Goal: Information Seeking & Learning: Learn about a topic

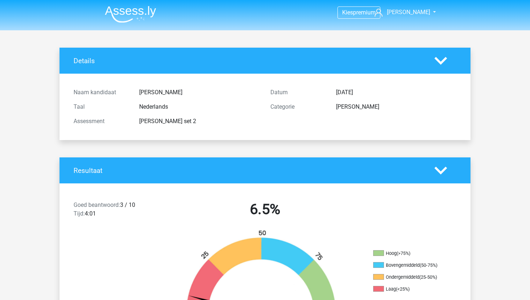
click at [119, 12] on img at bounding box center [130, 14] width 51 height 17
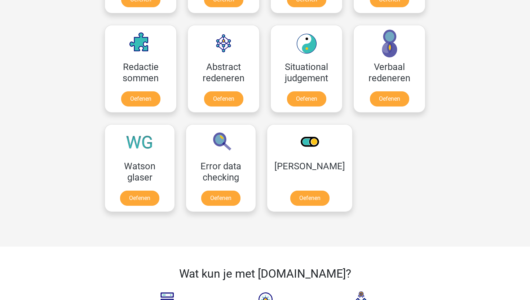
scroll to position [513, 0]
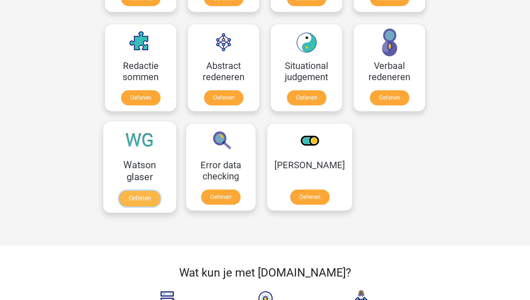
click at [146, 190] on link "Oefenen" at bounding box center [139, 198] width 41 height 16
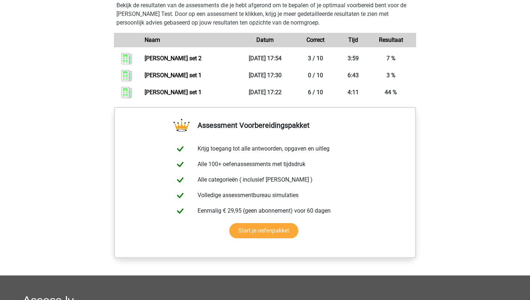
scroll to position [530, 0]
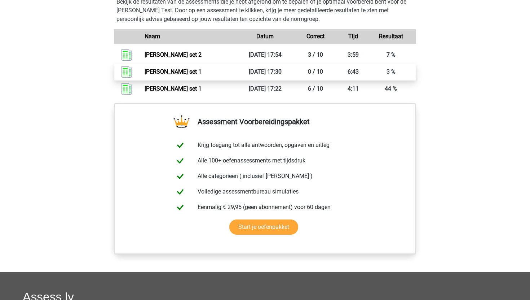
click at [174, 71] on link "Watson glaser set 1" at bounding box center [173, 71] width 57 height 7
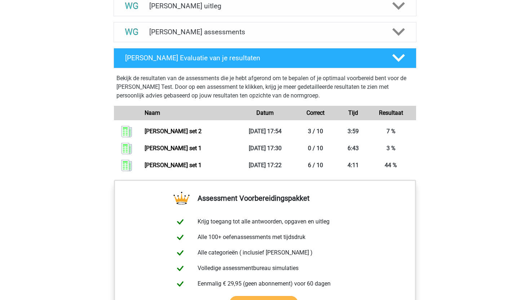
scroll to position [375, 0]
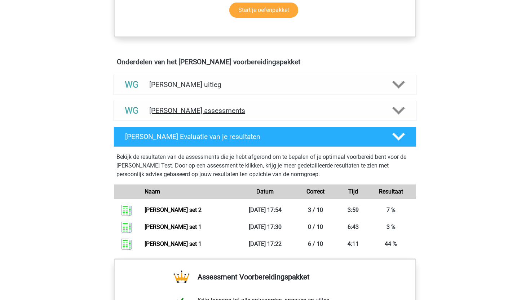
click at [352, 114] on h4 "Watson Glaser assessments" at bounding box center [264, 110] width 231 height 8
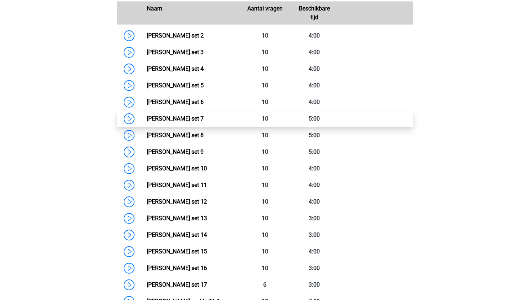
scroll to position [380, 0]
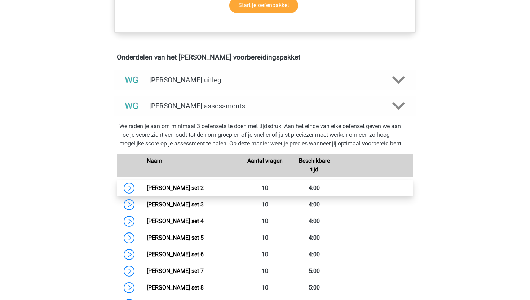
click at [147, 186] on link "Watson Glaser set 2" at bounding box center [175, 187] width 57 height 7
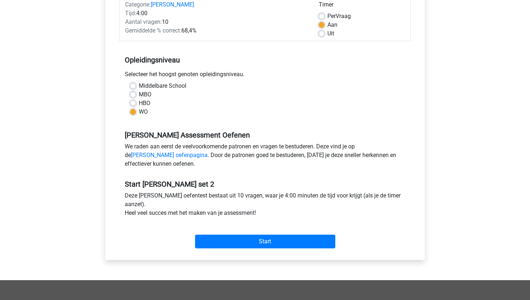
scroll to position [100, 0]
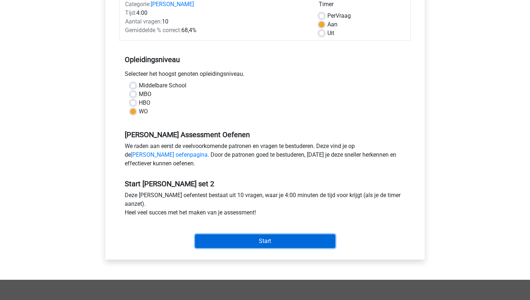
click at [254, 244] on input "Start" at bounding box center [265, 241] width 140 height 14
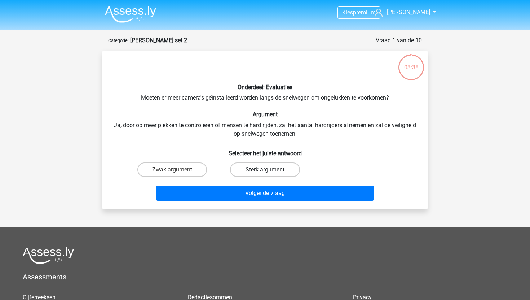
click at [252, 170] on label "Sterk argument" at bounding box center [265, 169] width 70 height 14
click at [265, 170] on input "Sterk argument" at bounding box center [267, 171] width 5 height 5
radio input "true"
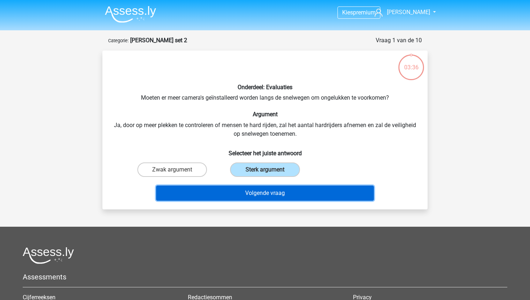
click at [253, 196] on button "Volgende vraag" at bounding box center [265, 192] width 218 height 15
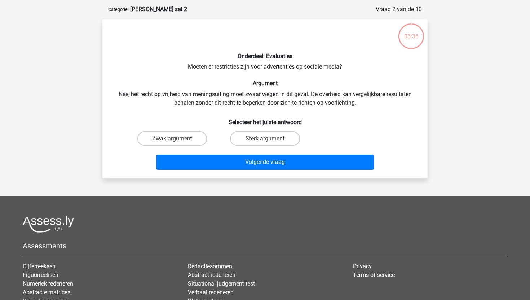
scroll to position [36, 0]
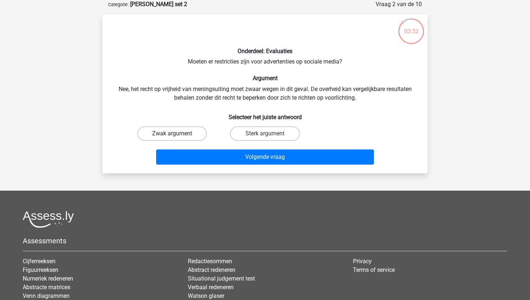
click at [167, 136] on label "Zwak argument" at bounding box center [172, 133] width 70 height 14
click at [172, 136] on input "Zwak argument" at bounding box center [174, 135] width 5 height 5
radio input "true"
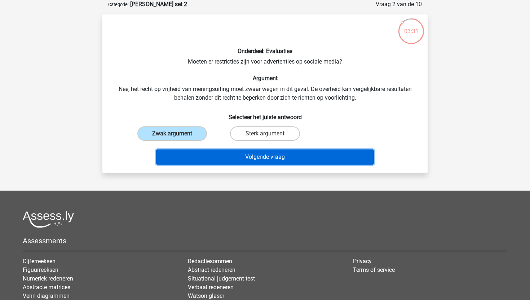
click at [203, 159] on button "Volgende vraag" at bounding box center [265, 156] width 218 height 15
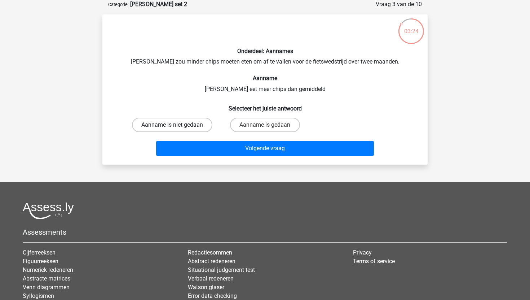
click at [189, 122] on label "Aanname is niet gedaan" at bounding box center [172, 125] width 80 height 14
click at [177, 125] on input "Aanname is niet gedaan" at bounding box center [174, 127] width 5 height 5
radio input "true"
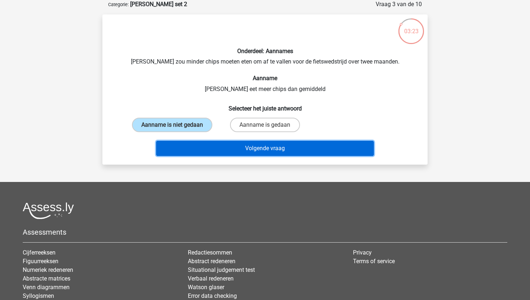
click at [200, 151] on button "Volgende vraag" at bounding box center [265, 148] width 218 height 15
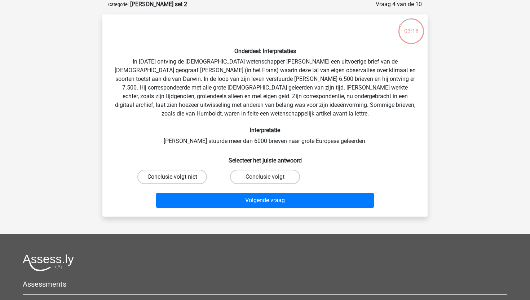
click at [179, 179] on label "Conclusie volgt niet" at bounding box center [172, 176] width 70 height 14
click at [177, 179] on input "Conclusie volgt niet" at bounding box center [174, 179] width 5 height 5
radio input "true"
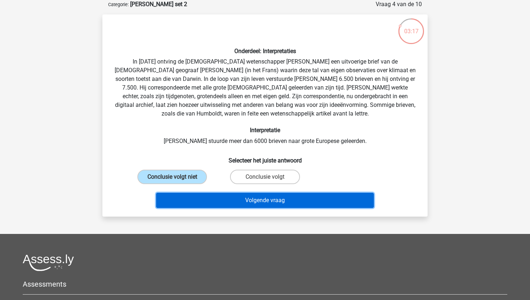
click at [190, 198] on button "Volgende vraag" at bounding box center [265, 200] width 218 height 15
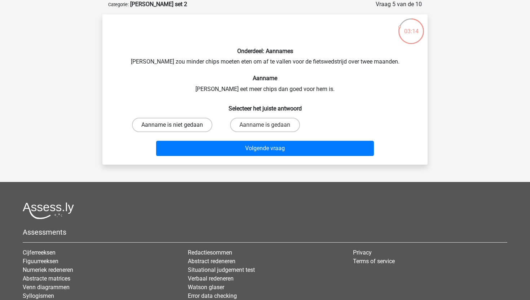
click at [192, 123] on label "Aanname is niet gedaan" at bounding box center [172, 125] width 80 height 14
click at [177, 125] on input "Aanname is niet gedaan" at bounding box center [174, 127] width 5 height 5
radio input "true"
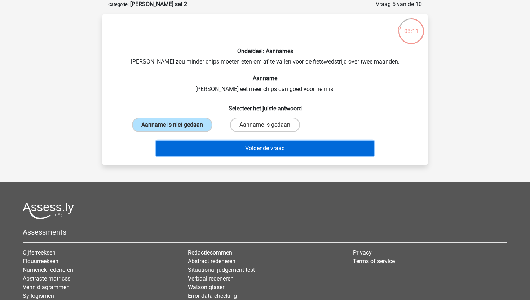
click at [216, 150] on button "Volgende vraag" at bounding box center [265, 148] width 218 height 15
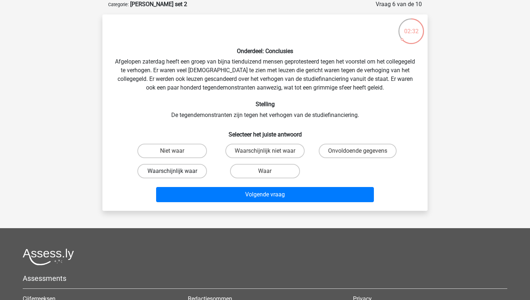
click at [183, 174] on label "Waarschijnlijk waar" at bounding box center [172, 171] width 70 height 14
click at [177, 174] on input "Waarschijnlijk waar" at bounding box center [174, 173] width 5 height 5
radio input "true"
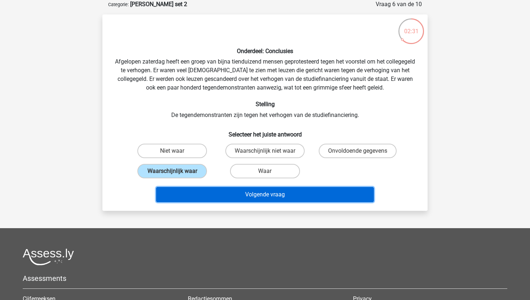
click at [207, 198] on button "Volgende vraag" at bounding box center [265, 194] width 218 height 15
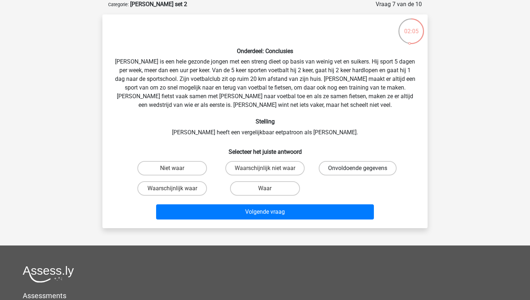
click at [363, 166] on label "Onvoldoende gegevens" at bounding box center [358, 168] width 78 height 14
click at [362, 168] on input "Onvoldoende gegevens" at bounding box center [360, 170] width 5 height 5
radio input "true"
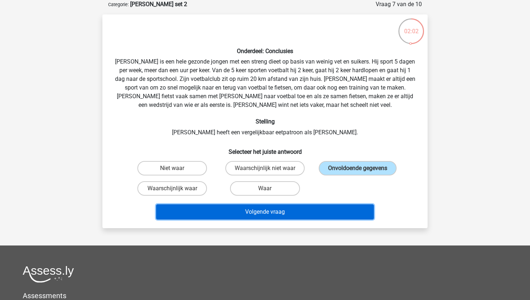
click at [269, 214] on button "Volgende vraag" at bounding box center [265, 211] width 218 height 15
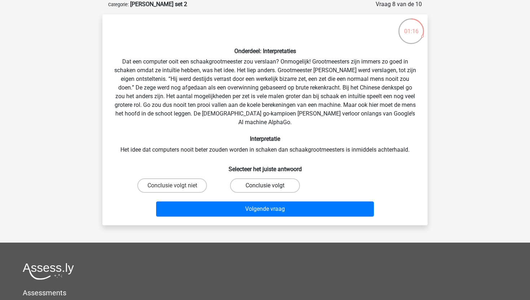
click at [271, 181] on label "Conclusie volgt" at bounding box center [265, 185] width 70 height 14
click at [270, 185] on input "Conclusie volgt" at bounding box center [267, 187] width 5 height 5
radio input "true"
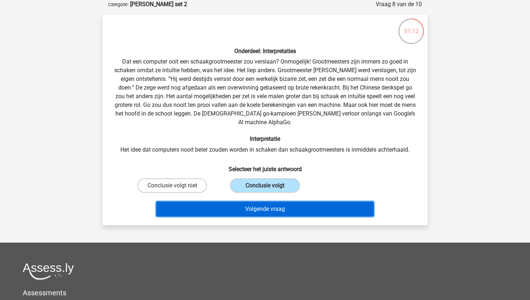
click at [286, 201] on button "Volgende vraag" at bounding box center [265, 208] width 218 height 15
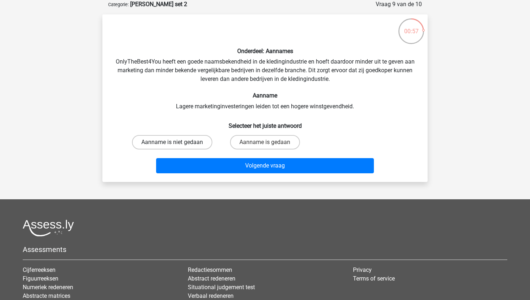
click at [185, 139] on label "Aanname is niet gedaan" at bounding box center [172, 142] width 80 height 14
click at [177, 142] on input "Aanname is niet gedaan" at bounding box center [174, 144] width 5 height 5
radio input "true"
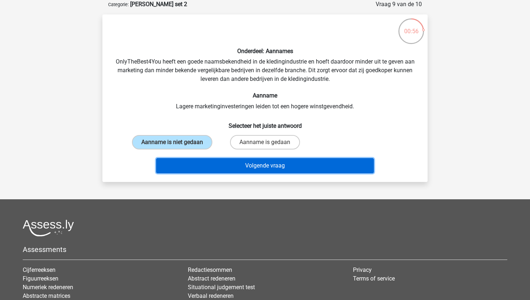
click at [195, 166] on button "Volgende vraag" at bounding box center [265, 165] width 218 height 15
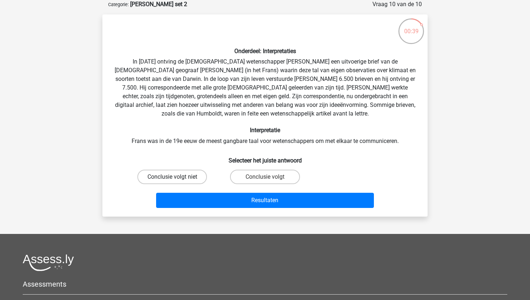
click at [187, 177] on label "Conclusie volgt niet" at bounding box center [172, 176] width 70 height 14
click at [177, 177] on input "Conclusie volgt niet" at bounding box center [174, 179] width 5 height 5
radio input "true"
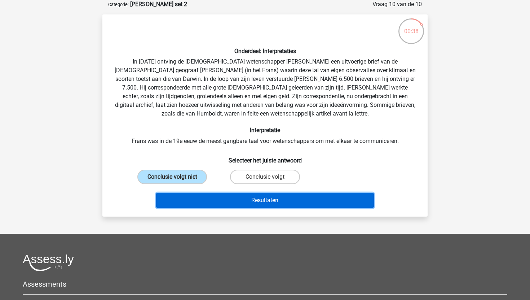
click at [227, 196] on button "Resultaten" at bounding box center [265, 200] width 218 height 15
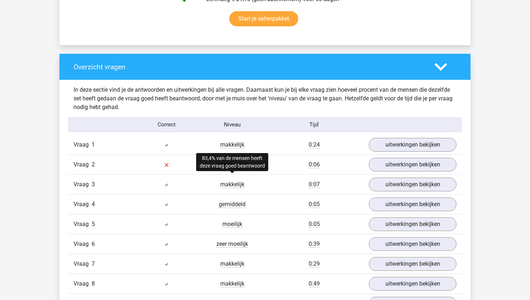
scroll to position [488, 0]
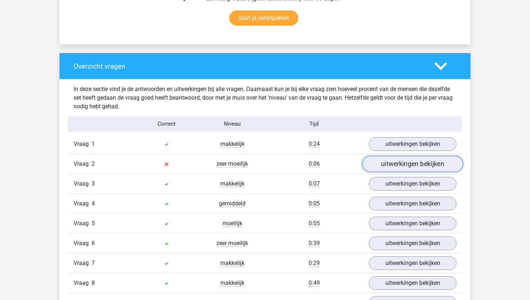
click at [380, 160] on link "uitwerkingen bekijken" at bounding box center [412, 164] width 101 height 16
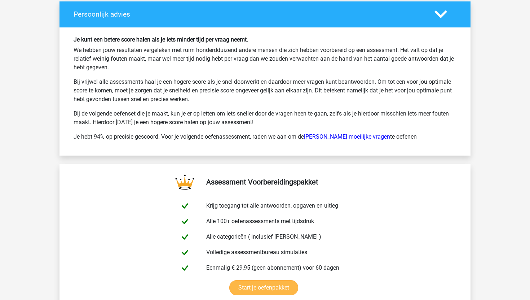
scroll to position [1446, 0]
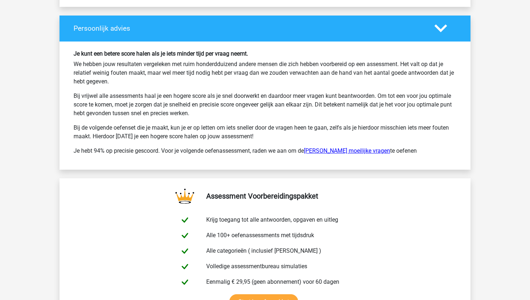
click at [352, 154] on link "Watson Glaser moeilijke vragen" at bounding box center [347, 150] width 86 height 7
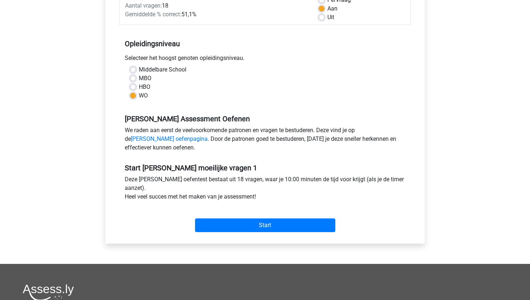
scroll to position [116, 0]
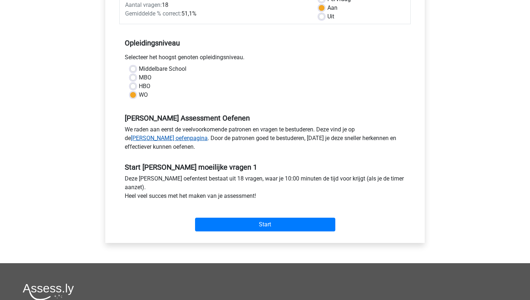
click at [208, 134] on link "[PERSON_NAME] oefenpagina" at bounding box center [169, 137] width 77 height 7
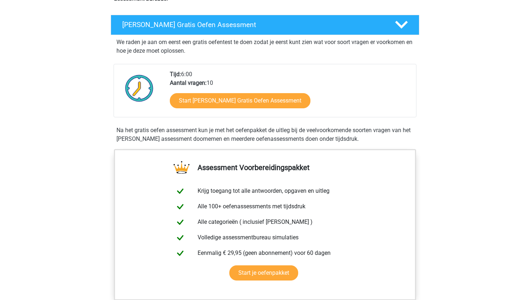
scroll to position [109, 0]
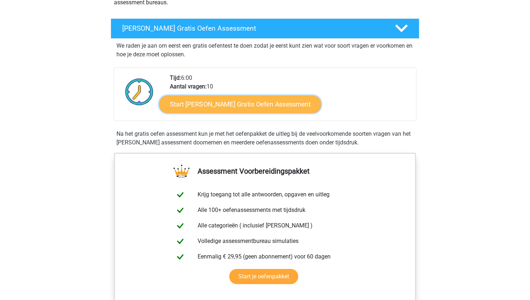
click at [260, 104] on link "Start Watson Glaser Gratis Oefen Assessment" at bounding box center [240, 104] width 162 height 17
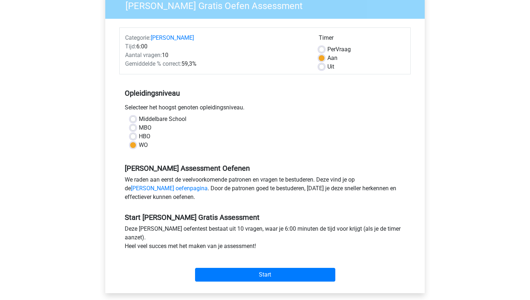
scroll to position [78, 0]
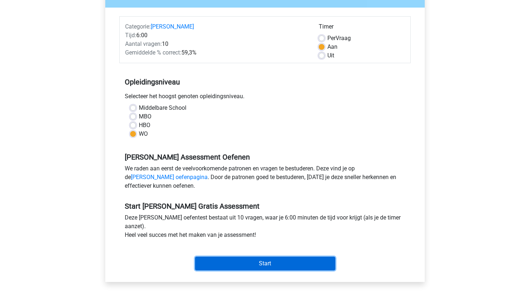
click at [253, 264] on input "Start" at bounding box center [265, 263] width 140 height 14
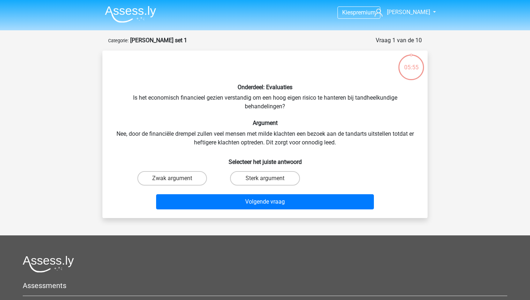
click at [174, 180] on input "Zwak argument" at bounding box center [174, 180] width 5 height 5
radio input "true"
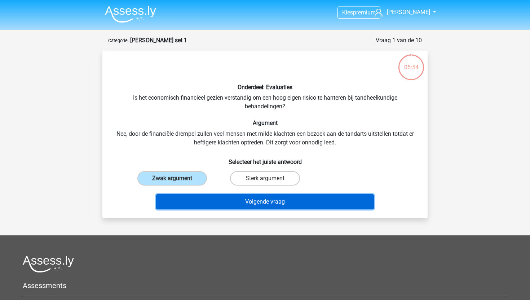
click at [208, 205] on button "Volgende vraag" at bounding box center [265, 201] width 218 height 15
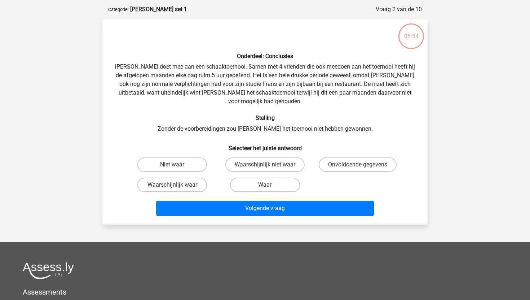
scroll to position [36, 0]
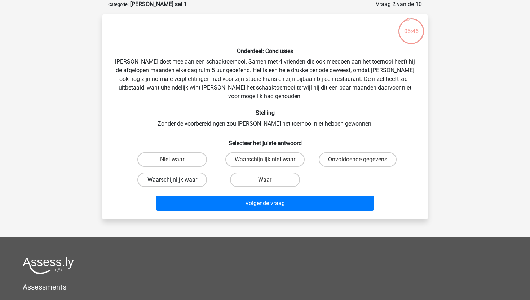
click at [185, 172] on label "Waarschijnlijk waar" at bounding box center [172, 179] width 70 height 14
click at [177, 180] on input "Waarschijnlijk waar" at bounding box center [174, 182] width 5 height 5
radio input "true"
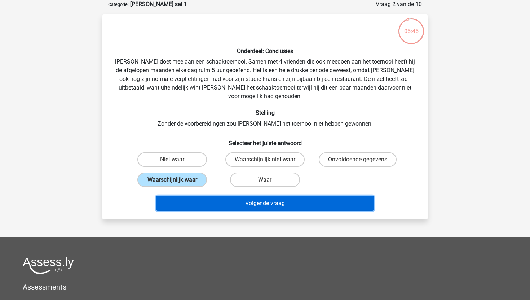
click at [226, 197] on button "Volgende vraag" at bounding box center [265, 202] width 218 height 15
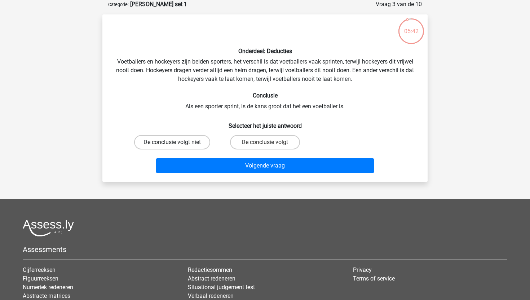
click at [186, 140] on label "De conclusie volgt niet" at bounding box center [172, 142] width 76 height 14
click at [177, 142] on input "De conclusie volgt niet" at bounding box center [174, 144] width 5 height 5
radio input "true"
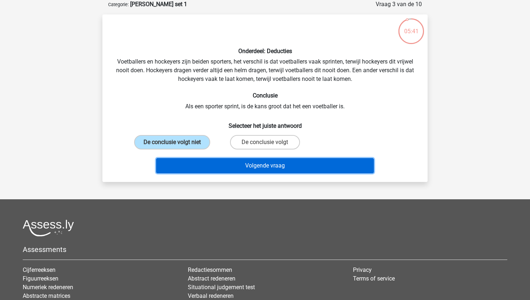
click at [225, 162] on button "Volgende vraag" at bounding box center [265, 165] width 218 height 15
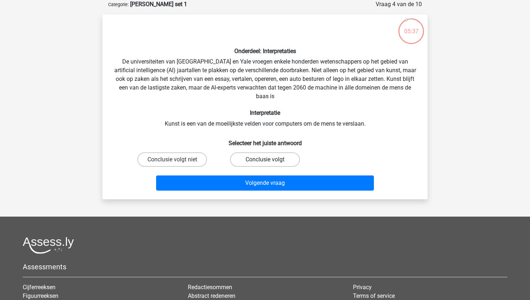
click at [250, 162] on label "Conclusie volgt" at bounding box center [265, 159] width 70 height 14
click at [265, 162] on input "Conclusie volgt" at bounding box center [267, 161] width 5 height 5
radio input "true"
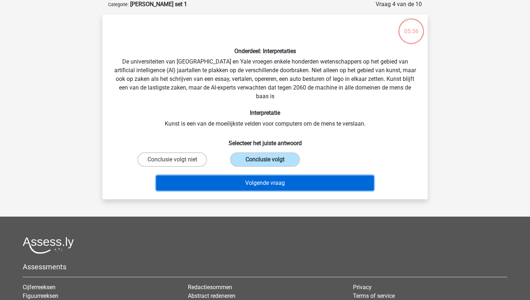
click at [234, 182] on button "Volgende vraag" at bounding box center [265, 182] width 218 height 15
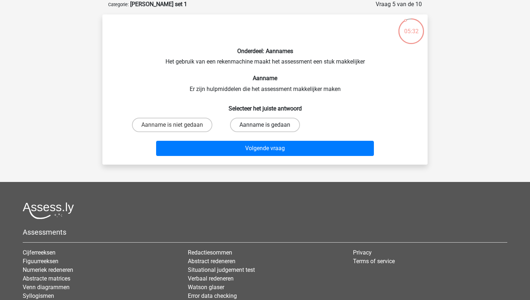
click at [252, 125] on label "Aanname is gedaan" at bounding box center [265, 125] width 70 height 14
click at [265, 125] on input "Aanname is gedaan" at bounding box center [267, 127] width 5 height 5
radio input "true"
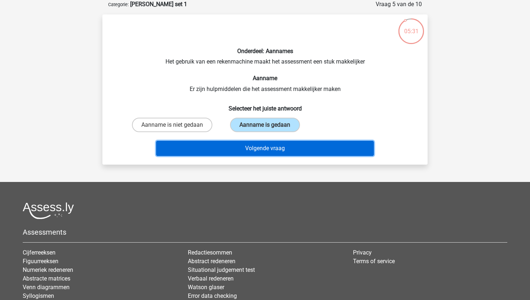
click at [246, 147] on button "Volgende vraag" at bounding box center [265, 148] width 218 height 15
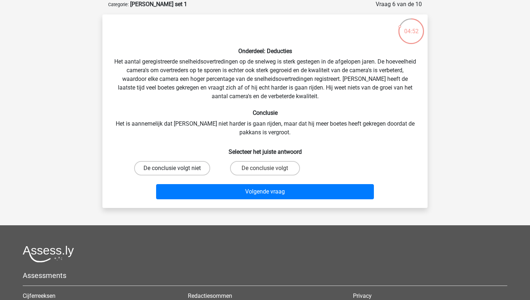
click at [202, 172] on label "De conclusie volgt niet" at bounding box center [172, 168] width 76 height 14
click at [177, 172] on input "De conclusie volgt niet" at bounding box center [174, 170] width 5 height 5
radio input "true"
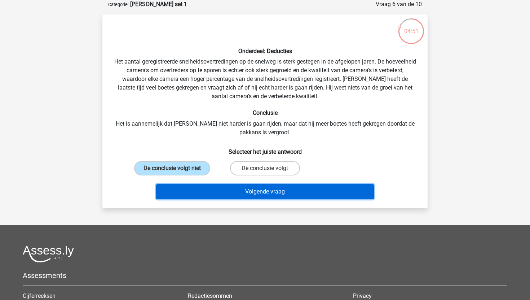
click at [220, 188] on button "Volgende vraag" at bounding box center [265, 191] width 218 height 15
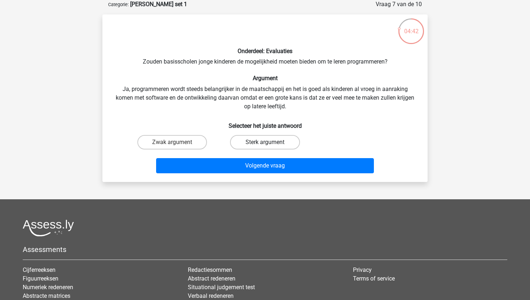
click at [258, 143] on label "Sterk argument" at bounding box center [265, 142] width 70 height 14
click at [265, 143] on input "Sterk argument" at bounding box center [267, 144] width 5 height 5
radio input "true"
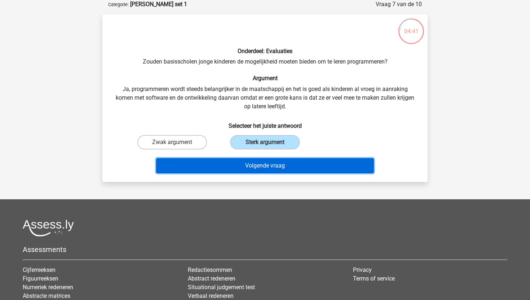
click at [236, 168] on button "Volgende vraag" at bounding box center [265, 165] width 218 height 15
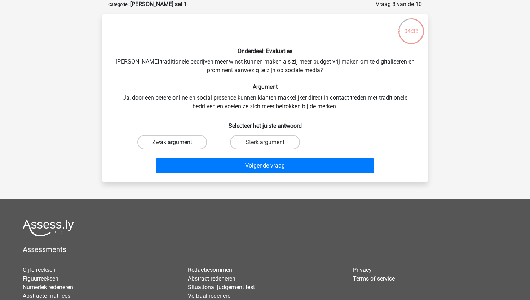
click at [171, 141] on label "Zwak argument" at bounding box center [172, 142] width 70 height 14
click at [172, 142] on input "Zwak argument" at bounding box center [174, 144] width 5 height 5
radio input "true"
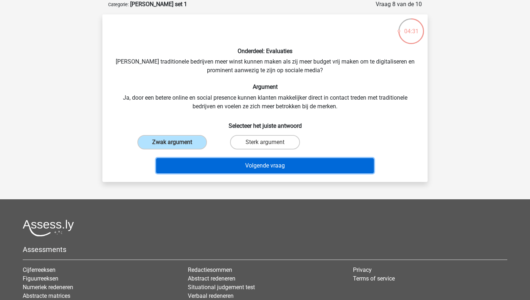
click at [191, 163] on button "Volgende vraag" at bounding box center [265, 165] width 218 height 15
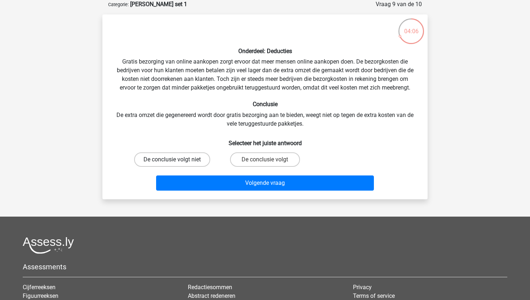
click at [191, 160] on label "De conclusie volgt niet" at bounding box center [172, 159] width 76 height 14
click at [177, 160] on input "De conclusie volgt niet" at bounding box center [174, 161] width 5 height 5
radio input "true"
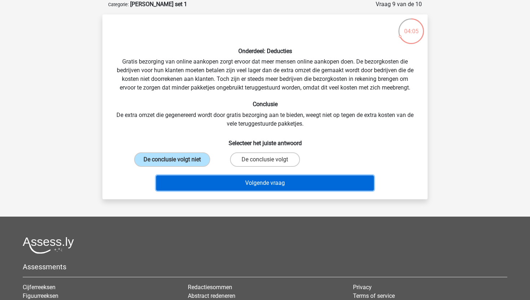
click at [204, 178] on button "Volgende vraag" at bounding box center [265, 182] width 218 height 15
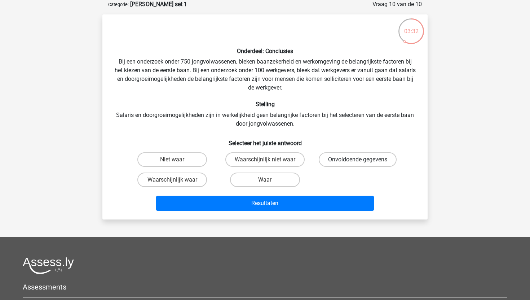
click at [366, 163] on label "Onvoldoende gegevens" at bounding box center [358, 159] width 78 height 14
click at [362, 163] on input "Onvoldoende gegevens" at bounding box center [360, 161] width 5 height 5
radio input "true"
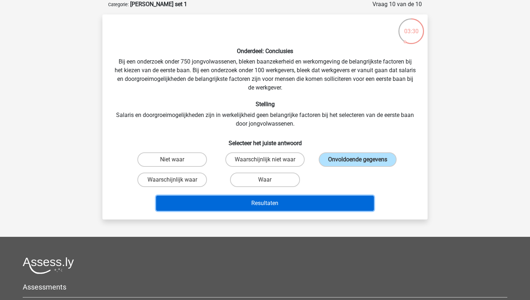
click at [320, 207] on button "Resultaten" at bounding box center [265, 202] width 218 height 15
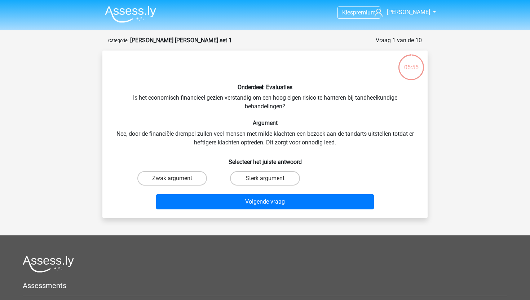
click at [143, 17] on img at bounding box center [130, 14] width 51 height 17
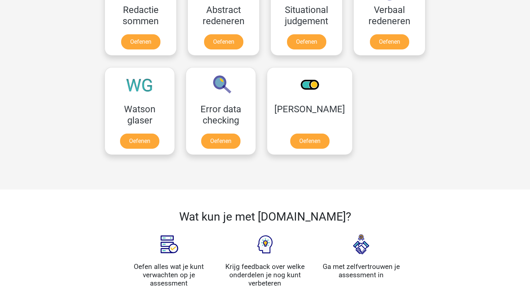
scroll to position [581, 0]
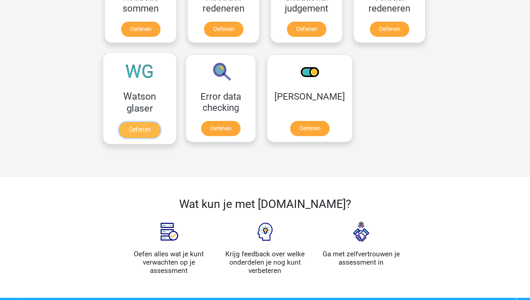
click at [145, 122] on link "Oefenen" at bounding box center [139, 130] width 41 height 16
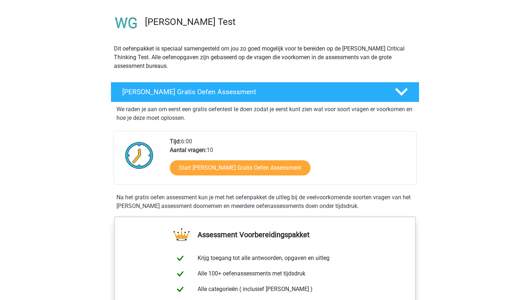
scroll to position [85, 0]
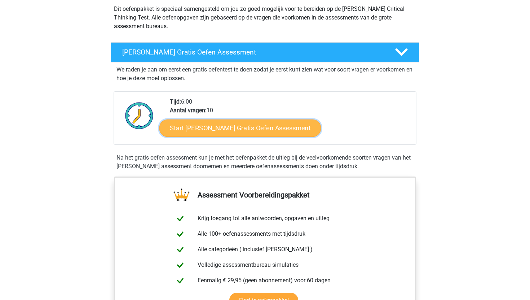
click at [259, 127] on link "Start [PERSON_NAME] Gratis Oefen Assessment" at bounding box center [240, 127] width 162 height 17
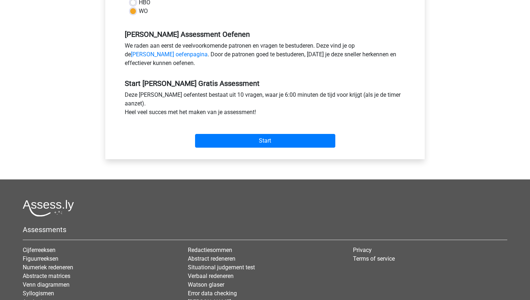
scroll to position [234, 0]
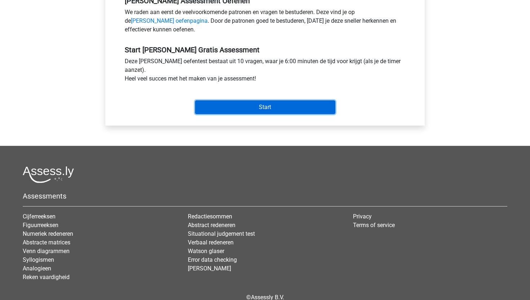
click at [254, 107] on input "Start" at bounding box center [265, 107] width 140 height 14
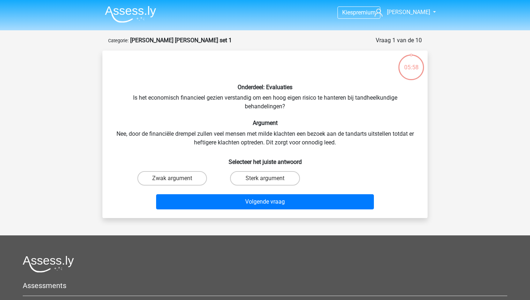
click at [137, 9] on img at bounding box center [130, 14] width 51 height 17
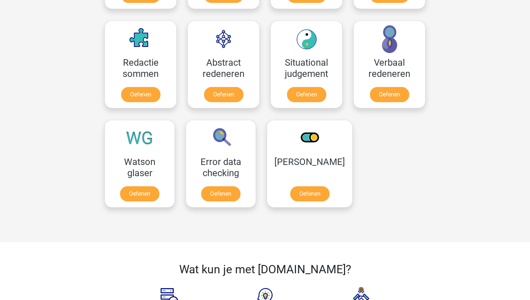
scroll to position [517, 0]
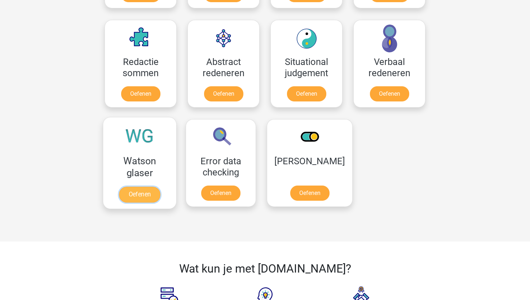
click at [149, 186] on link "Oefenen" at bounding box center [139, 194] width 41 height 16
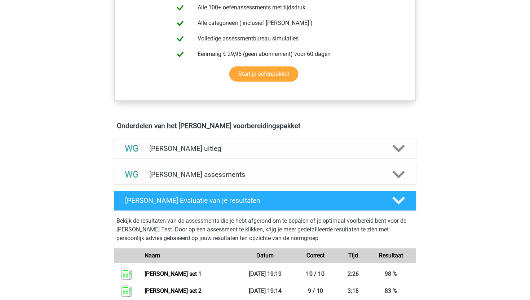
scroll to position [264, 0]
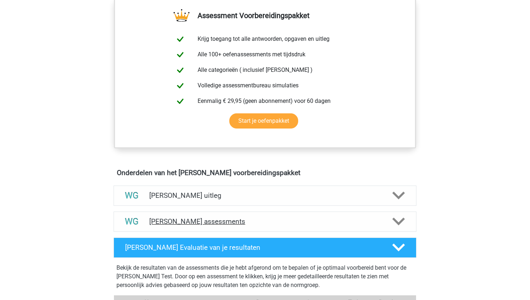
click at [253, 216] on div "[PERSON_NAME] assessments" at bounding box center [265, 221] width 303 height 20
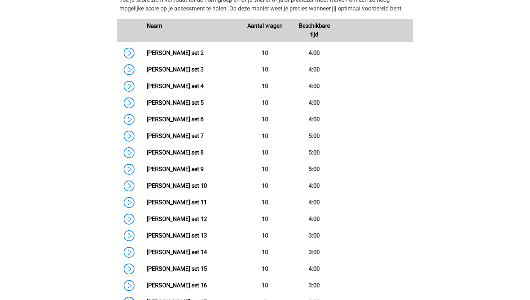
scroll to position [485, 0]
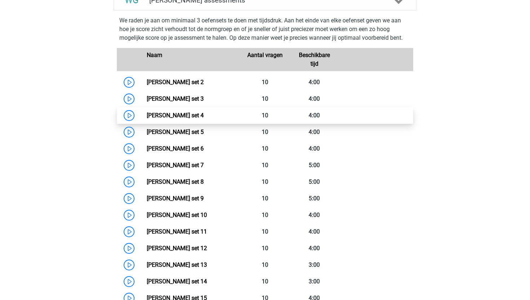
click at [147, 115] on link "[PERSON_NAME] set 4" at bounding box center [175, 115] width 57 height 7
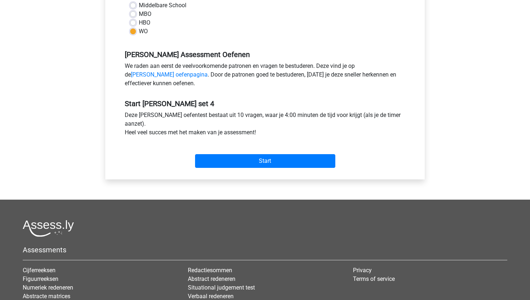
scroll to position [190, 0]
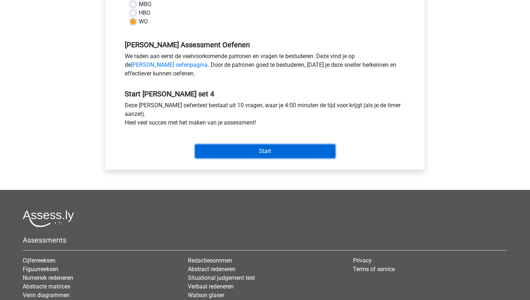
click at [266, 149] on input "Start" at bounding box center [265, 151] width 140 height 14
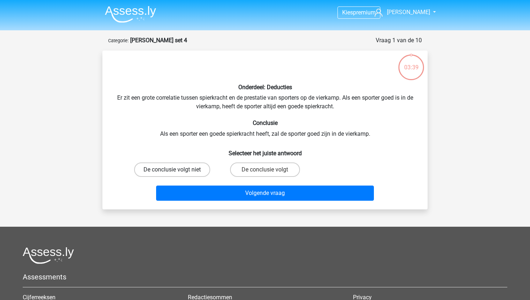
click at [190, 172] on label "De conclusie volgt niet" at bounding box center [172, 169] width 76 height 14
click at [177, 172] on input "De conclusie volgt niet" at bounding box center [174, 171] width 5 height 5
radio input "true"
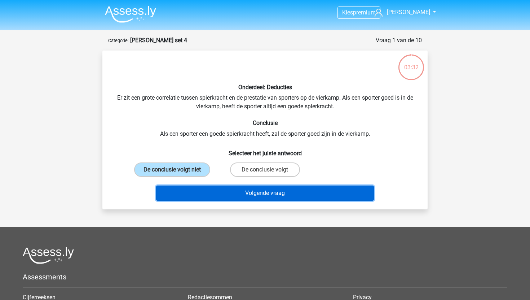
click at [231, 189] on button "Volgende vraag" at bounding box center [265, 192] width 218 height 15
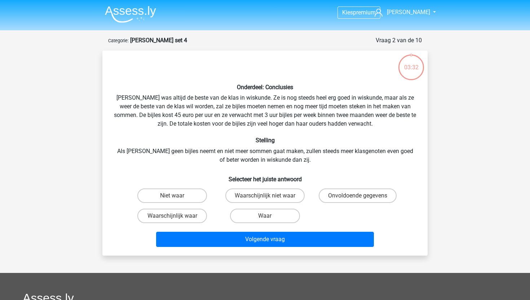
scroll to position [36, 0]
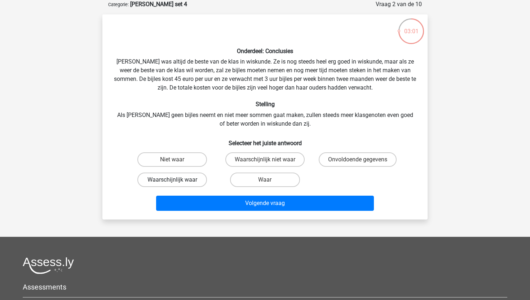
click at [186, 177] on label "Waarschijnlijk waar" at bounding box center [172, 179] width 70 height 14
click at [177, 180] on input "Waarschijnlijk waar" at bounding box center [174, 182] width 5 height 5
radio input "true"
click at [344, 162] on label "Onvoldoende gegevens" at bounding box center [358, 159] width 78 height 14
click at [358, 162] on input "Onvoldoende gegevens" at bounding box center [360, 161] width 5 height 5
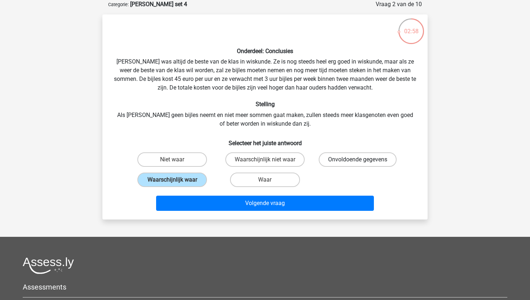
radio input "true"
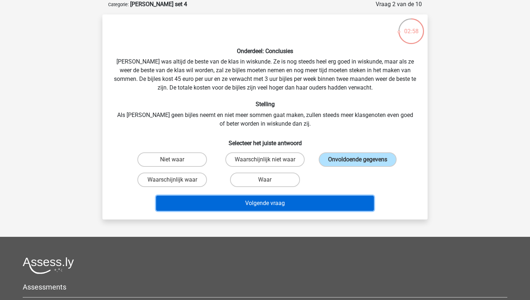
click at [279, 205] on button "Volgende vraag" at bounding box center [265, 202] width 218 height 15
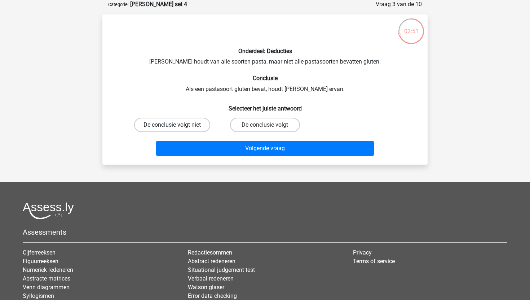
click at [180, 121] on label "De conclusie volgt niet" at bounding box center [172, 125] width 76 height 14
click at [177, 125] on input "De conclusie volgt niet" at bounding box center [174, 127] width 5 height 5
radio input "true"
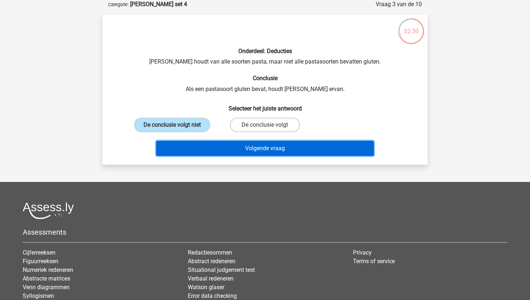
click at [213, 152] on button "Volgende vraag" at bounding box center [265, 148] width 218 height 15
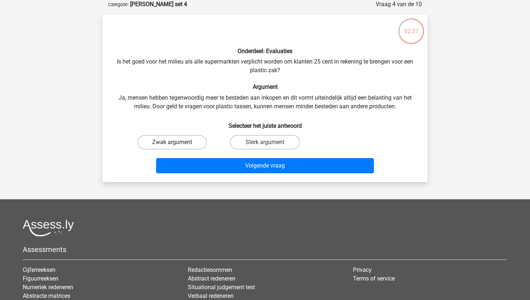
click at [198, 142] on label "Zwak argument" at bounding box center [172, 142] width 70 height 14
click at [177, 142] on input "Zwak argument" at bounding box center [174, 144] width 5 height 5
radio input "true"
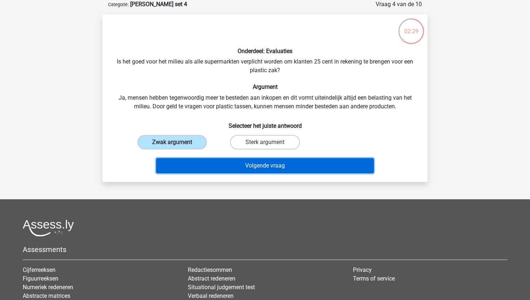
click at [238, 167] on button "Volgende vraag" at bounding box center [265, 165] width 218 height 15
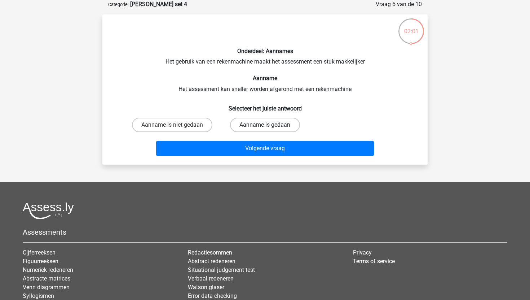
click at [267, 121] on label "Aanname is gedaan" at bounding box center [265, 125] width 70 height 14
click at [267, 125] on input "Aanname is gedaan" at bounding box center [267, 127] width 5 height 5
radio input "true"
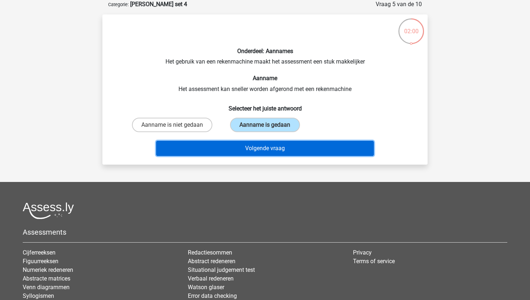
click at [244, 150] on button "Volgende vraag" at bounding box center [265, 148] width 218 height 15
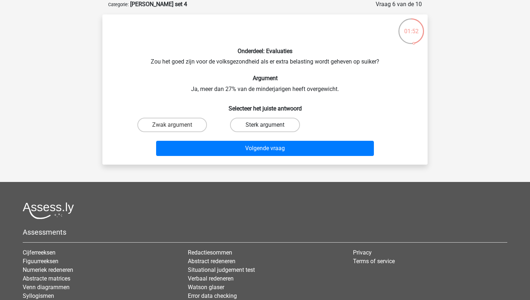
click at [259, 127] on label "Sterk argument" at bounding box center [265, 125] width 70 height 14
click at [265, 127] on input "Sterk argument" at bounding box center [267, 127] width 5 height 5
radio input "true"
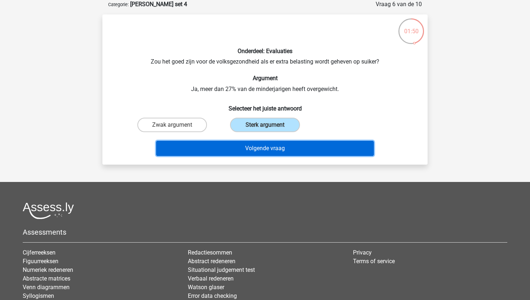
click at [230, 148] on button "Volgende vraag" at bounding box center [265, 148] width 218 height 15
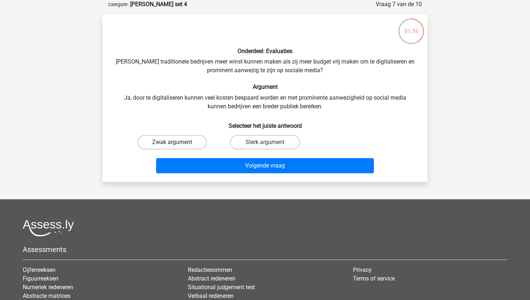
click at [160, 141] on label "Zwak argument" at bounding box center [172, 142] width 70 height 14
click at [172, 142] on input "Zwak argument" at bounding box center [174, 144] width 5 height 5
radio input "true"
click at [263, 138] on label "Sterk argument" at bounding box center [265, 142] width 70 height 14
click at [265, 142] on input "Sterk argument" at bounding box center [267, 144] width 5 height 5
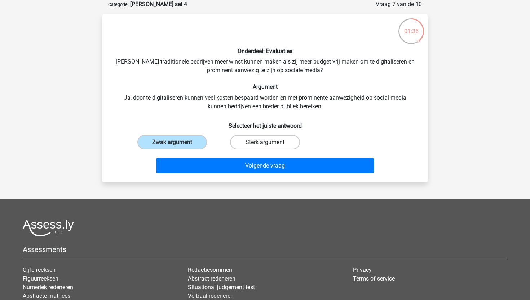
radio input "true"
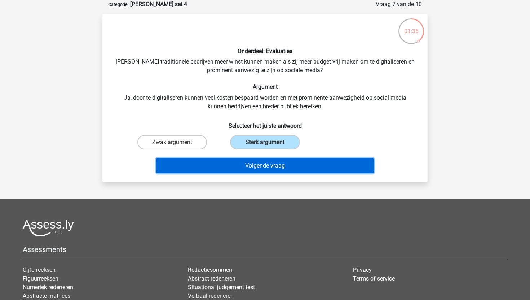
click at [253, 161] on button "Volgende vraag" at bounding box center [265, 165] width 218 height 15
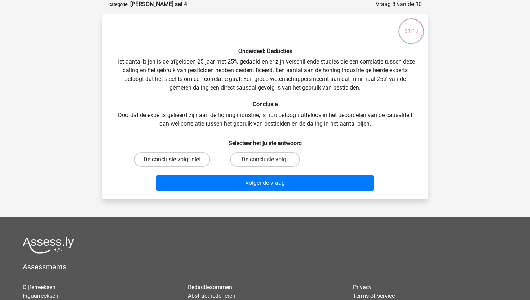
click at [194, 160] on label "De conclusie volgt niet" at bounding box center [172, 159] width 76 height 14
click at [177, 160] on input "De conclusie volgt niet" at bounding box center [174, 161] width 5 height 5
radio input "true"
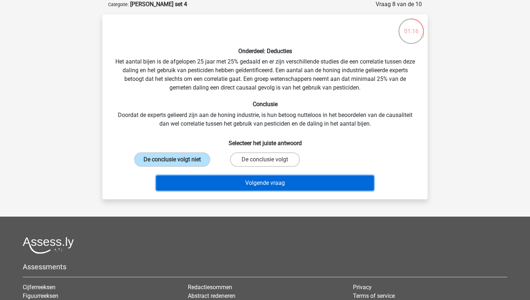
click at [206, 183] on button "Volgende vraag" at bounding box center [265, 182] width 218 height 15
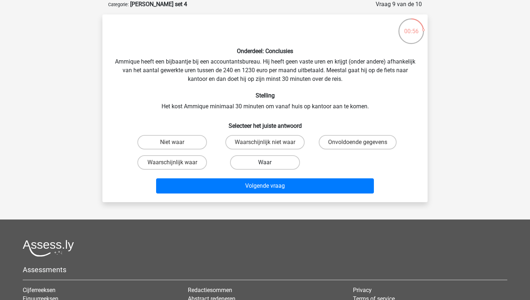
click at [260, 164] on label "Waar" at bounding box center [265, 162] width 70 height 14
click at [265, 164] on input "Waar" at bounding box center [267, 164] width 5 height 5
radio input "true"
click at [178, 164] on label "Waarschijnlijk waar" at bounding box center [172, 162] width 70 height 14
click at [177, 164] on input "Waarschijnlijk waar" at bounding box center [174, 164] width 5 height 5
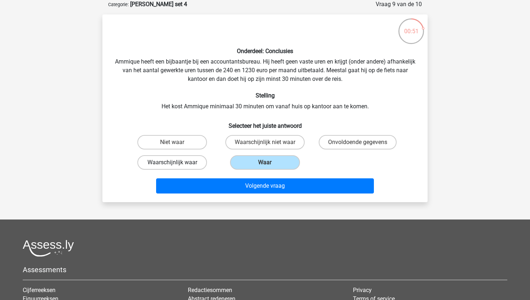
radio input "true"
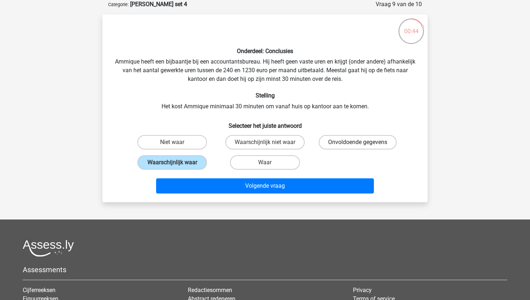
click at [350, 137] on label "Onvoldoende gegevens" at bounding box center [358, 142] width 78 height 14
click at [358, 142] on input "Onvoldoende gegevens" at bounding box center [360, 144] width 5 height 5
radio input "true"
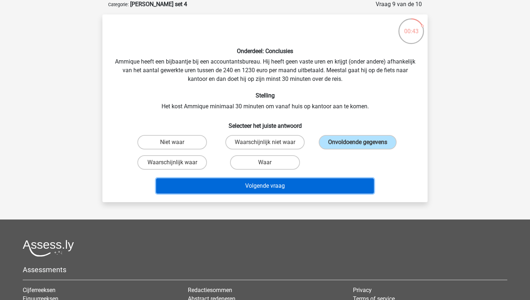
click at [302, 185] on button "Volgende vraag" at bounding box center [265, 185] width 218 height 15
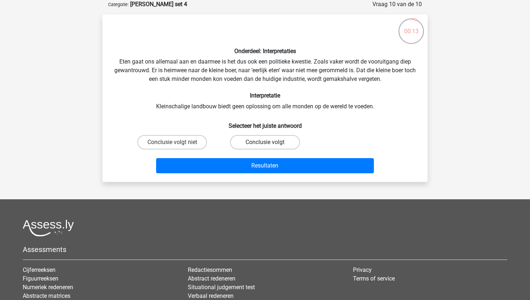
click at [260, 140] on label "Conclusie volgt" at bounding box center [265, 142] width 70 height 14
click at [265, 142] on input "Conclusie volgt" at bounding box center [267, 144] width 5 height 5
radio input "true"
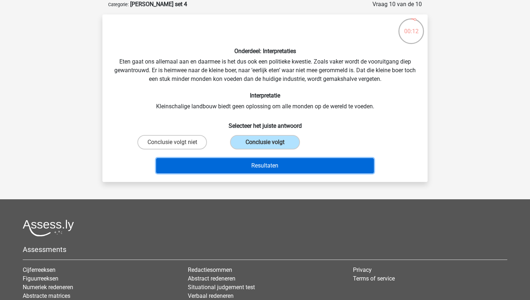
click at [261, 165] on button "Resultaten" at bounding box center [265, 165] width 218 height 15
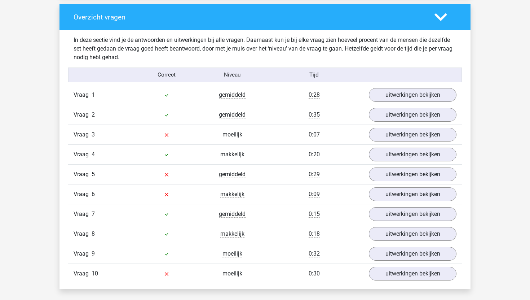
scroll to position [596, 0]
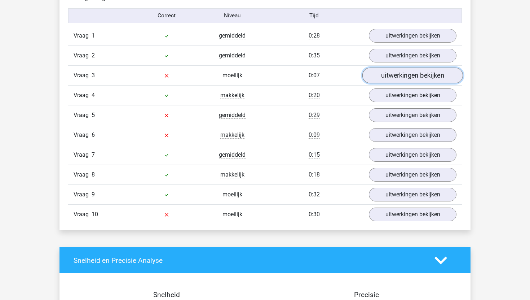
click at [421, 77] on link "uitwerkingen bekijken" at bounding box center [412, 75] width 101 height 16
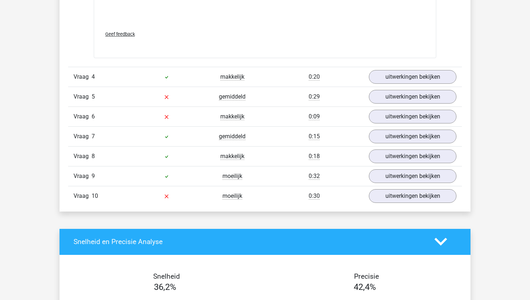
scroll to position [981, 0]
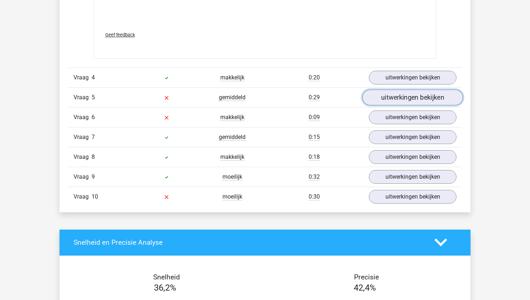
click at [405, 100] on link "uitwerkingen bekijken" at bounding box center [412, 97] width 101 height 16
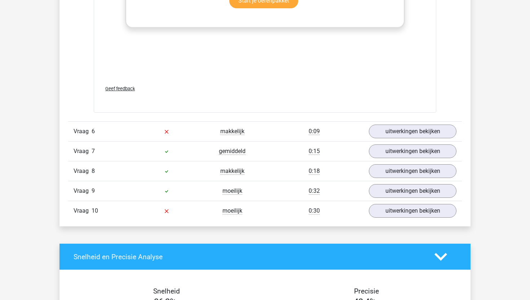
scroll to position [1346, 0]
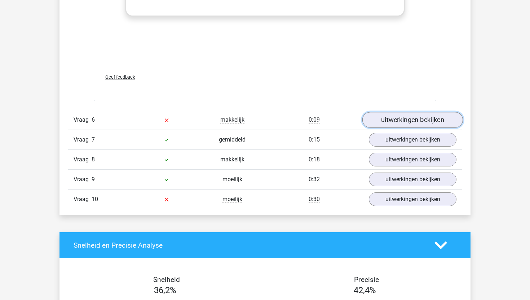
click at [391, 118] on link "uitwerkingen bekijken" at bounding box center [412, 120] width 101 height 16
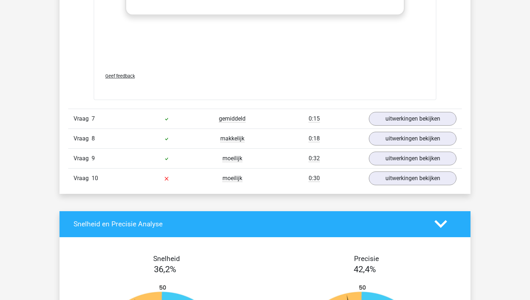
scroll to position [1802, 0]
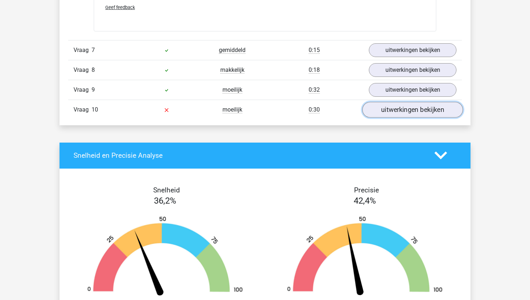
click at [394, 109] on link "uitwerkingen bekijken" at bounding box center [412, 110] width 101 height 16
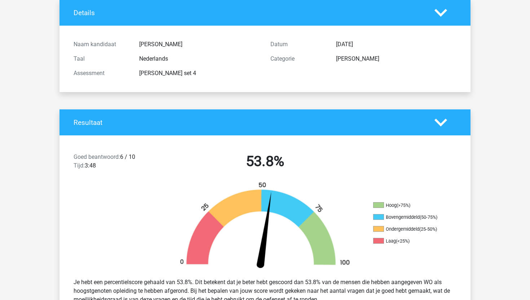
scroll to position [0, 0]
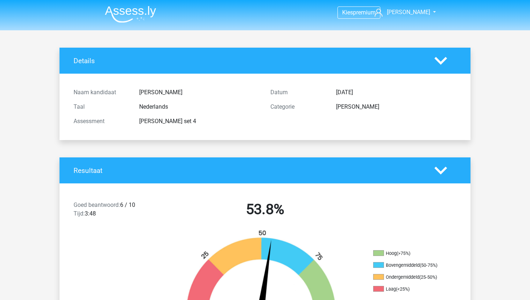
click at [117, 11] on img at bounding box center [130, 14] width 51 height 17
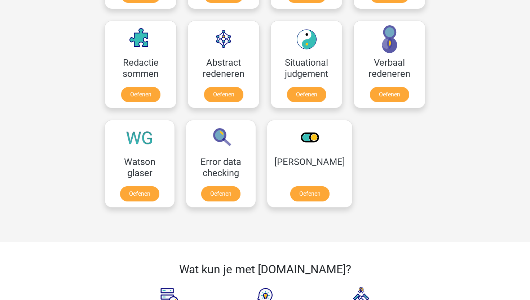
scroll to position [516, 0]
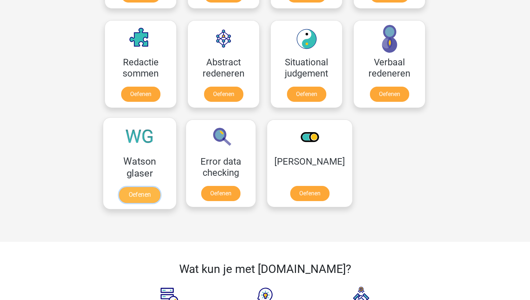
click at [146, 187] on link "Oefenen" at bounding box center [139, 195] width 41 height 16
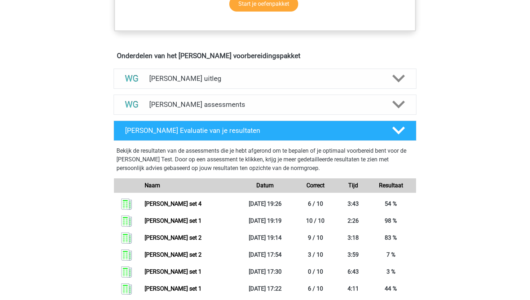
scroll to position [381, 0]
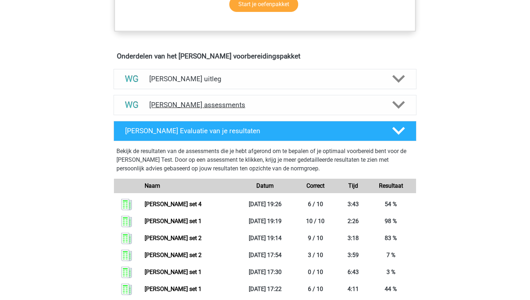
click at [238, 103] on h4 "[PERSON_NAME] assessments" at bounding box center [264, 105] width 231 height 8
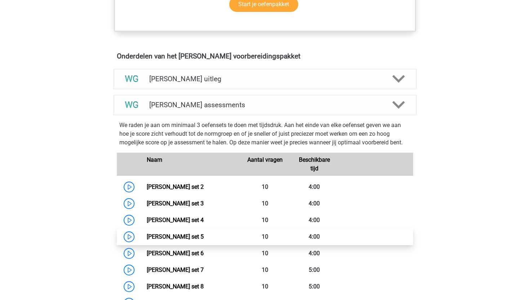
click at [147, 238] on link "[PERSON_NAME] set 5" at bounding box center [175, 236] width 57 height 7
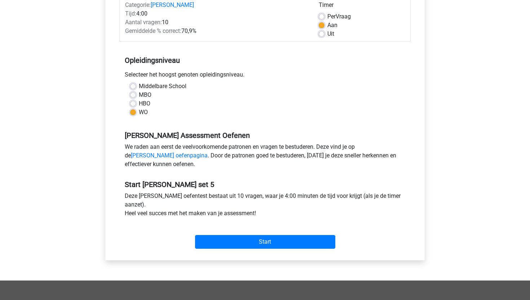
scroll to position [103, 0]
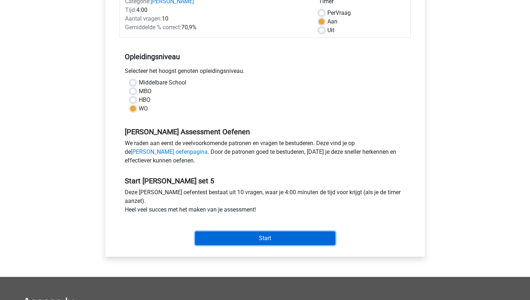
click at [294, 237] on input "Start" at bounding box center [265, 238] width 140 height 14
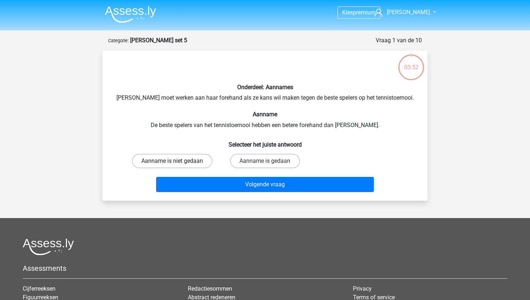
click at [169, 161] on label "Aanname is niet gedaan" at bounding box center [172, 161] width 80 height 14
click at [172, 161] on input "Aanname is niet gedaan" at bounding box center [174, 163] width 5 height 5
radio input "true"
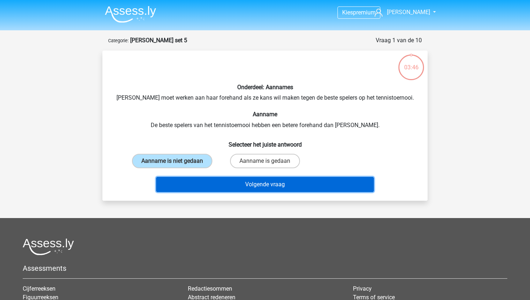
click at [180, 184] on button "Volgende vraag" at bounding box center [265, 184] width 218 height 15
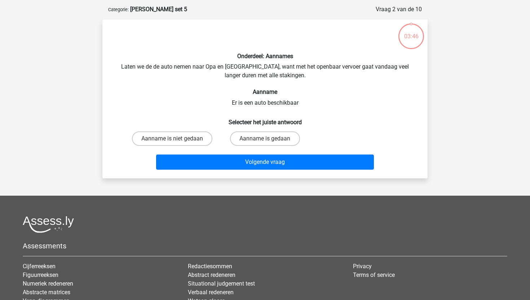
scroll to position [36, 0]
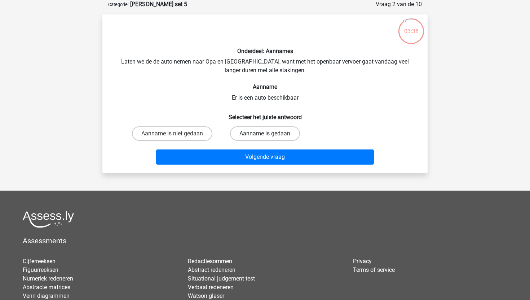
click at [286, 132] on label "Aanname is gedaan" at bounding box center [265, 133] width 70 height 14
click at [270, 133] on input "Aanname is gedaan" at bounding box center [267, 135] width 5 height 5
radio input "true"
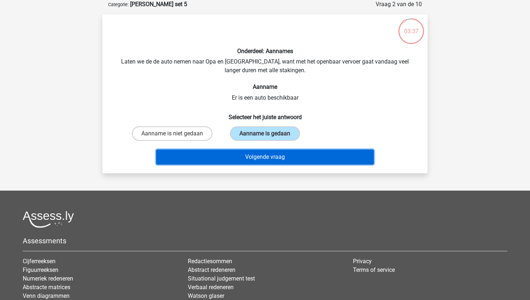
click at [281, 154] on button "Volgende vraag" at bounding box center [265, 156] width 218 height 15
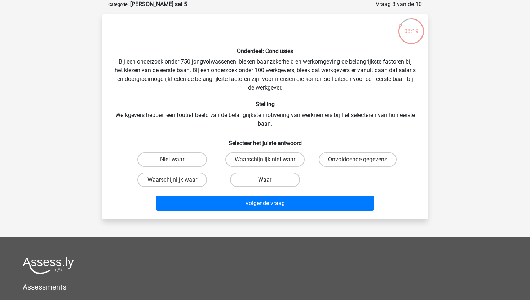
click at [257, 178] on label "Waar" at bounding box center [265, 179] width 70 height 14
click at [265, 180] on input "Waar" at bounding box center [267, 182] width 5 height 5
radio input "true"
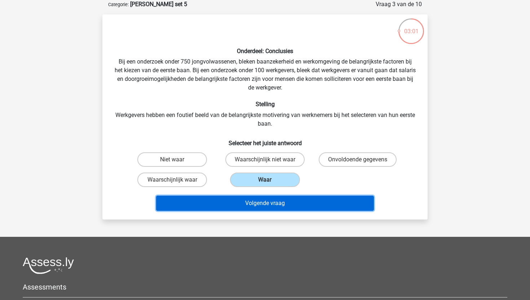
click at [214, 205] on button "Volgende vraag" at bounding box center [265, 202] width 218 height 15
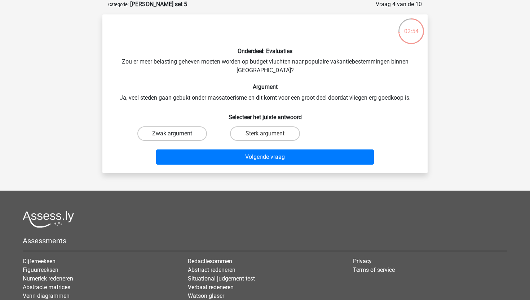
click at [158, 134] on label "Zwak argument" at bounding box center [172, 133] width 70 height 14
click at [172, 134] on input "Zwak argument" at bounding box center [174, 135] width 5 height 5
radio input "true"
click at [261, 134] on label "Sterk argument" at bounding box center [265, 133] width 70 height 14
click at [265, 134] on input "Sterk argument" at bounding box center [267, 135] width 5 height 5
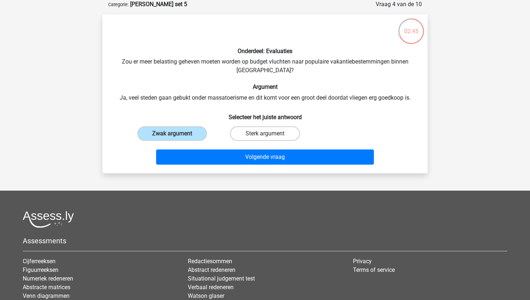
radio input "true"
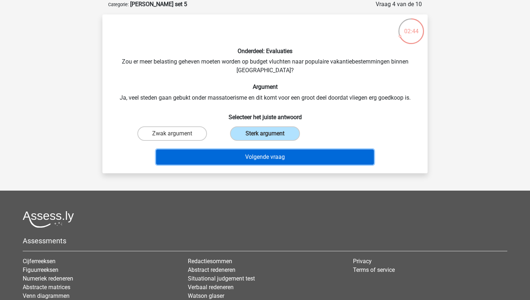
click at [237, 158] on button "Volgende vraag" at bounding box center [265, 156] width 218 height 15
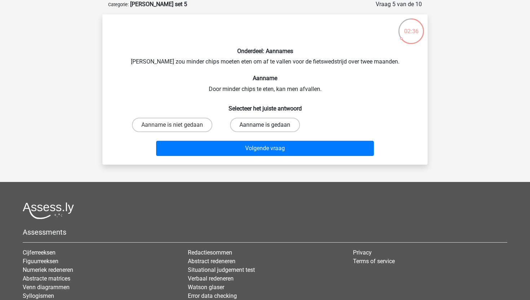
click at [256, 124] on label "Aanname is gedaan" at bounding box center [265, 125] width 70 height 14
click at [265, 125] on input "Aanname is gedaan" at bounding box center [267, 127] width 5 height 5
radio input "true"
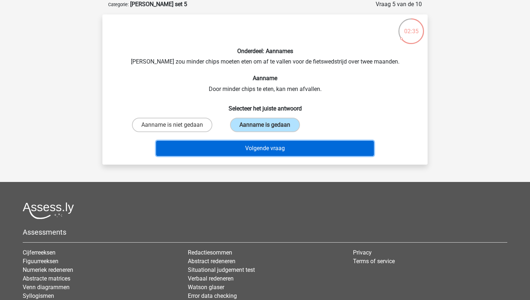
click at [243, 150] on button "Volgende vraag" at bounding box center [265, 148] width 218 height 15
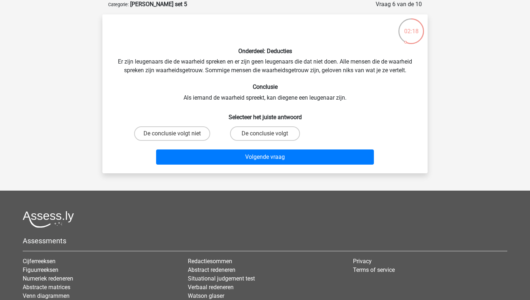
click at [267, 137] on input "De conclusie volgt" at bounding box center [267, 135] width 5 height 5
radio input "true"
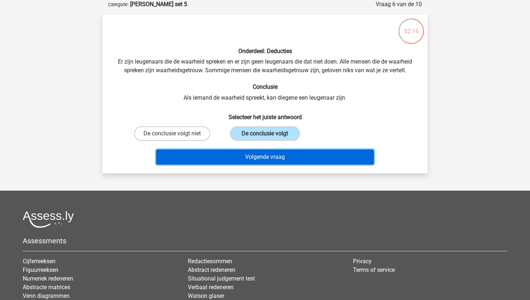
click at [242, 159] on button "Volgende vraag" at bounding box center [265, 156] width 218 height 15
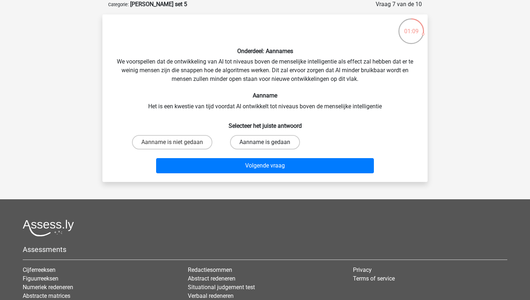
click at [285, 142] on label "Aanname is gedaan" at bounding box center [265, 142] width 70 height 14
click at [270, 142] on input "Aanname is gedaan" at bounding box center [267, 144] width 5 height 5
radio input "true"
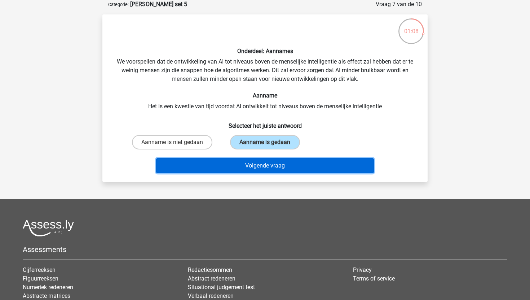
click at [280, 167] on button "Volgende vraag" at bounding box center [265, 165] width 218 height 15
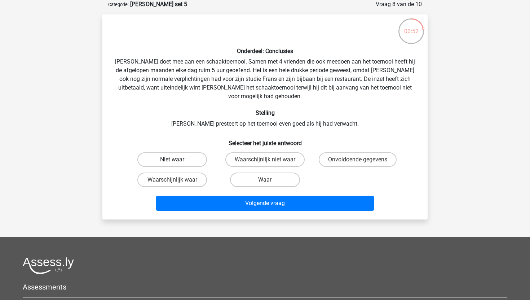
click at [159, 152] on label "Niet waar" at bounding box center [172, 159] width 70 height 14
click at [172, 159] on input "Niet waar" at bounding box center [174, 161] width 5 height 5
radio input "true"
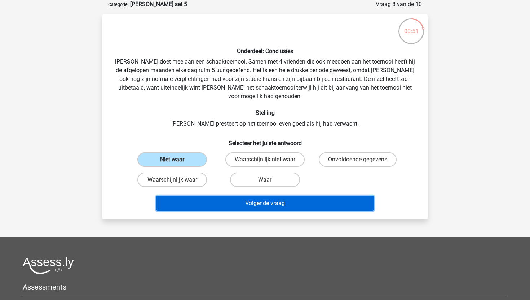
click at [204, 197] on button "Volgende vraag" at bounding box center [265, 202] width 218 height 15
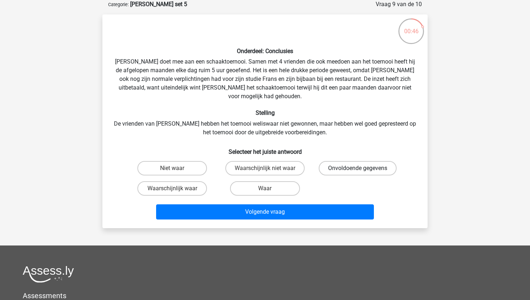
click at [348, 161] on label "Onvoldoende gegevens" at bounding box center [358, 168] width 78 height 14
click at [358, 168] on input "Onvoldoende gegevens" at bounding box center [360, 170] width 5 height 5
radio input "true"
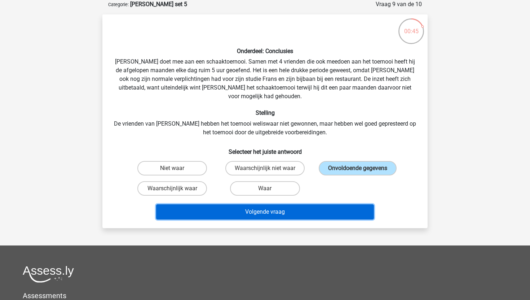
click at [305, 205] on button "Volgende vraag" at bounding box center [265, 211] width 218 height 15
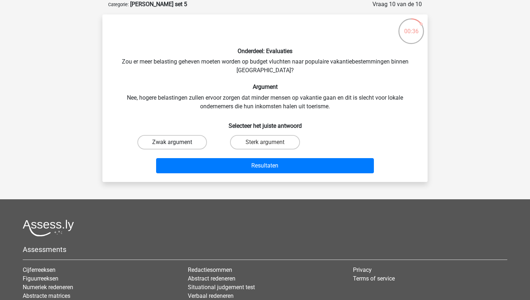
click at [154, 142] on label "Zwak argument" at bounding box center [172, 142] width 70 height 14
click at [172, 142] on input "Zwak argument" at bounding box center [174, 144] width 5 height 5
radio input "true"
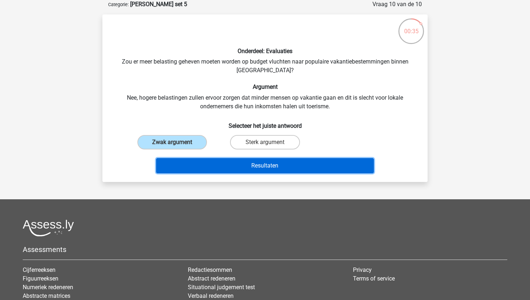
click at [194, 167] on button "Resultaten" at bounding box center [265, 165] width 218 height 15
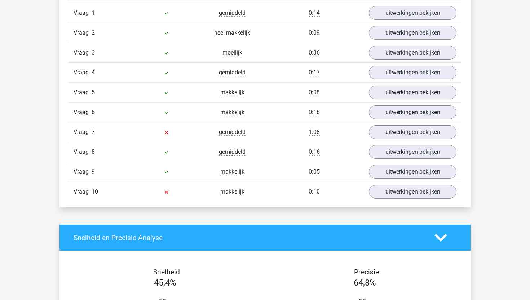
scroll to position [621, 0]
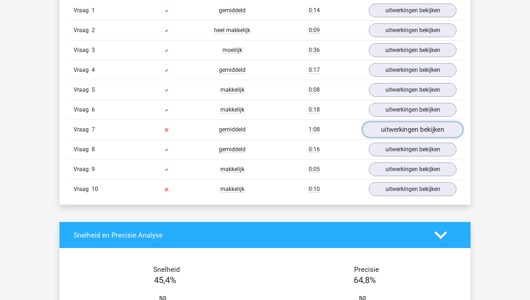
click at [408, 132] on link "uitwerkingen bekijken" at bounding box center [412, 129] width 101 height 16
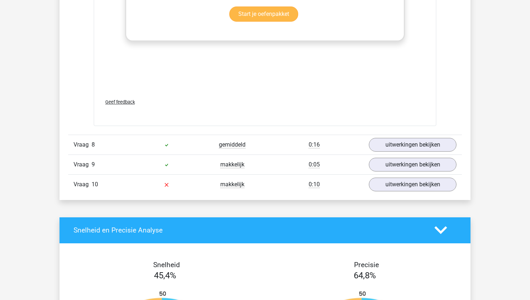
scroll to position [1048, 0]
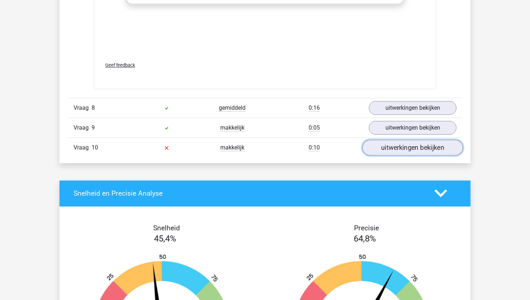
click at [401, 146] on link "uitwerkingen bekijken" at bounding box center [412, 148] width 101 height 16
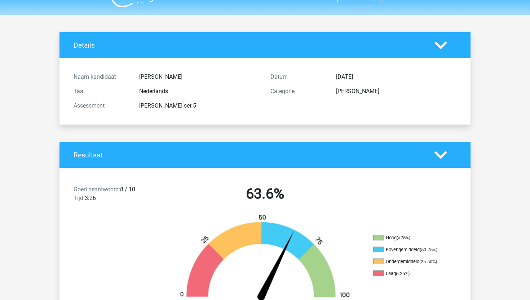
scroll to position [0, 0]
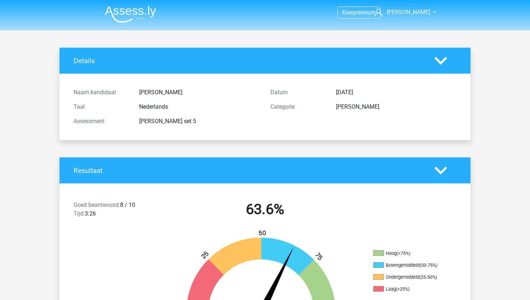
click at [136, 16] on img at bounding box center [130, 14] width 51 height 17
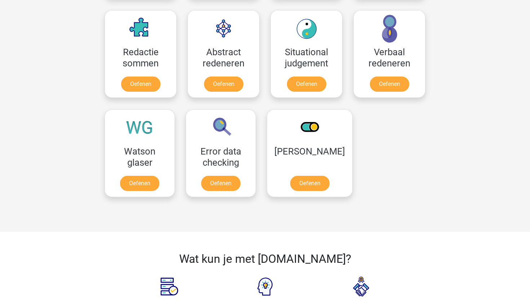
scroll to position [527, 0]
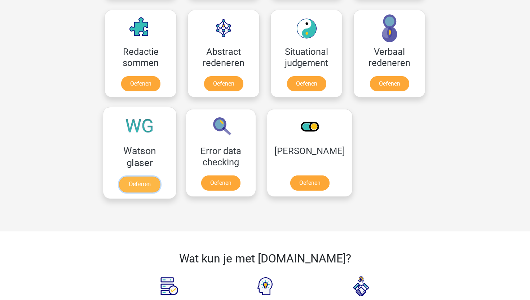
click at [156, 184] on link "Oefenen" at bounding box center [139, 184] width 41 height 16
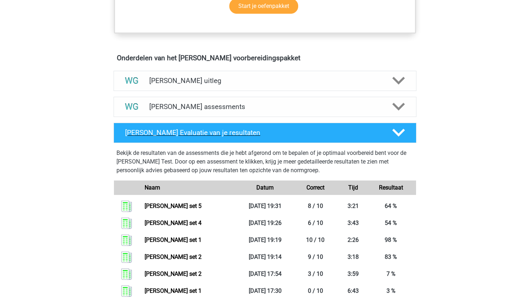
scroll to position [370, 0]
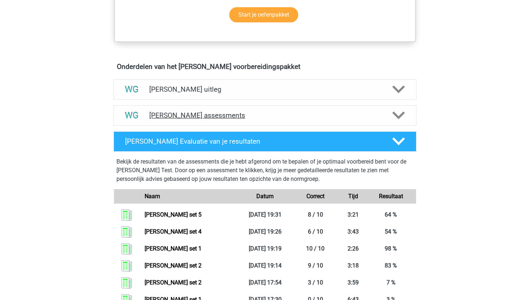
click at [293, 107] on div "Watson Glaser assessments" at bounding box center [265, 115] width 303 height 20
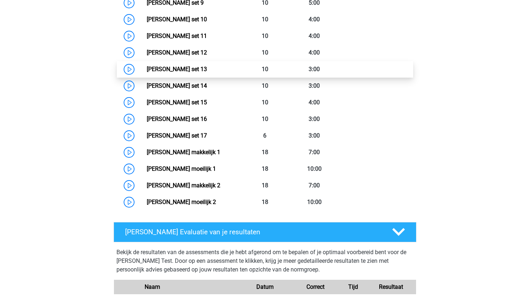
scroll to position [681, 0]
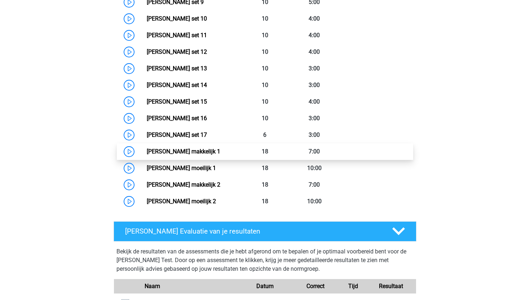
click at [147, 148] on link "Watson Glaser makkelijk 1" at bounding box center [184, 151] width 74 height 7
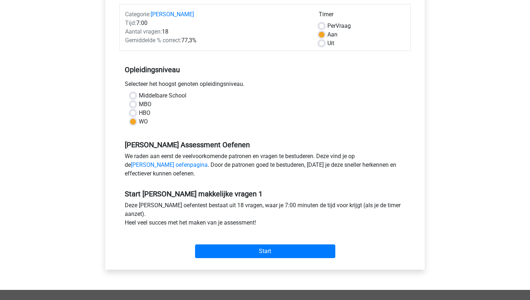
scroll to position [98, 0]
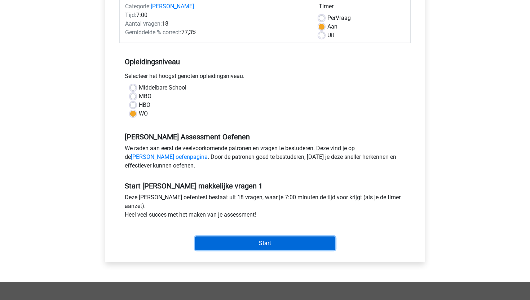
click at [223, 241] on input "Start" at bounding box center [265, 243] width 140 height 14
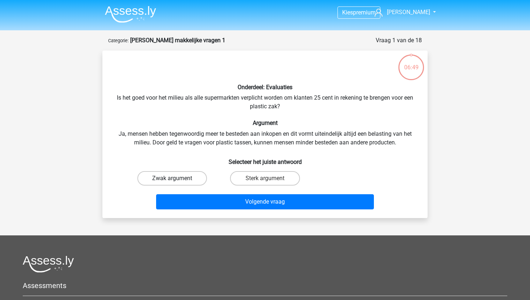
click at [166, 176] on label "Zwak argument" at bounding box center [172, 178] width 70 height 14
click at [172, 178] on input "Zwak argument" at bounding box center [174, 180] width 5 height 5
radio input "true"
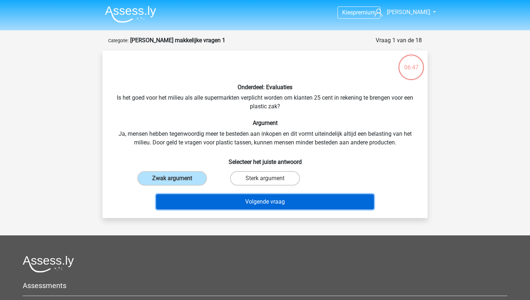
click at [245, 202] on button "Volgende vraag" at bounding box center [265, 201] width 218 height 15
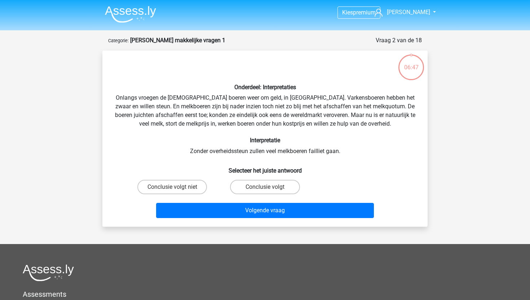
scroll to position [36, 0]
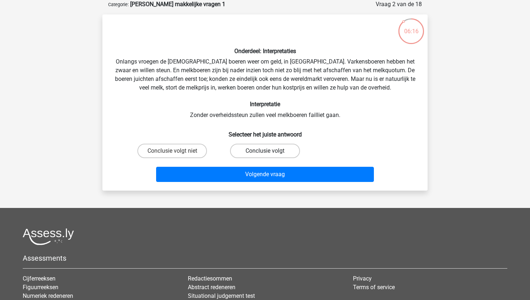
click at [262, 154] on label "Conclusie volgt" at bounding box center [265, 150] width 70 height 14
click at [265, 154] on input "Conclusie volgt" at bounding box center [267, 153] width 5 height 5
radio input "true"
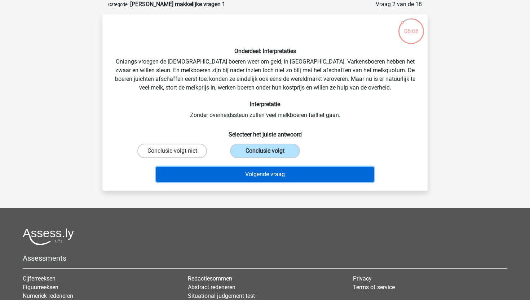
click at [271, 174] on button "Volgende vraag" at bounding box center [265, 174] width 218 height 15
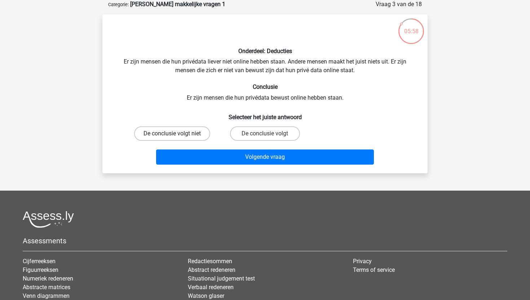
click at [179, 132] on label "De conclusie volgt niet" at bounding box center [172, 133] width 76 height 14
click at [177, 133] on input "De conclusie volgt niet" at bounding box center [174, 135] width 5 height 5
radio input "true"
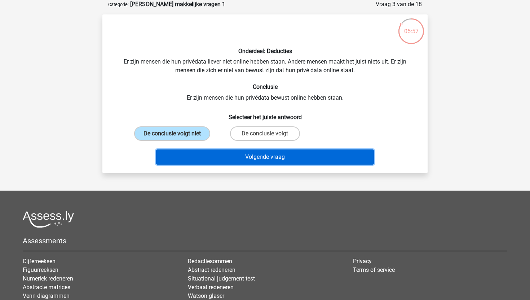
click at [195, 157] on button "Volgende vraag" at bounding box center [265, 156] width 218 height 15
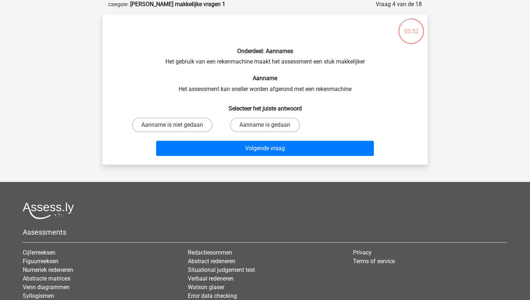
click at [266, 126] on input "Aanname is gedaan" at bounding box center [267, 127] width 5 height 5
radio input "true"
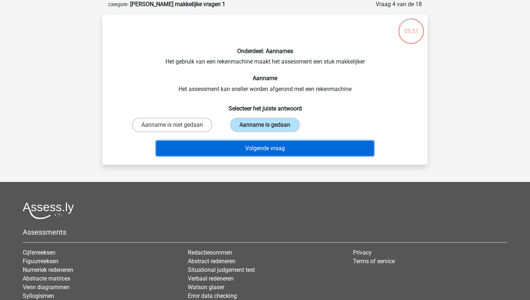
click at [253, 149] on button "Volgende vraag" at bounding box center [265, 148] width 218 height 15
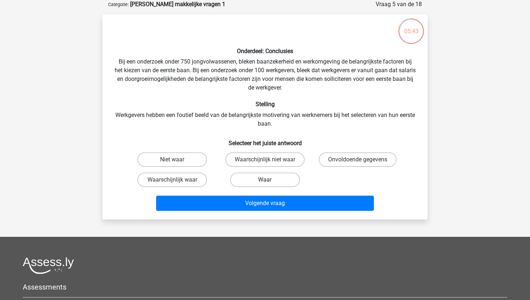
click at [278, 183] on label "Waar" at bounding box center [265, 179] width 70 height 14
click at [270, 183] on input "Waar" at bounding box center [267, 182] width 5 height 5
radio input "true"
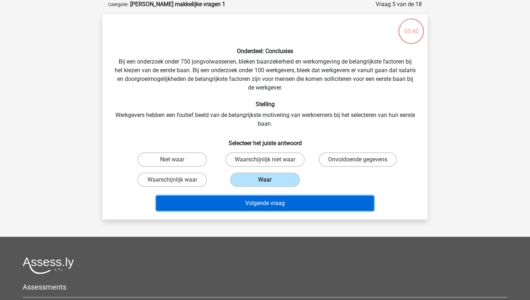
click at [252, 203] on button "Volgende vraag" at bounding box center [265, 202] width 218 height 15
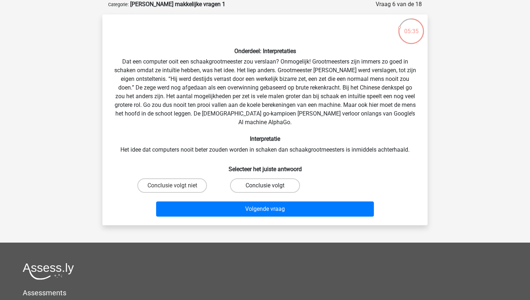
click at [260, 178] on label "Conclusie volgt" at bounding box center [265, 185] width 70 height 14
click at [265, 185] on input "Conclusie volgt" at bounding box center [267, 187] width 5 height 5
radio input "true"
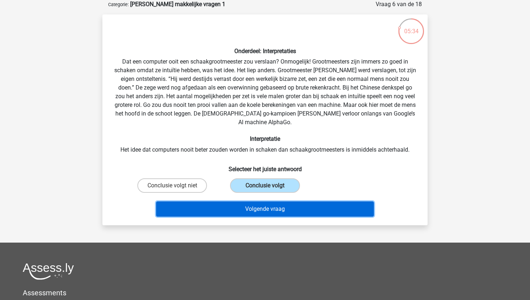
click at [248, 201] on button "Volgende vraag" at bounding box center [265, 208] width 218 height 15
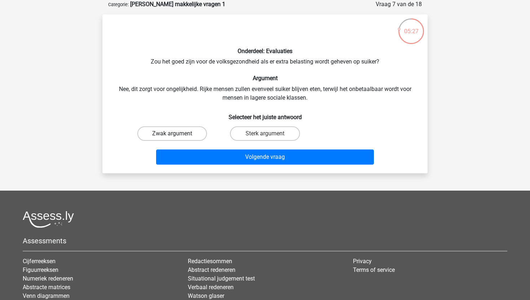
click at [168, 128] on label "Zwak argument" at bounding box center [172, 133] width 70 height 14
click at [172, 133] on input "Zwak argument" at bounding box center [174, 135] width 5 height 5
radio input "true"
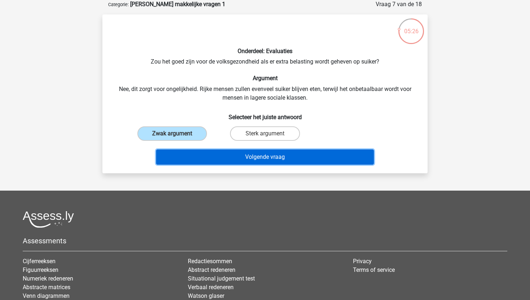
click at [182, 161] on button "Volgende vraag" at bounding box center [265, 156] width 218 height 15
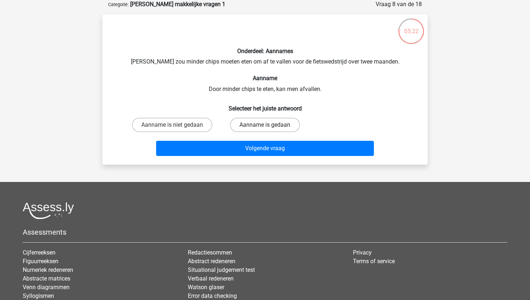
click at [287, 127] on label "Aanname is gedaan" at bounding box center [265, 125] width 70 height 14
click at [270, 127] on input "Aanname is gedaan" at bounding box center [267, 127] width 5 height 5
radio input "true"
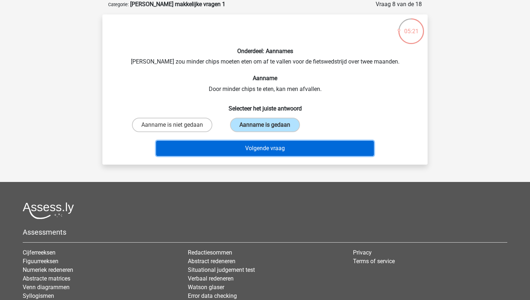
click at [260, 149] on button "Volgende vraag" at bounding box center [265, 148] width 218 height 15
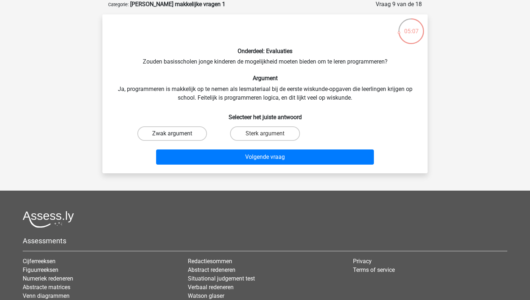
click at [172, 139] on label "Zwak argument" at bounding box center [172, 133] width 70 height 14
click at [172, 138] on input "Zwak argument" at bounding box center [174, 135] width 5 height 5
radio input "true"
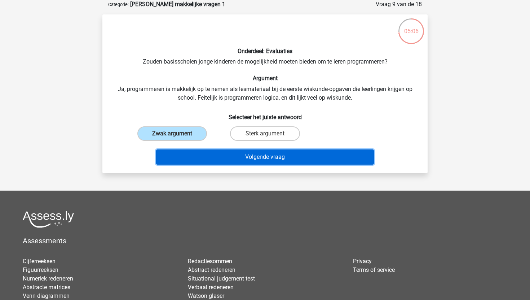
click at [188, 160] on button "Volgende vraag" at bounding box center [265, 156] width 218 height 15
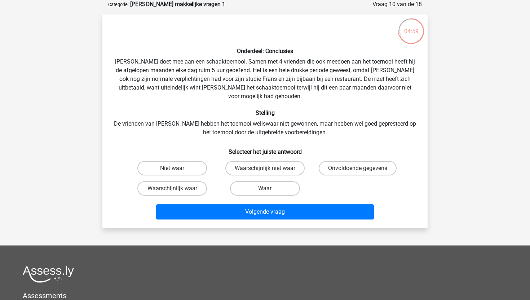
click at [403, 158] on div "Onvoldoende gegevens" at bounding box center [357, 168] width 93 height 20
click at [359, 167] on div "Onvoldoende gegevens" at bounding box center [357, 168] width 93 height 20
click at [355, 161] on label "Onvoldoende gegevens" at bounding box center [358, 168] width 78 height 14
click at [358, 168] on input "Onvoldoende gegevens" at bounding box center [360, 170] width 5 height 5
radio input "true"
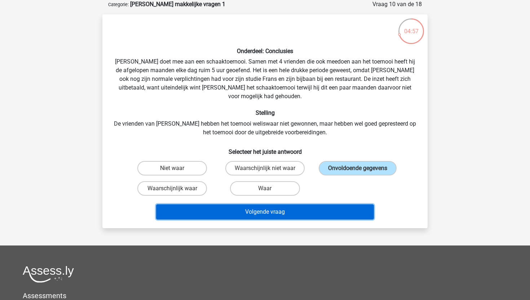
click at [297, 204] on button "Volgende vraag" at bounding box center [265, 211] width 218 height 15
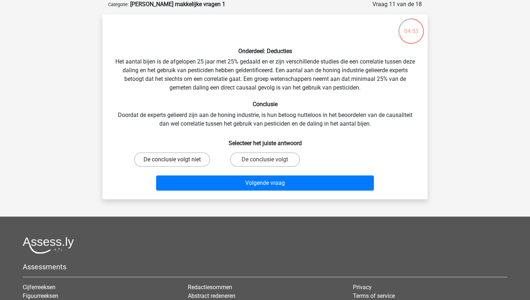
click at [184, 159] on label "De conclusie volgt niet" at bounding box center [172, 159] width 76 height 14
click at [177, 159] on input "De conclusie volgt niet" at bounding box center [174, 161] width 5 height 5
radio input "true"
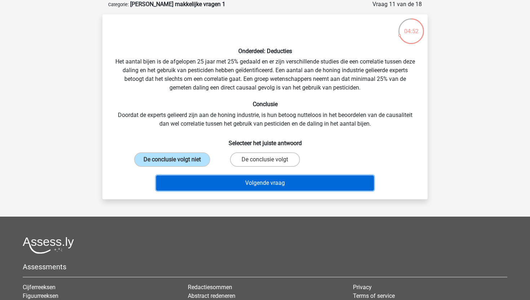
click at [195, 184] on button "Volgende vraag" at bounding box center [265, 182] width 218 height 15
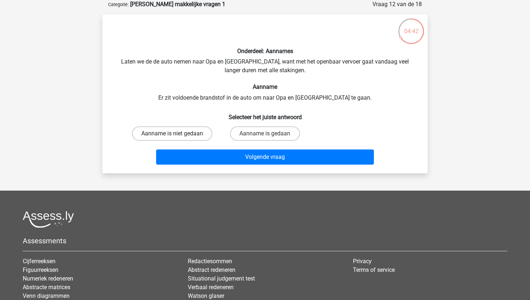
click at [195, 139] on label "Aanname is niet gedaan" at bounding box center [172, 133] width 80 height 14
click at [177, 138] on input "Aanname is niet gedaan" at bounding box center [174, 135] width 5 height 5
radio input "true"
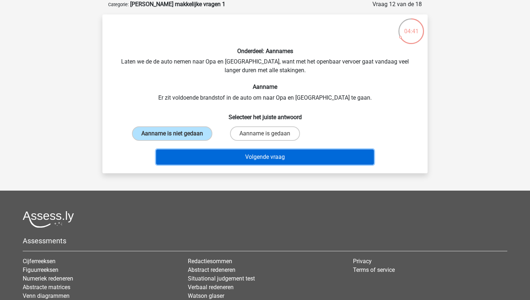
click at [204, 162] on button "Volgende vraag" at bounding box center [265, 156] width 218 height 15
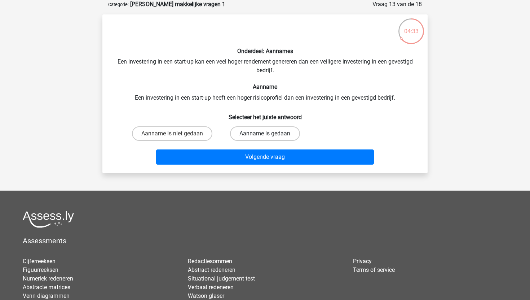
click at [259, 136] on label "Aanname is gedaan" at bounding box center [265, 133] width 70 height 14
click at [265, 136] on input "Aanname is gedaan" at bounding box center [267, 135] width 5 height 5
radio input "true"
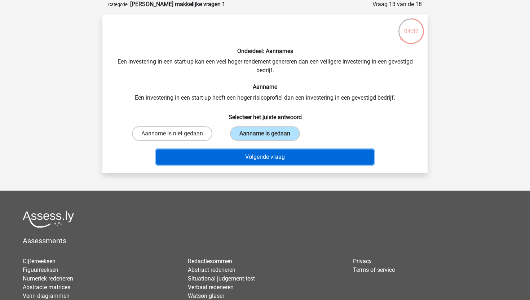
click at [230, 159] on button "Volgende vraag" at bounding box center [265, 156] width 218 height 15
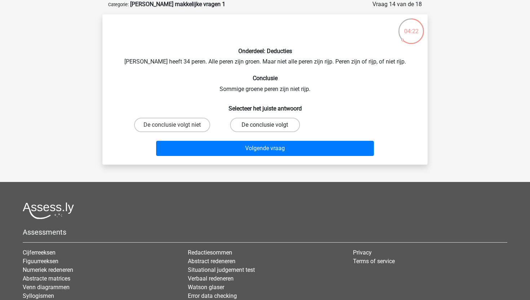
click at [262, 123] on label "De conclusie volgt" at bounding box center [265, 125] width 70 height 14
click at [265, 125] on input "De conclusie volgt" at bounding box center [267, 127] width 5 height 5
radio input "true"
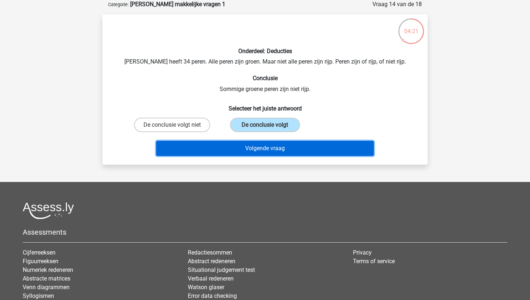
click at [239, 149] on button "Volgende vraag" at bounding box center [265, 148] width 218 height 15
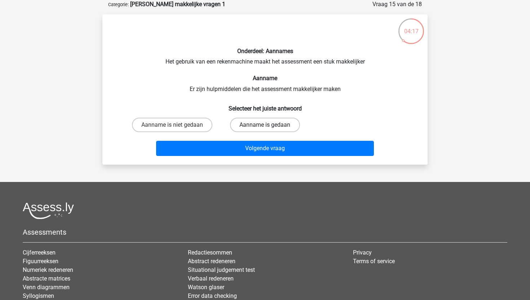
click at [265, 124] on label "Aanname is gedaan" at bounding box center [265, 125] width 70 height 14
click at [265, 125] on input "Aanname is gedaan" at bounding box center [267, 127] width 5 height 5
radio input "true"
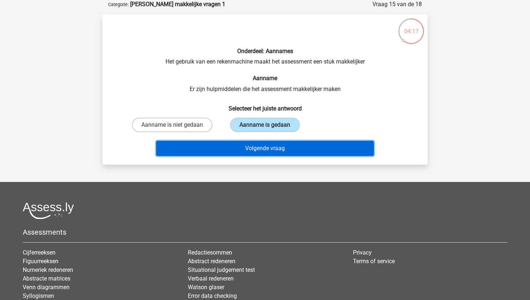
click at [254, 152] on button "Volgende vraag" at bounding box center [265, 148] width 218 height 15
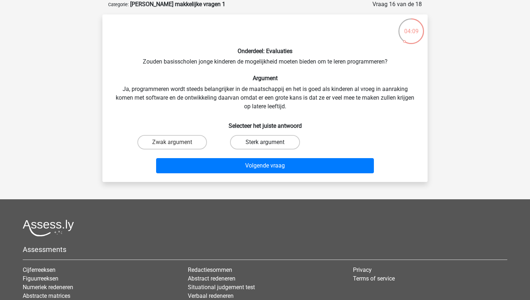
click at [256, 141] on label "Sterk argument" at bounding box center [265, 142] width 70 height 14
click at [265, 142] on input "Sterk argument" at bounding box center [267, 144] width 5 height 5
radio input "true"
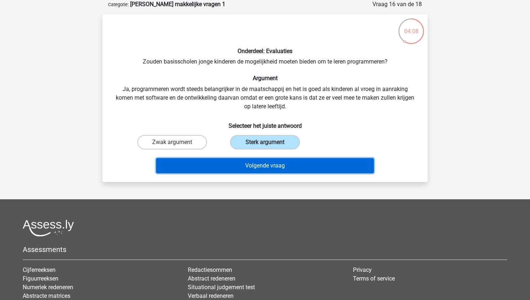
click at [239, 162] on button "Volgende vraag" at bounding box center [265, 165] width 218 height 15
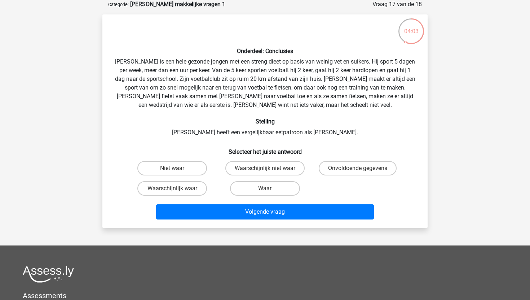
click at [361, 170] on input "Onvoldoende gegevens" at bounding box center [360, 170] width 5 height 5
radio input "true"
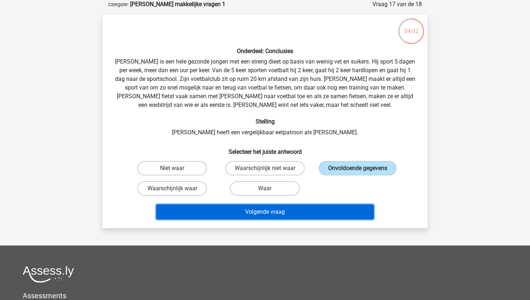
click at [318, 213] on button "Volgende vraag" at bounding box center [265, 211] width 218 height 15
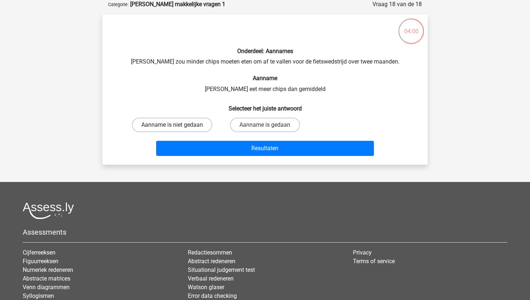
click at [171, 125] on label "Aanname is niet gedaan" at bounding box center [172, 125] width 80 height 14
click at [172, 125] on input "Aanname is niet gedaan" at bounding box center [174, 127] width 5 height 5
radio input "true"
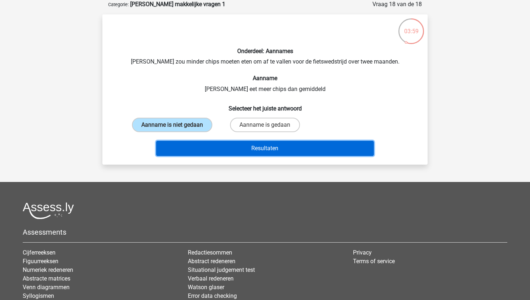
click at [193, 151] on button "Resultaten" at bounding box center [265, 148] width 218 height 15
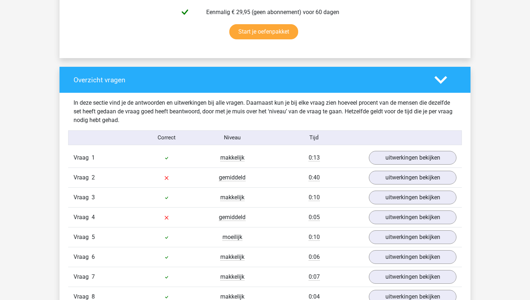
scroll to position [479, 0]
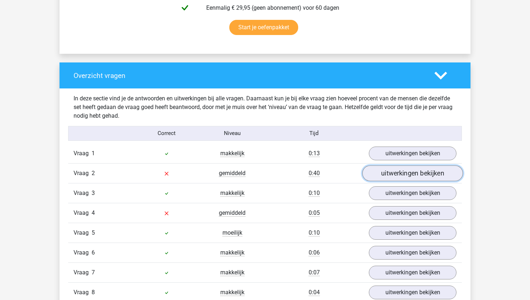
click at [426, 170] on link "uitwerkingen bekijken" at bounding box center [412, 173] width 101 height 16
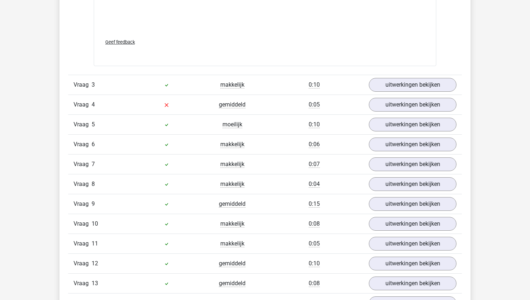
scroll to position [981, 0]
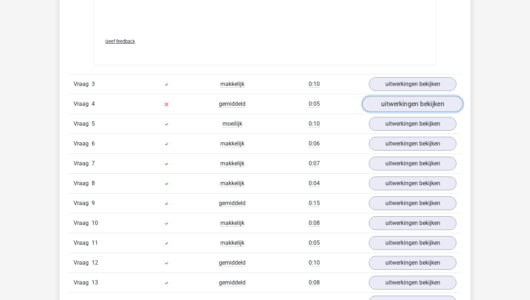
click at [402, 102] on link "uitwerkingen bekijken" at bounding box center [412, 104] width 101 height 16
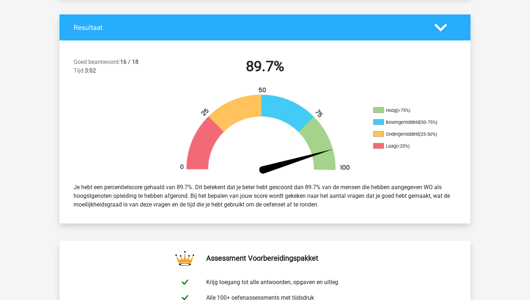
scroll to position [0, 0]
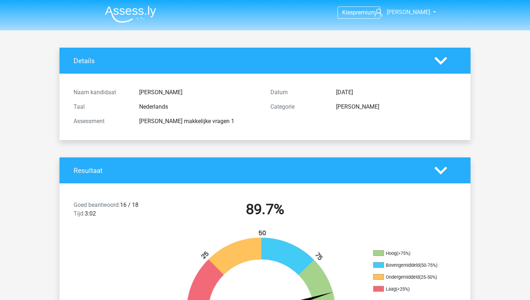
click at [125, 11] on img at bounding box center [130, 14] width 51 height 17
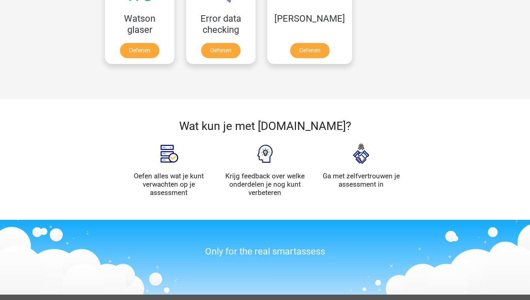
scroll to position [550, 0]
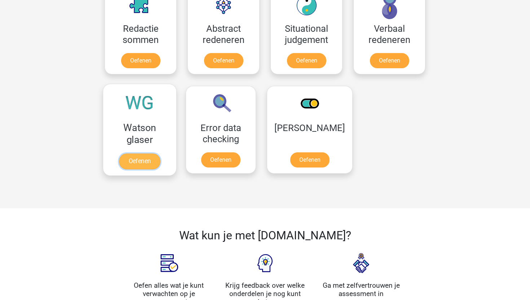
click at [144, 153] on link "Oefenen" at bounding box center [139, 161] width 41 height 16
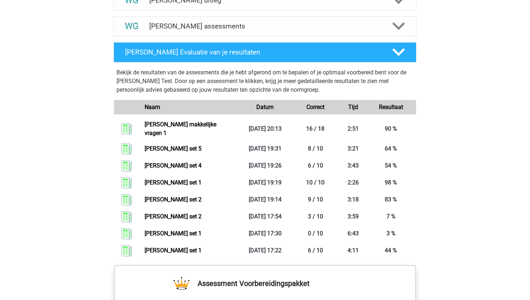
scroll to position [399, 0]
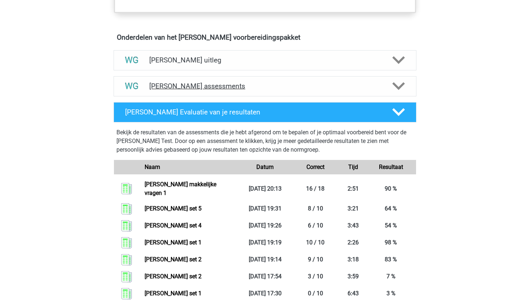
click at [210, 84] on h4 "[PERSON_NAME] assessments" at bounding box center [264, 86] width 231 height 8
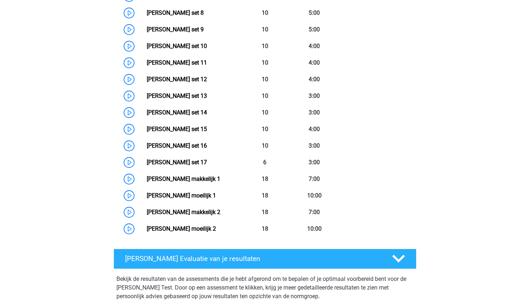
scroll to position [655, 0]
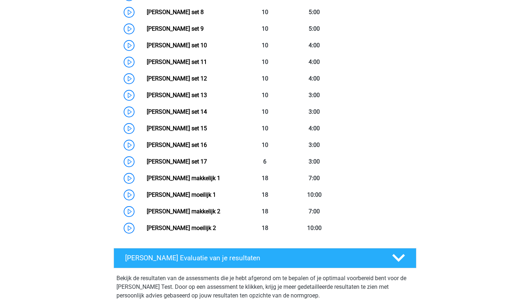
click at [178, 193] on link "[PERSON_NAME] moeilijk 1" at bounding box center [181, 194] width 69 height 7
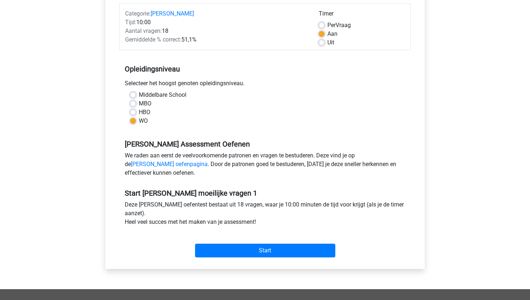
scroll to position [91, 0]
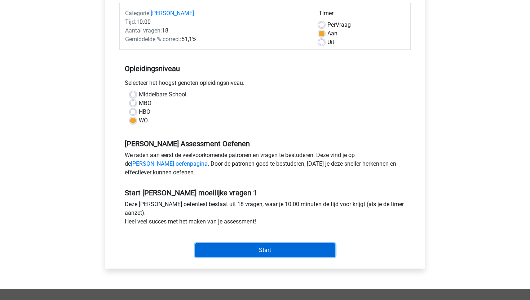
click at [229, 254] on input "Start" at bounding box center [265, 250] width 140 height 14
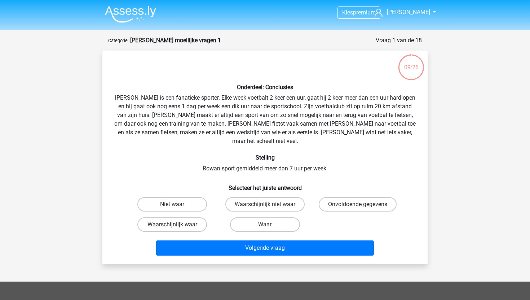
click at [166, 217] on label "Waarschijnlijk waar" at bounding box center [172, 224] width 70 height 14
click at [172, 224] on input "Waarschijnlijk waar" at bounding box center [174, 226] width 5 height 5
radio input "true"
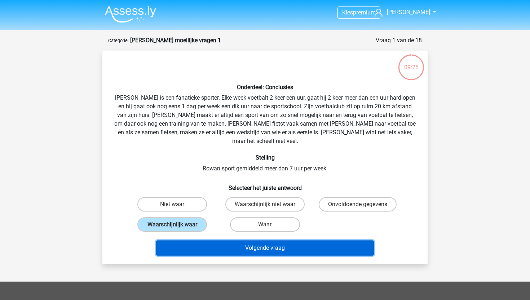
click at [220, 240] on button "Volgende vraag" at bounding box center [265, 247] width 218 height 15
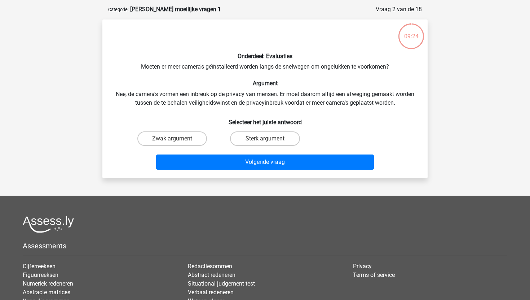
scroll to position [36, 0]
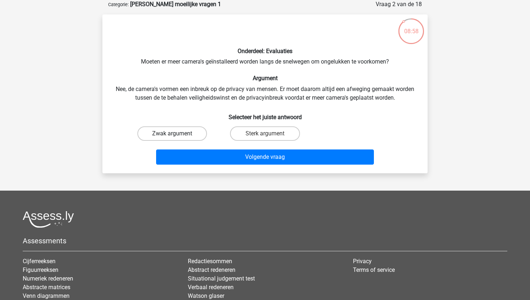
click at [188, 130] on label "Zwak argument" at bounding box center [172, 133] width 70 height 14
click at [177, 133] on input "Zwak argument" at bounding box center [174, 135] width 5 height 5
radio input "true"
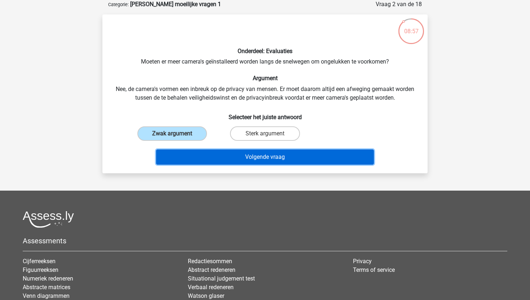
click at [200, 160] on button "Volgende vraag" at bounding box center [265, 156] width 218 height 15
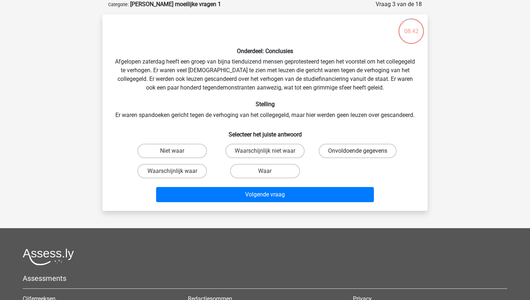
click at [344, 158] on label "Onvoldoende gegevens" at bounding box center [358, 150] width 78 height 14
click at [358, 155] on input "Onvoldoende gegevens" at bounding box center [360, 153] width 5 height 5
radio input "true"
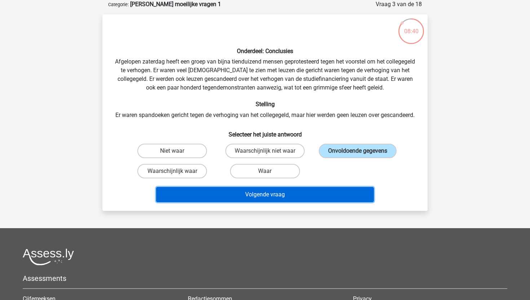
click at [279, 202] on button "Volgende vraag" at bounding box center [265, 194] width 218 height 15
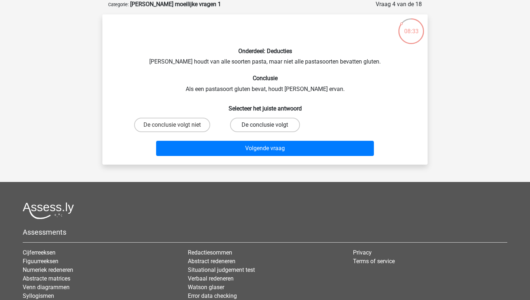
click at [258, 125] on label "De conclusie volgt" at bounding box center [265, 125] width 70 height 14
click at [265, 125] on input "De conclusie volgt" at bounding box center [267, 127] width 5 height 5
radio input "true"
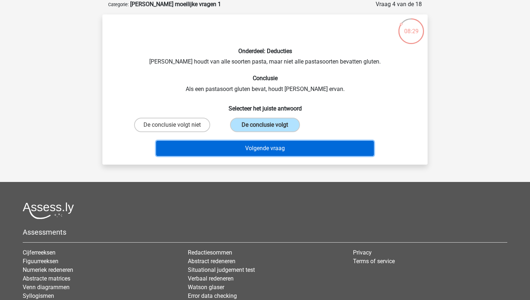
click at [255, 149] on button "Volgende vraag" at bounding box center [265, 148] width 218 height 15
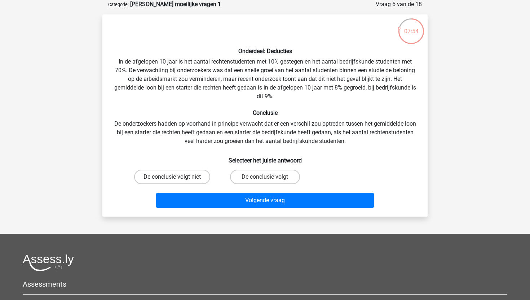
click at [154, 183] on label "De conclusie volgt niet" at bounding box center [172, 176] width 76 height 14
click at [172, 181] on input "De conclusie volgt niet" at bounding box center [174, 179] width 5 height 5
radio input "true"
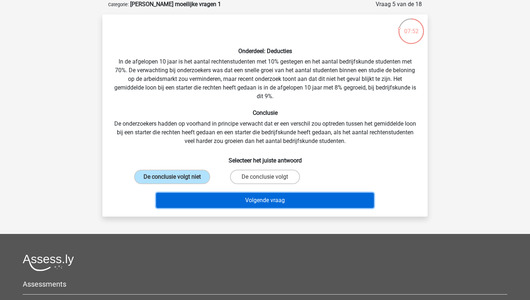
click at [203, 200] on button "Volgende vraag" at bounding box center [265, 200] width 218 height 15
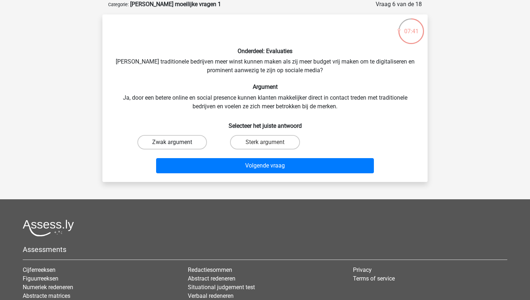
click at [187, 140] on label "Zwak argument" at bounding box center [172, 142] width 70 height 14
click at [177, 142] on input "Zwak argument" at bounding box center [174, 144] width 5 height 5
radio input "true"
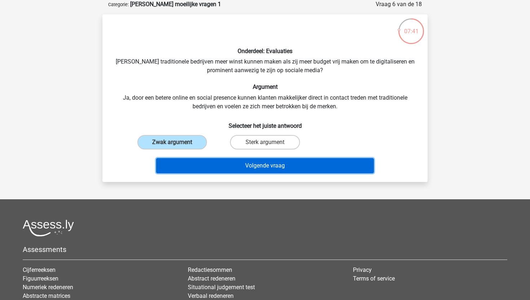
click at [196, 165] on button "Volgende vraag" at bounding box center [265, 165] width 218 height 15
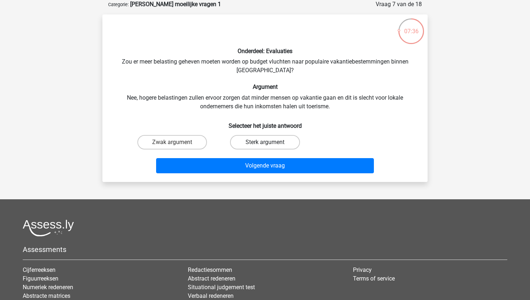
click at [255, 141] on label "Sterk argument" at bounding box center [265, 142] width 70 height 14
click at [265, 142] on input "Sterk argument" at bounding box center [267, 144] width 5 height 5
radio input "true"
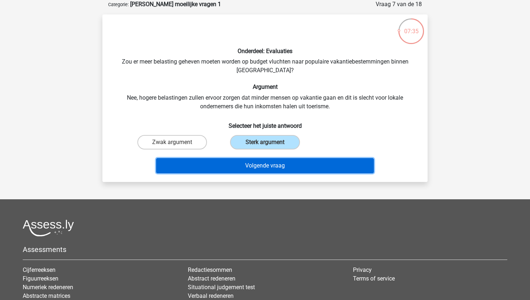
click at [232, 172] on button "Volgende vraag" at bounding box center [265, 165] width 218 height 15
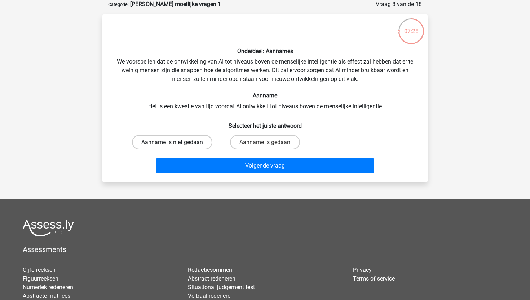
click at [194, 136] on label "Aanname is niet gedaan" at bounding box center [172, 142] width 80 height 14
click at [177, 142] on input "Aanname is niet gedaan" at bounding box center [174, 144] width 5 height 5
radio input "true"
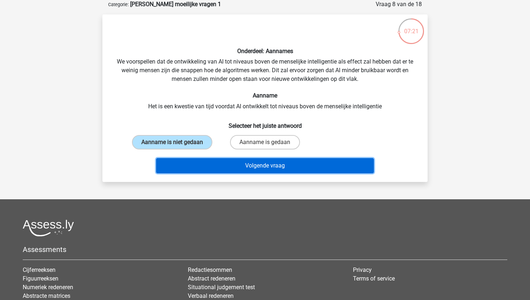
click at [225, 165] on button "Volgende vraag" at bounding box center [265, 165] width 218 height 15
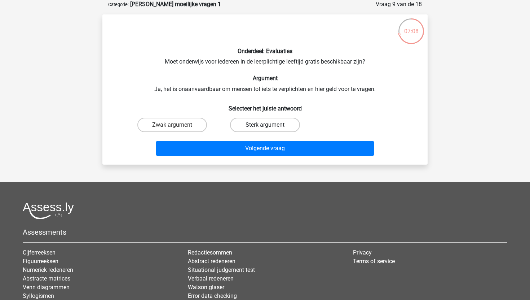
click at [254, 120] on label "Sterk argument" at bounding box center [265, 125] width 70 height 14
click at [265, 125] on input "Sterk argument" at bounding box center [267, 127] width 5 height 5
radio input "true"
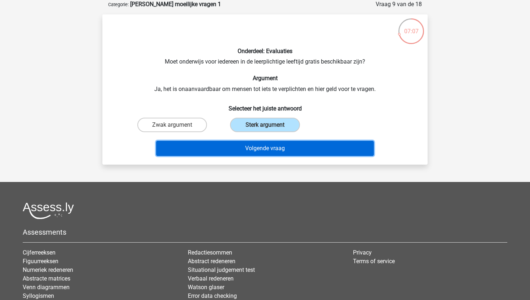
click at [242, 147] on button "Volgende vraag" at bounding box center [265, 148] width 218 height 15
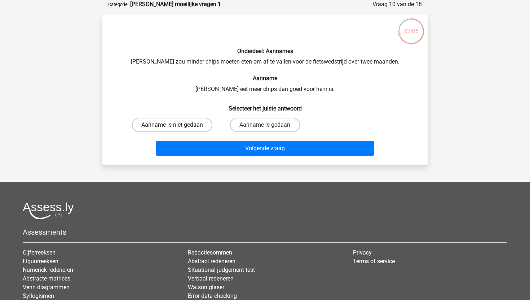
click at [197, 123] on label "Aanname is niet gedaan" at bounding box center [172, 125] width 80 height 14
click at [177, 125] on input "Aanname is niet gedaan" at bounding box center [174, 127] width 5 height 5
radio input "true"
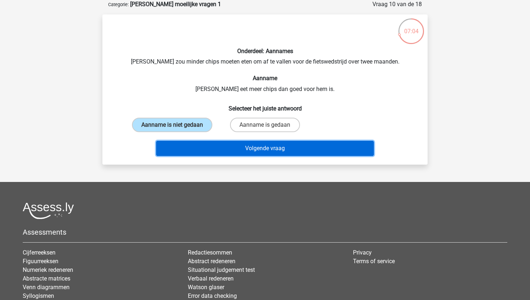
click at [203, 149] on button "Volgende vraag" at bounding box center [265, 148] width 218 height 15
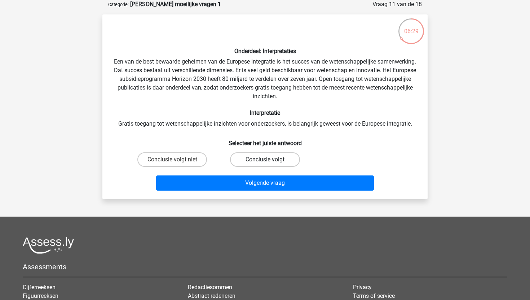
click at [257, 156] on label "Conclusie volgt" at bounding box center [265, 159] width 70 height 14
click at [265, 159] on input "Conclusie volgt" at bounding box center [267, 161] width 5 height 5
radio input "true"
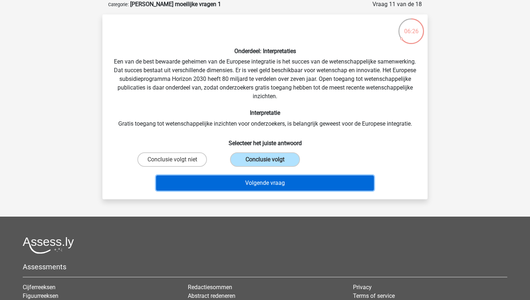
click at [231, 182] on button "Volgende vraag" at bounding box center [265, 182] width 218 height 15
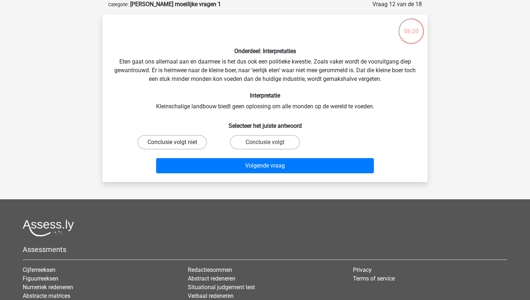
click at [199, 141] on label "Conclusie volgt niet" at bounding box center [172, 142] width 70 height 14
click at [177, 142] on input "Conclusie volgt niet" at bounding box center [174, 144] width 5 height 5
radio input "true"
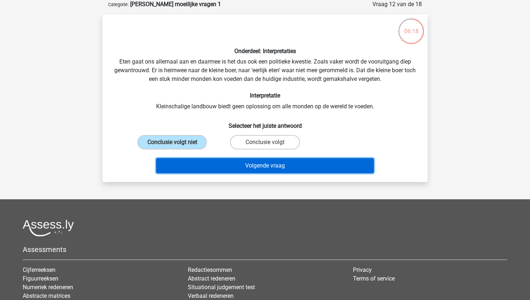
click at [209, 168] on button "Volgende vraag" at bounding box center [265, 165] width 218 height 15
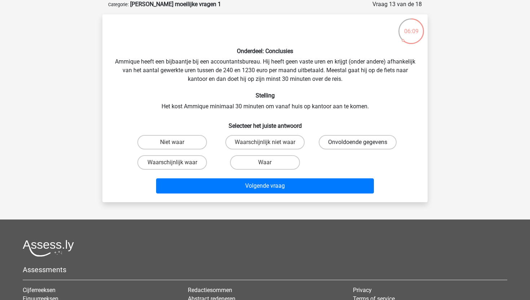
click at [357, 140] on label "Onvoldoende gegevens" at bounding box center [358, 142] width 78 height 14
click at [358, 142] on input "Onvoldoende gegevens" at bounding box center [360, 144] width 5 height 5
radio input "true"
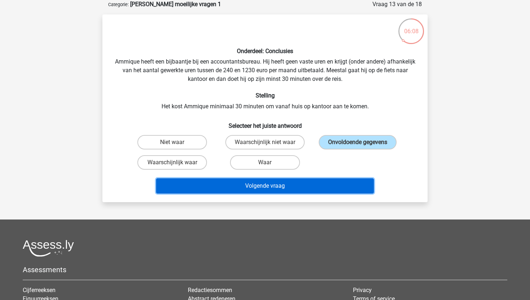
click at [282, 190] on button "Volgende vraag" at bounding box center [265, 185] width 218 height 15
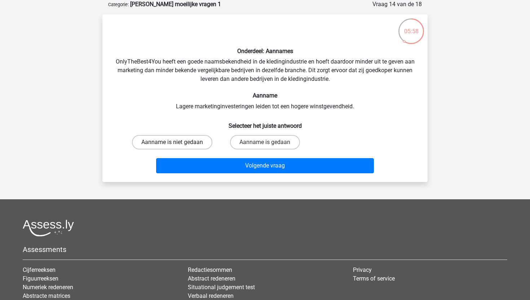
click at [195, 142] on label "Aanname is niet gedaan" at bounding box center [172, 142] width 80 height 14
click at [177, 142] on input "Aanname is niet gedaan" at bounding box center [174, 144] width 5 height 5
radio input "true"
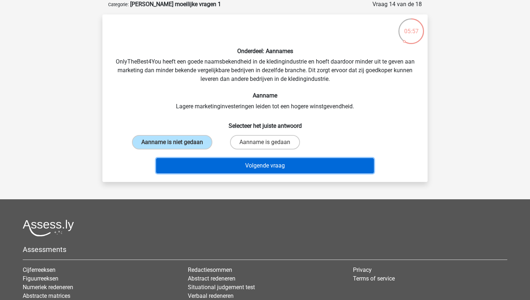
click at [203, 165] on button "Volgende vraag" at bounding box center [265, 165] width 218 height 15
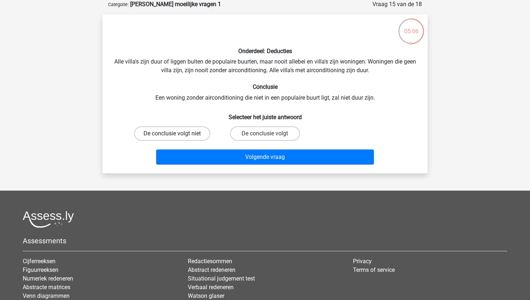
click at [202, 136] on label "De conclusie volgt niet" at bounding box center [172, 133] width 76 height 14
click at [177, 136] on input "De conclusie volgt niet" at bounding box center [174, 135] width 5 height 5
radio input "true"
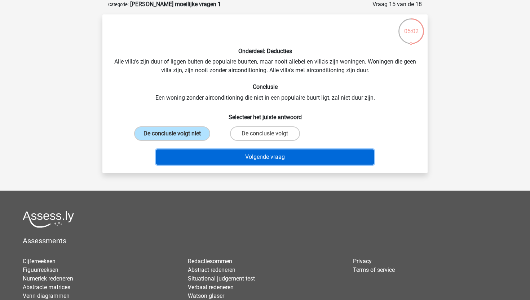
click at [240, 158] on button "Volgende vraag" at bounding box center [265, 156] width 218 height 15
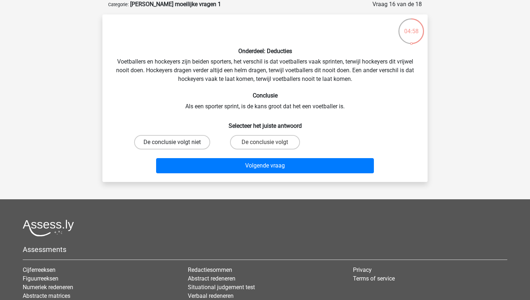
click at [193, 142] on label "De conclusie volgt niet" at bounding box center [172, 142] width 76 height 14
click at [177, 142] on input "De conclusie volgt niet" at bounding box center [174, 144] width 5 height 5
radio input "true"
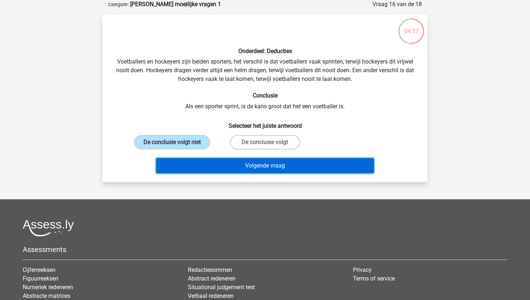
click at [213, 167] on button "Volgende vraag" at bounding box center [265, 165] width 218 height 15
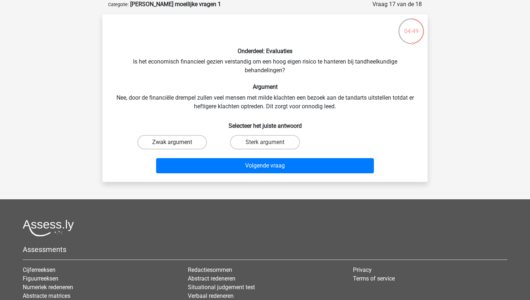
click at [189, 146] on label "Zwak argument" at bounding box center [172, 142] width 70 height 14
click at [177, 146] on input "Zwak argument" at bounding box center [174, 144] width 5 height 5
radio input "true"
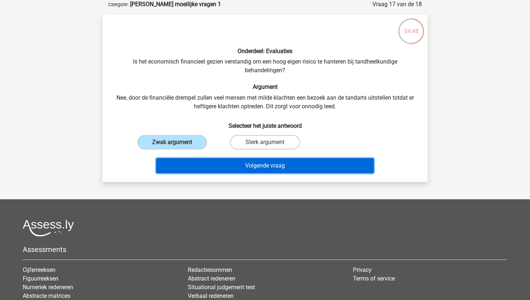
click at [213, 168] on button "Volgende vraag" at bounding box center [265, 165] width 218 height 15
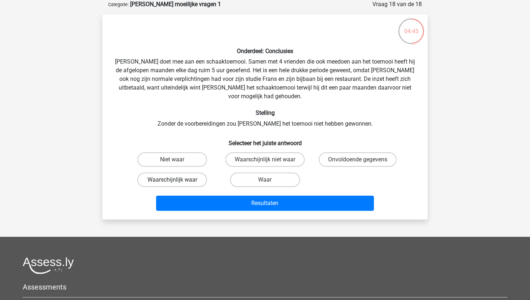
click at [191, 172] on label "Waarschijnlijk waar" at bounding box center [172, 179] width 70 height 14
click at [177, 180] on input "Waarschijnlijk waar" at bounding box center [174, 182] width 5 height 5
radio input "true"
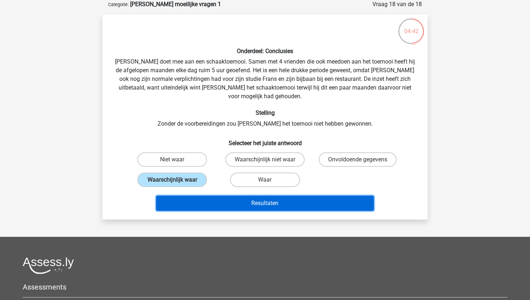
click at [215, 199] on button "Resultaten" at bounding box center [265, 202] width 218 height 15
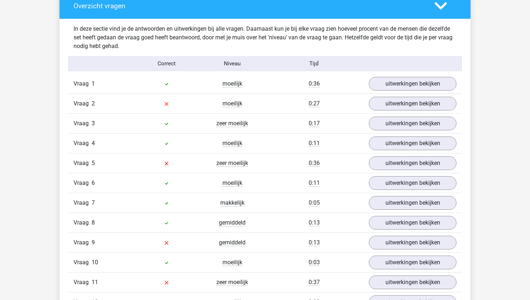
scroll to position [549, 0]
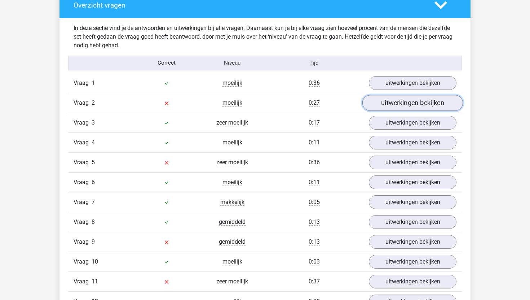
click at [439, 96] on link "uitwerkingen bekijken" at bounding box center [412, 103] width 101 height 16
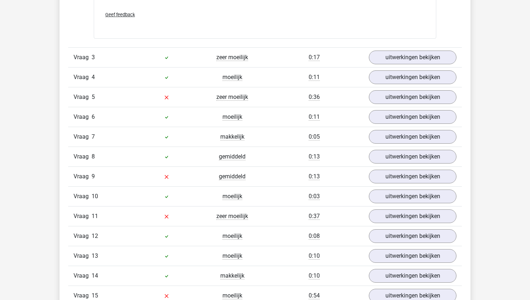
scroll to position [1009, 0]
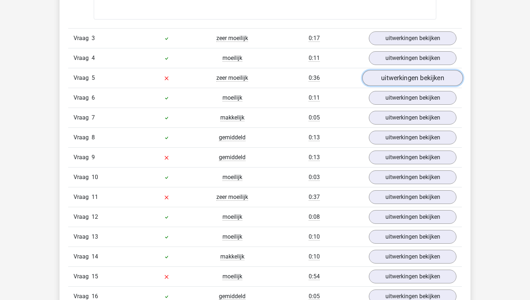
click at [406, 72] on link "uitwerkingen bekijken" at bounding box center [412, 78] width 101 height 16
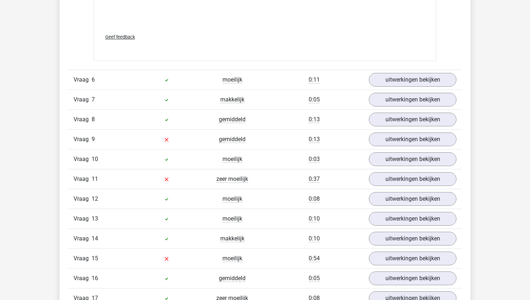
scroll to position [1445, 0]
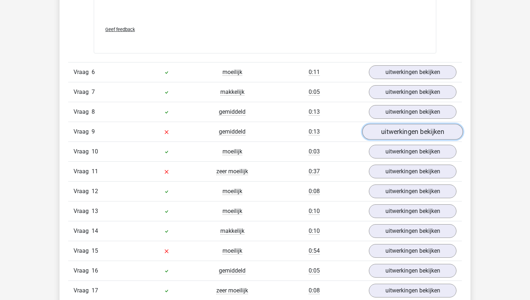
click at [394, 133] on link "uitwerkingen bekijken" at bounding box center [412, 132] width 101 height 16
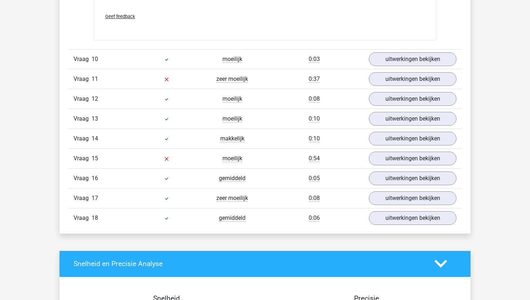
scroll to position [1875, 0]
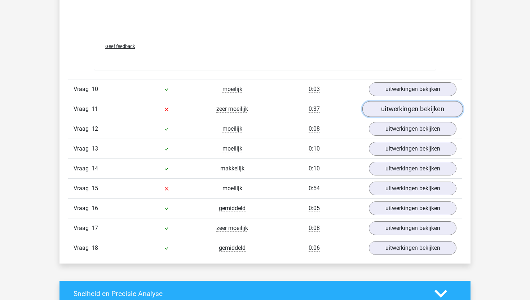
click at [408, 106] on link "uitwerkingen bekijken" at bounding box center [412, 109] width 101 height 16
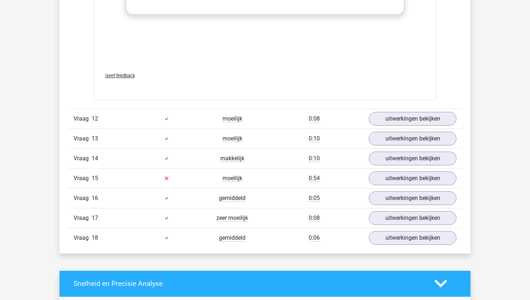
scroll to position [2279, 0]
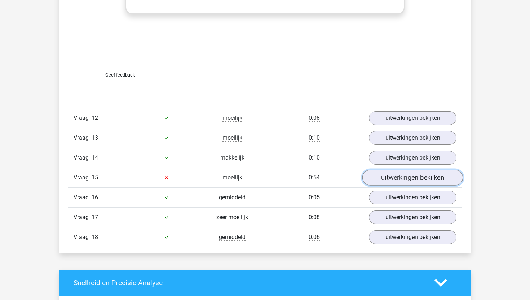
click at [393, 178] on link "uitwerkingen bekijken" at bounding box center [412, 177] width 101 height 16
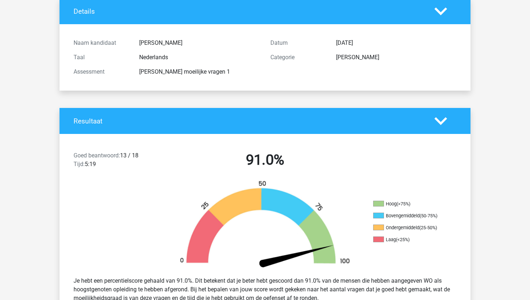
scroll to position [0, 0]
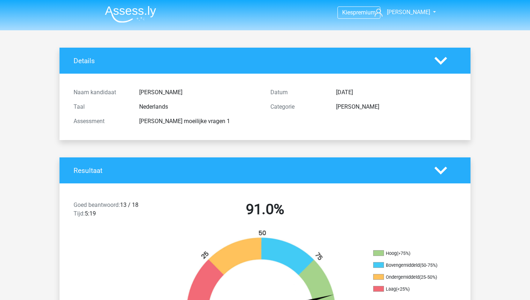
click at [115, 6] on img at bounding box center [130, 14] width 51 height 17
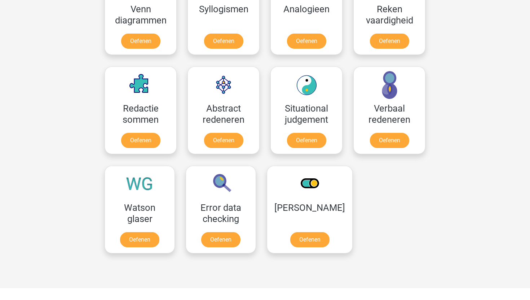
scroll to position [471, 0]
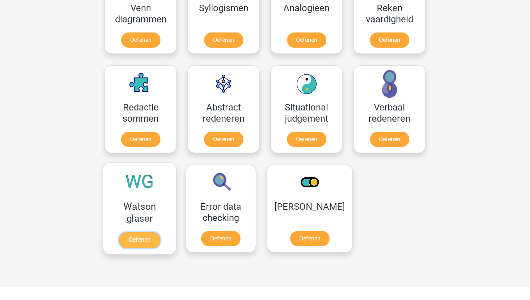
click at [132, 232] on link "Oefenen" at bounding box center [139, 240] width 41 height 16
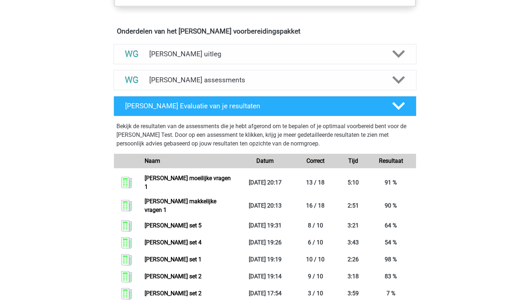
scroll to position [357, 0]
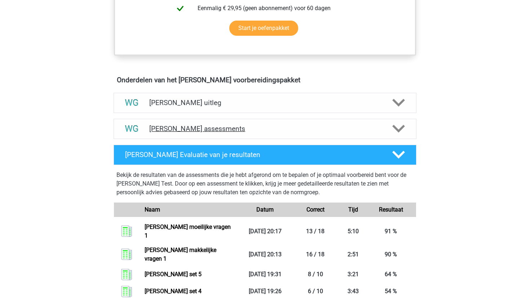
click at [193, 130] on h4 "[PERSON_NAME] assessments" at bounding box center [264, 128] width 231 height 8
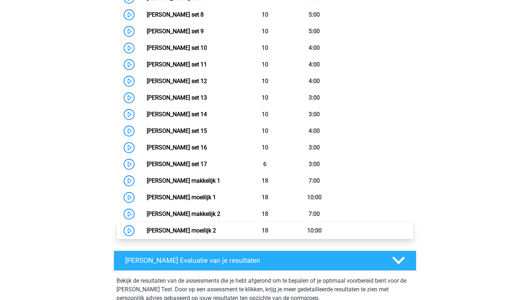
scroll to position [652, 0]
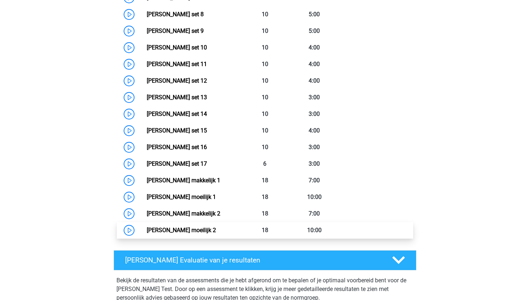
click at [204, 226] on link "[PERSON_NAME] moeilijk 2" at bounding box center [181, 229] width 69 height 7
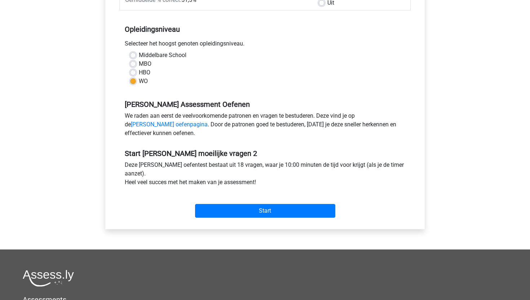
scroll to position [131, 0]
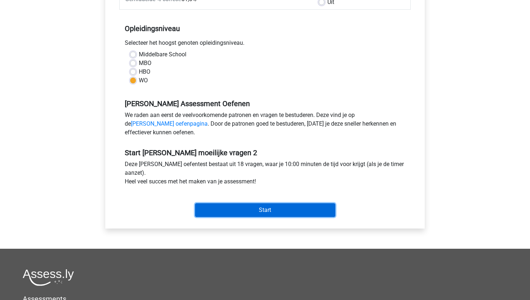
click at [239, 212] on input "Start" at bounding box center [265, 210] width 140 height 14
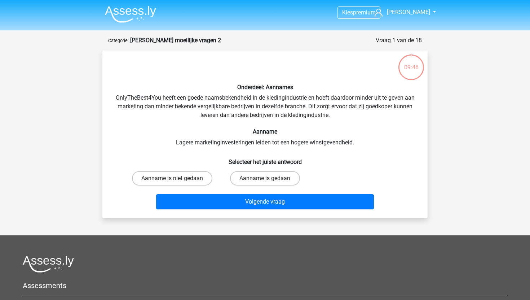
click at [174, 178] on input "Aanname is niet gedaan" at bounding box center [174, 180] width 5 height 5
radio input "true"
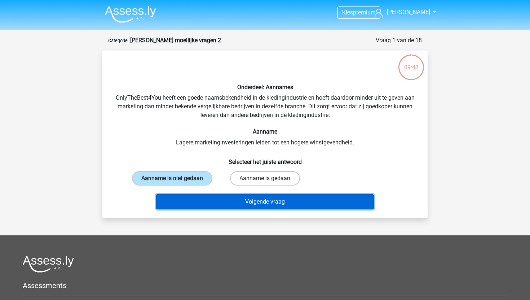
click at [211, 204] on button "Volgende vraag" at bounding box center [265, 201] width 218 height 15
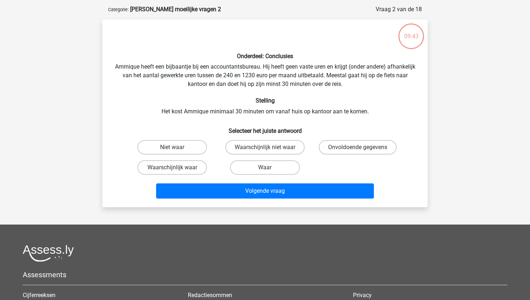
scroll to position [36, 0]
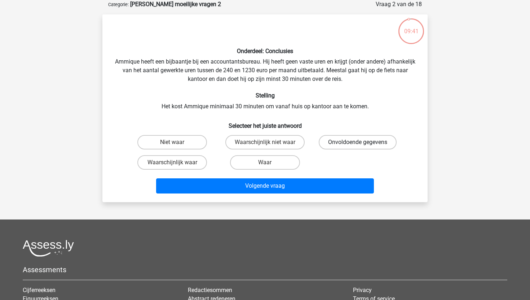
click at [372, 142] on label "Onvoldoende gegevens" at bounding box center [358, 142] width 78 height 14
click at [362, 142] on input "Onvoldoende gegevens" at bounding box center [360, 144] width 5 height 5
radio input "true"
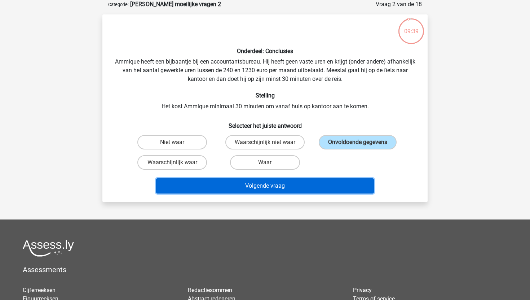
click at [244, 185] on button "Volgende vraag" at bounding box center [265, 185] width 218 height 15
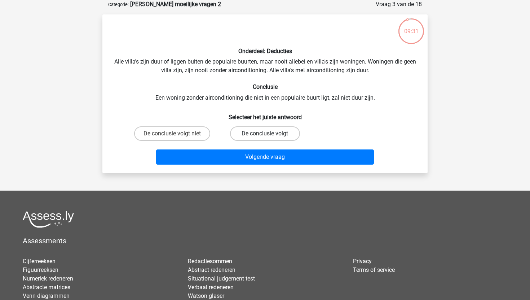
click at [254, 135] on label "De conclusie volgt" at bounding box center [265, 133] width 70 height 14
click at [265, 135] on input "De conclusie volgt" at bounding box center [267, 135] width 5 height 5
radio input "true"
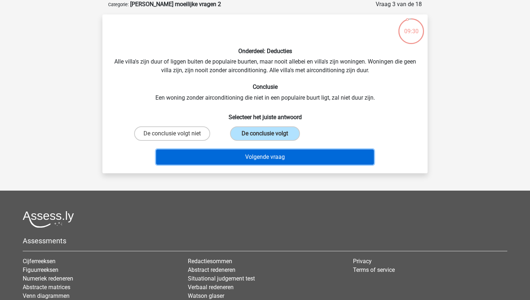
click at [202, 154] on button "Volgende vraag" at bounding box center [265, 156] width 218 height 15
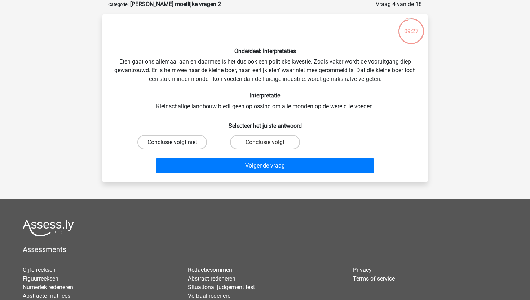
click at [186, 137] on label "Conclusie volgt niet" at bounding box center [172, 142] width 70 height 14
click at [177, 142] on input "Conclusie volgt niet" at bounding box center [174, 144] width 5 height 5
radio input "true"
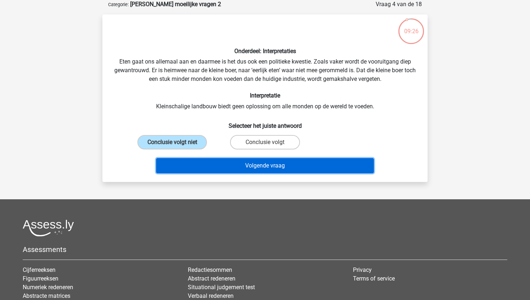
click at [195, 163] on button "Volgende vraag" at bounding box center [265, 165] width 218 height 15
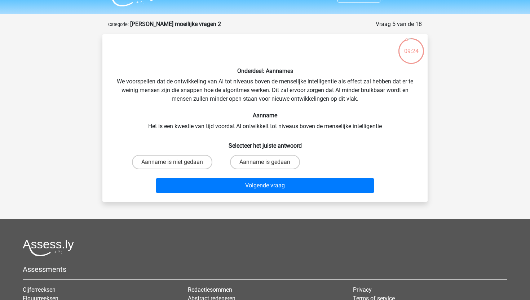
scroll to position [0, 0]
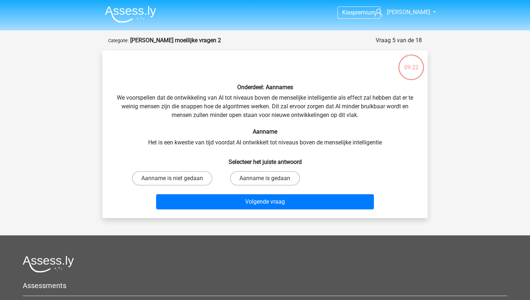
click at [147, 1] on nav "Kies premium Lisa lisa-van-kampen@hotmail.com" at bounding box center [265, 12] width 332 height 23
click at [146, 9] on img at bounding box center [130, 14] width 51 height 17
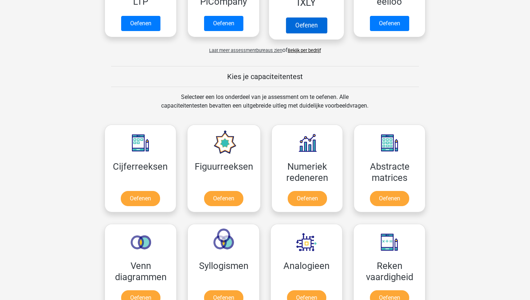
scroll to position [214, 0]
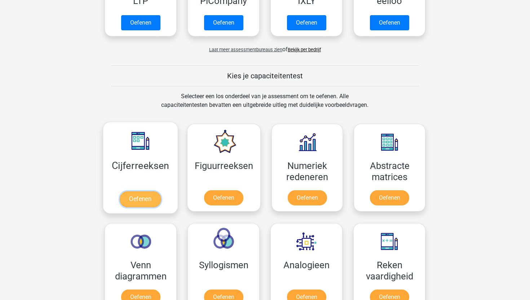
click at [137, 200] on link "Oefenen" at bounding box center [140, 199] width 41 height 16
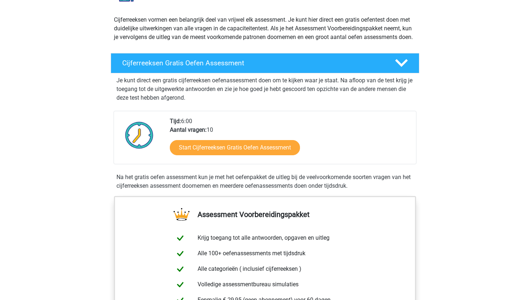
scroll to position [76, 0]
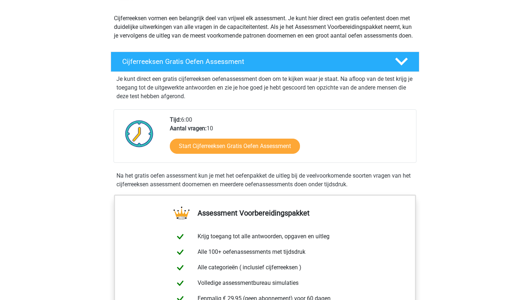
click at [229, 162] on div "Start Cijferreeksen Gratis Oefen Assessment" at bounding box center [290, 148] width 240 height 30
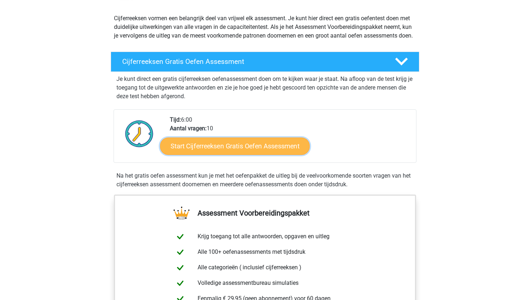
click at [228, 154] on link "Start Cijferreeksen Gratis Oefen Assessment" at bounding box center [235, 145] width 150 height 17
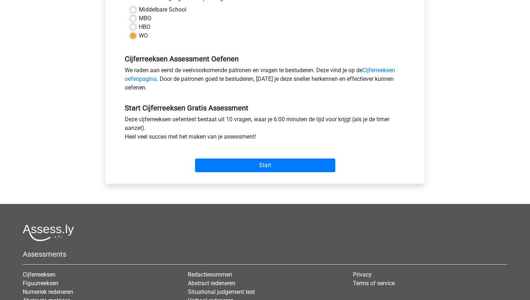
scroll to position [200, 0]
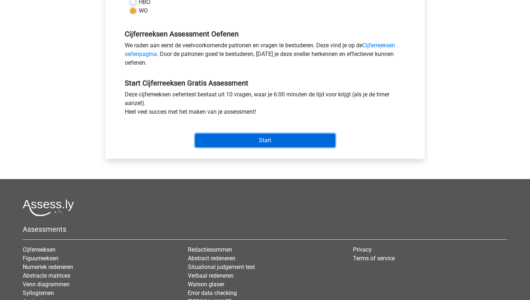
click at [232, 145] on input "Start" at bounding box center [265, 140] width 140 height 14
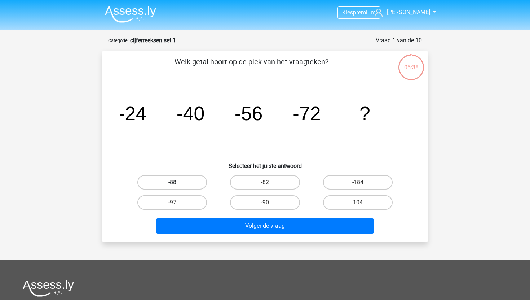
click at [159, 182] on label "-88" at bounding box center [172, 182] width 70 height 14
click at [172, 182] on input "-88" at bounding box center [174, 184] width 5 height 5
radio input "true"
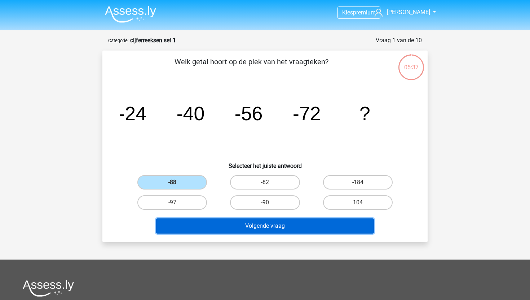
click at [223, 228] on button "Volgende vraag" at bounding box center [265, 225] width 218 height 15
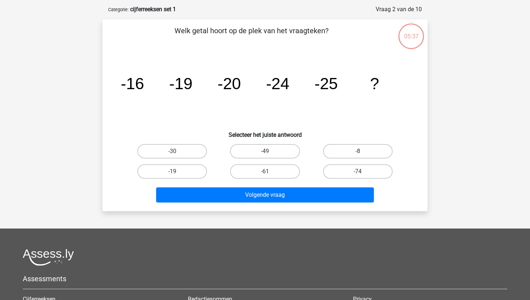
scroll to position [36, 0]
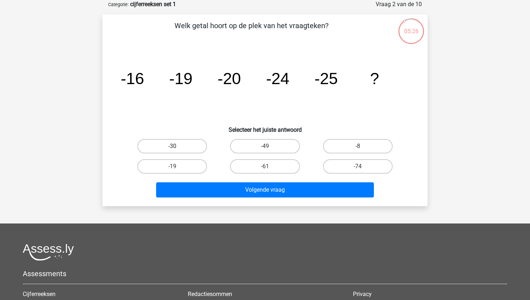
click at [183, 145] on label "-30" at bounding box center [172, 146] width 70 height 14
click at [177, 146] on input "-30" at bounding box center [174, 148] width 5 height 5
radio input "true"
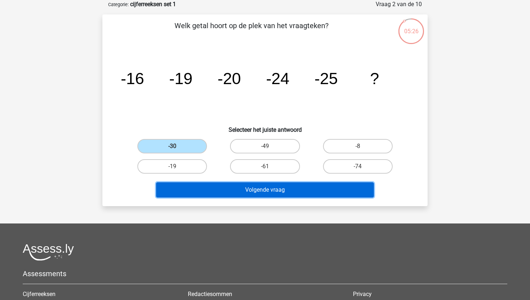
click at [211, 193] on button "Volgende vraag" at bounding box center [265, 189] width 218 height 15
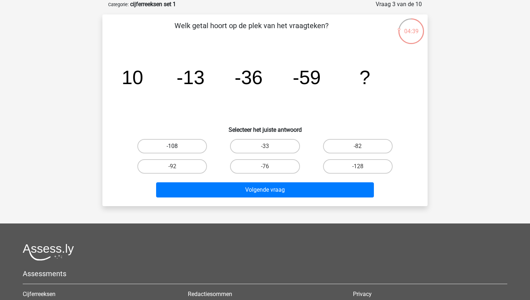
click at [155, 144] on label "-108" at bounding box center [172, 146] width 70 height 14
click at [172, 146] on input "-108" at bounding box center [174, 148] width 5 height 5
radio input "true"
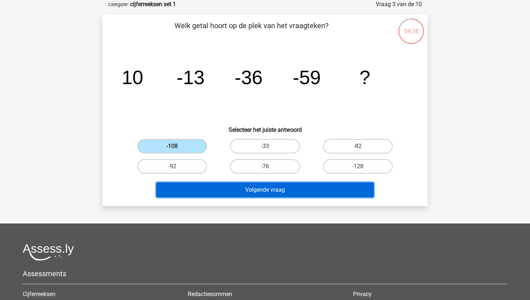
click at [239, 192] on button "Volgende vraag" at bounding box center [265, 189] width 218 height 15
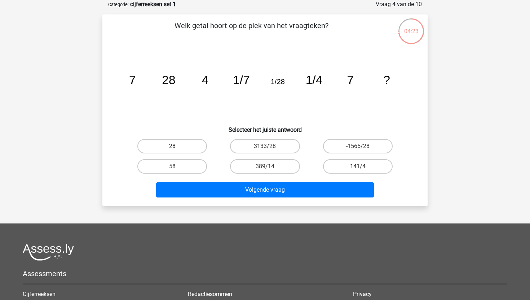
click at [196, 142] on label "28" at bounding box center [172, 146] width 70 height 14
click at [177, 146] on input "28" at bounding box center [174, 148] width 5 height 5
radio input "true"
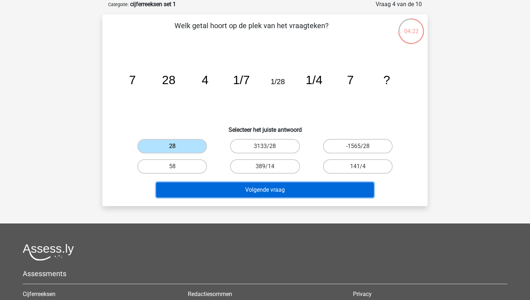
click at [227, 188] on button "Volgende vraag" at bounding box center [265, 189] width 218 height 15
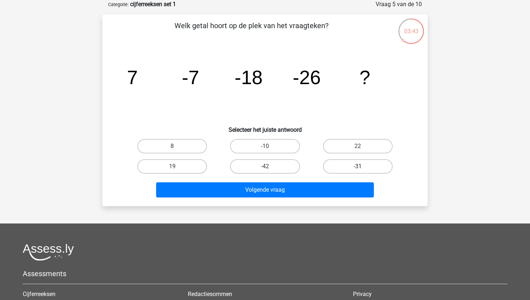
click at [371, 162] on label "-31" at bounding box center [358, 166] width 70 height 14
click at [362, 166] on input "-31" at bounding box center [360, 168] width 5 height 5
radio input "true"
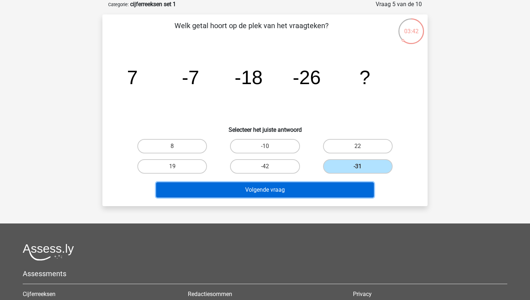
click at [258, 186] on button "Volgende vraag" at bounding box center [265, 189] width 218 height 15
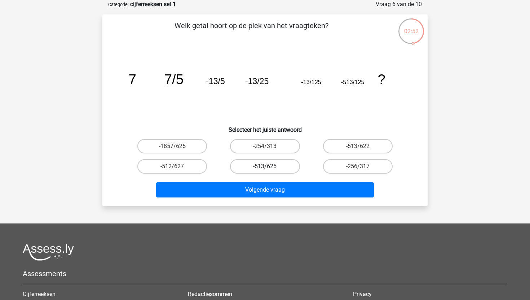
click at [288, 166] on label "-513/625" at bounding box center [265, 166] width 70 height 14
click at [270, 166] on input "-513/625" at bounding box center [267, 168] width 5 height 5
radio input "true"
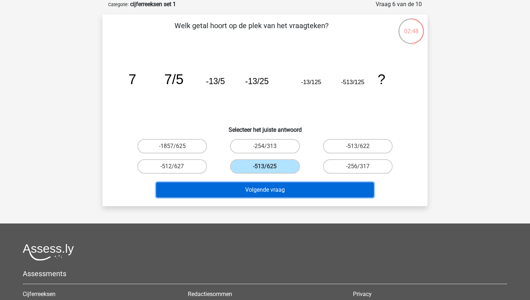
click at [311, 194] on button "Volgende vraag" at bounding box center [265, 189] width 218 height 15
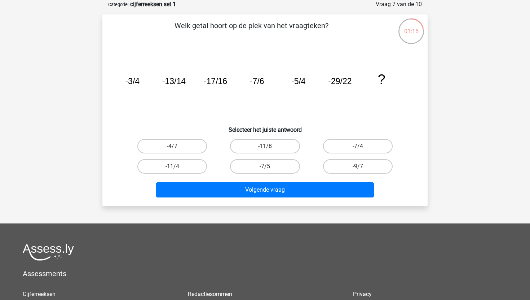
click at [358, 146] on input "-7/4" at bounding box center [360, 148] width 5 height 5
radio input "true"
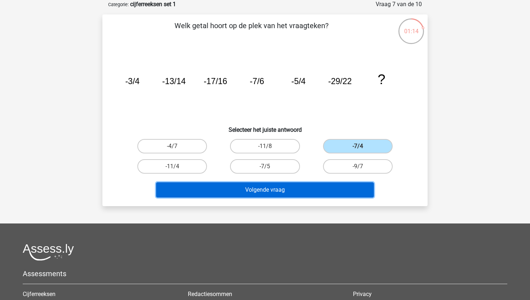
click at [305, 190] on button "Volgende vraag" at bounding box center [265, 189] width 218 height 15
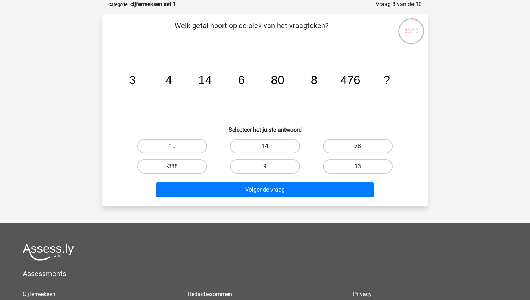
click at [358, 149] on input "78" at bounding box center [360, 148] width 5 height 5
radio input "true"
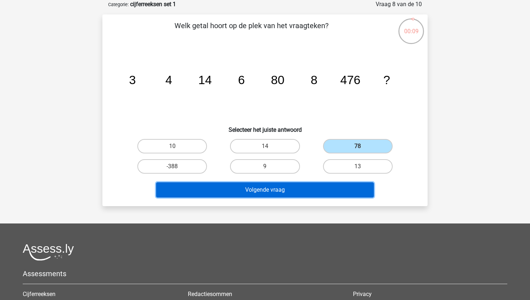
click at [275, 188] on button "Volgende vraag" at bounding box center [265, 189] width 218 height 15
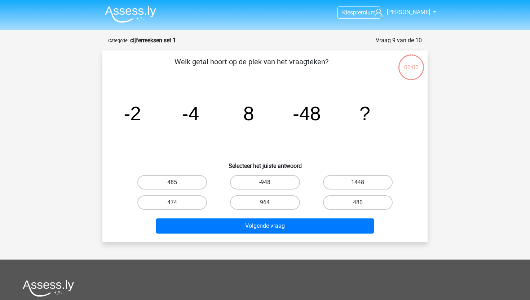
scroll to position [36, 0]
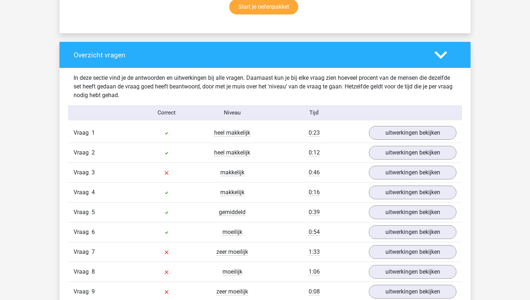
scroll to position [561, 0]
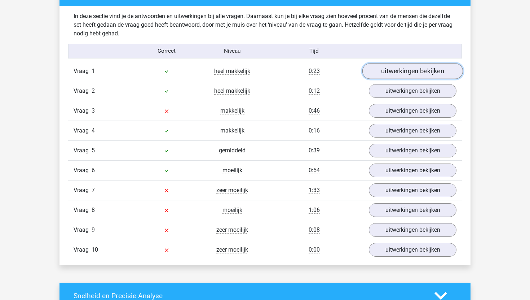
click at [417, 67] on link "uitwerkingen bekijken" at bounding box center [412, 71] width 101 height 16
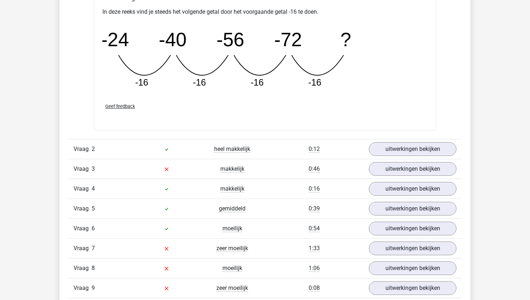
scroll to position [819, 0]
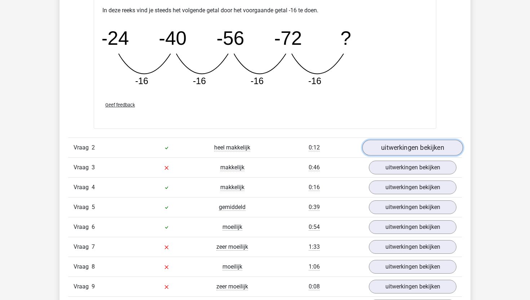
click at [409, 145] on link "uitwerkingen bekijken" at bounding box center [412, 148] width 101 height 16
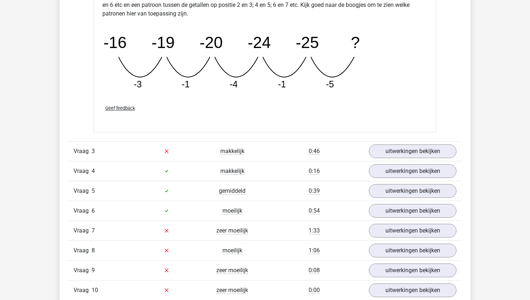
scroll to position [1173, 0]
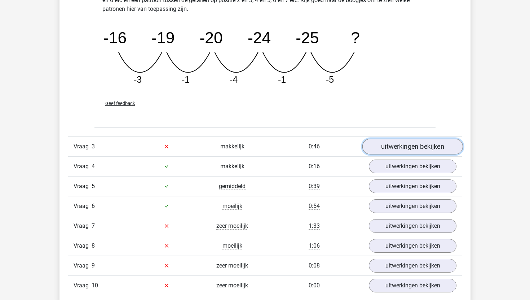
click at [441, 143] on link "uitwerkingen bekijken" at bounding box center [412, 146] width 101 height 16
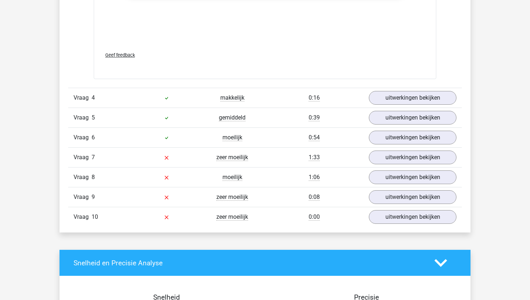
scroll to position [1738, 0]
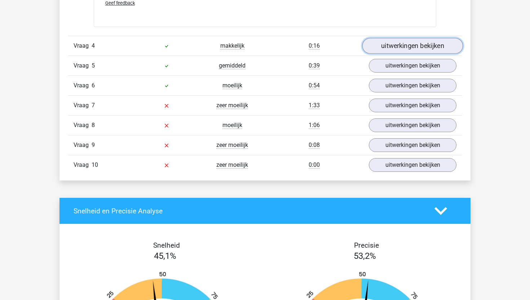
click at [386, 51] on link "uitwerkingen bekijken" at bounding box center [412, 46] width 101 height 16
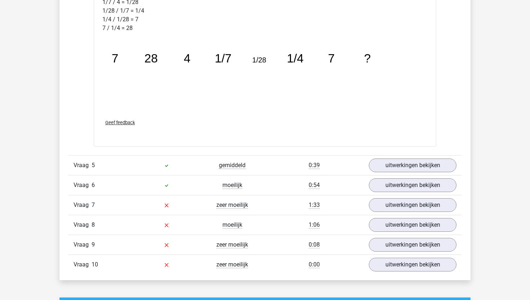
scroll to position [2014, 0]
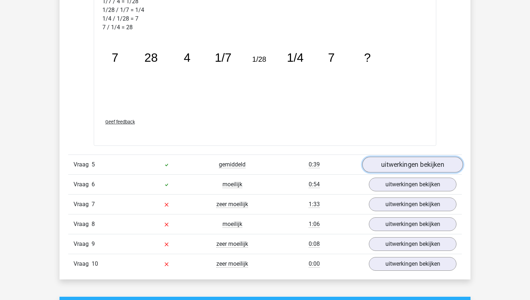
click at [393, 171] on link "uitwerkingen bekijken" at bounding box center [412, 164] width 101 height 16
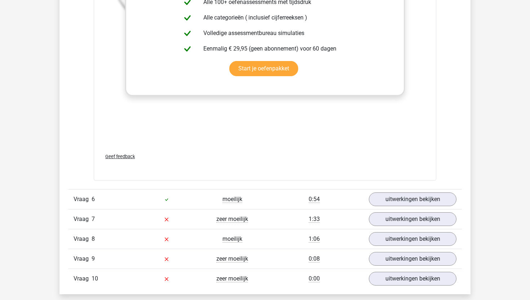
scroll to position [2498, 0]
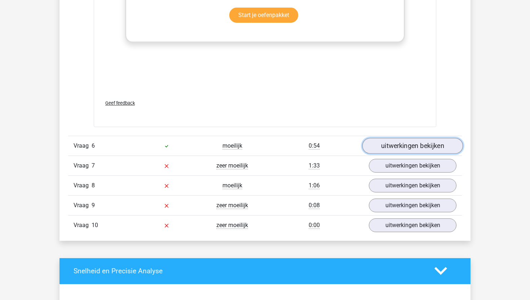
click at [379, 143] on link "uitwerkingen bekijken" at bounding box center [412, 146] width 101 height 16
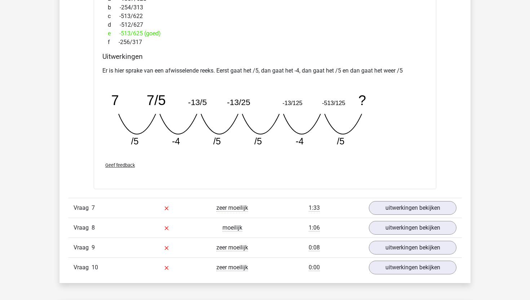
scroll to position [2772, 0]
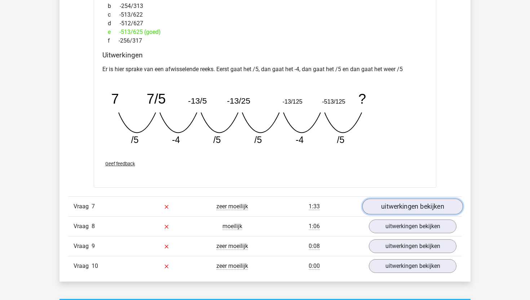
click at [386, 209] on link "uitwerkingen bekijken" at bounding box center [412, 207] width 101 height 16
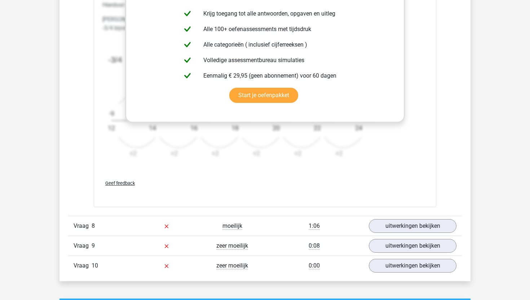
scroll to position [3222, 0]
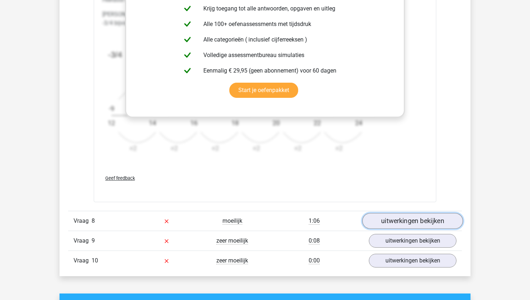
click at [422, 218] on link "uitwerkingen bekijken" at bounding box center [412, 221] width 101 height 16
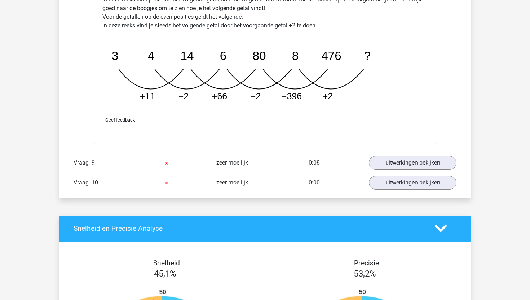
scroll to position [3661, 0]
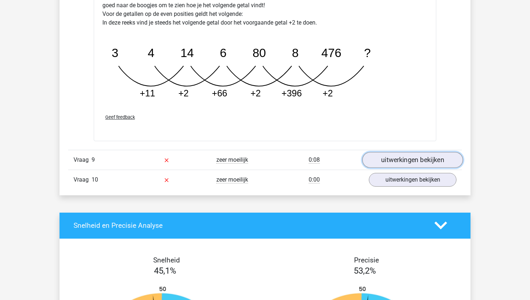
click at [432, 154] on link "uitwerkingen bekijken" at bounding box center [412, 160] width 101 height 16
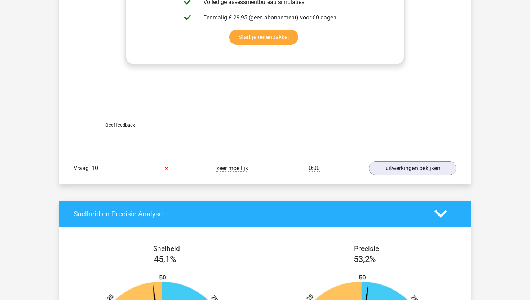
scroll to position [4136, 0]
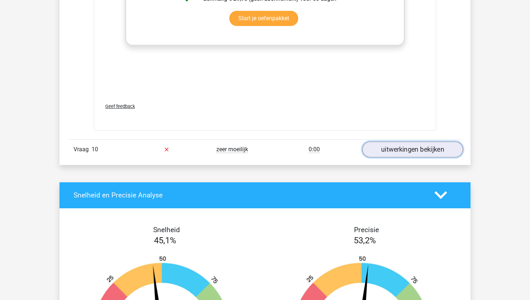
click at [403, 153] on link "uitwerkingen bekijken" at bounding box center [412, 149] width 101 height 16
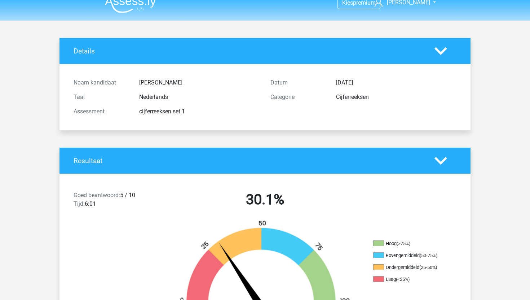
scroll to position [0, 0]
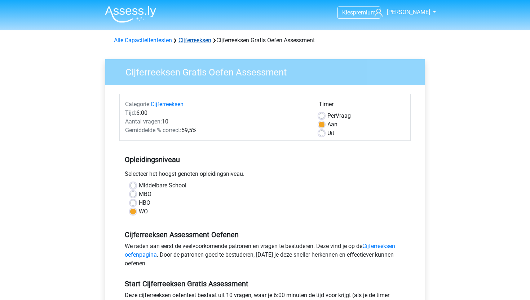
click at [191, 41] on link "Cijferreeksen" at bounding box center [194, 40] width 33 height 7
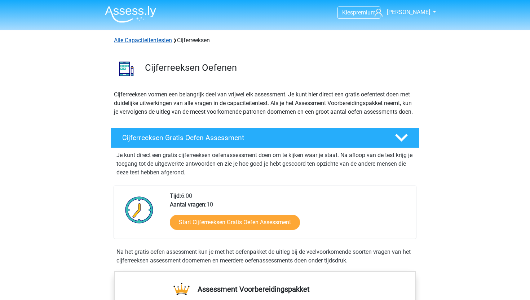
click at [163, 40] on link "Alle Capaciteitentesten" at bounding box center [143, 40] width 58 height 7
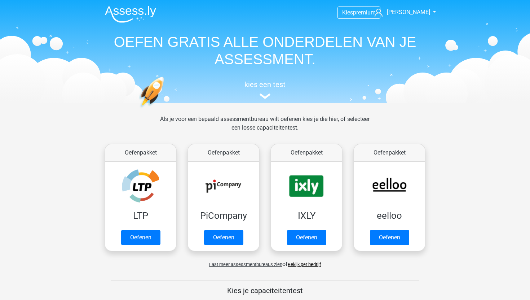
scroll to position [306, 0]
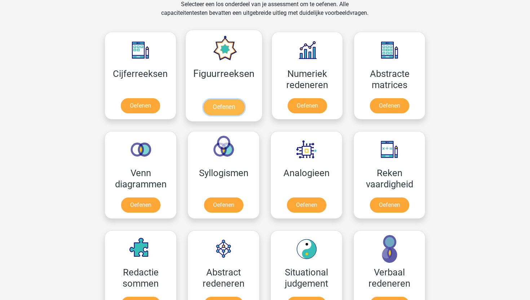
click at [230, 109] on link "Oefenen" at bounding box center [223, 107] width 41 height 16
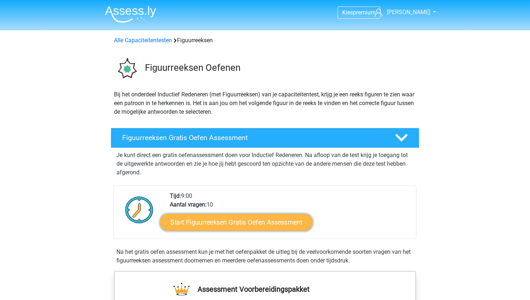
click at [237, 223] on link "Start Figuurreeksen Gratis Oefen Assessment" at bounding box center [236, 221] width 153 height 17
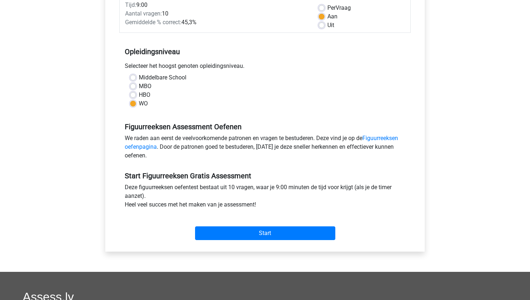
scroll to position [112, 0]
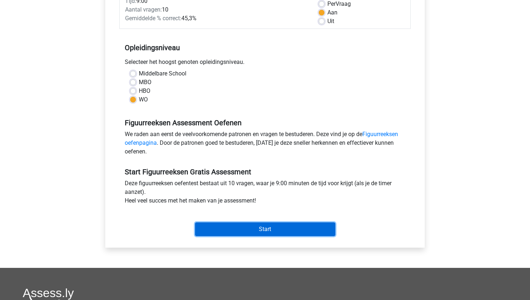
click at [235, 233] on input "Start" at bounding box center [265, 229] width 140 height 14
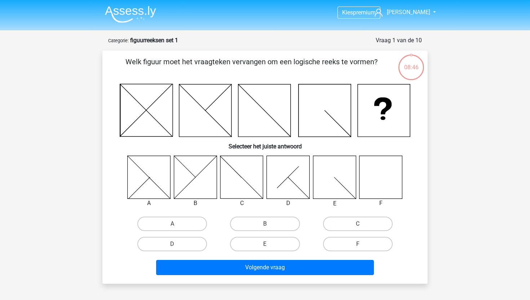
click at [379, 176] on icon at bounding box center [380, 176] width 43 height 43
click at [349, 244] on label "F" at bounding box center [358, 243] width 70 height 14
click at [358, 244] on input "F" at bounding box center [360, 246] width 5 height 5
radio input "true"
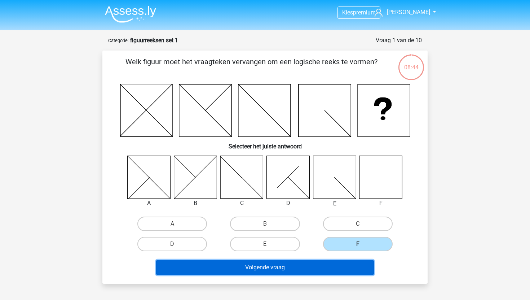
click at [300, 269] on button "Volgende vraag" at bounding box center [265, 267] width 218 height 15
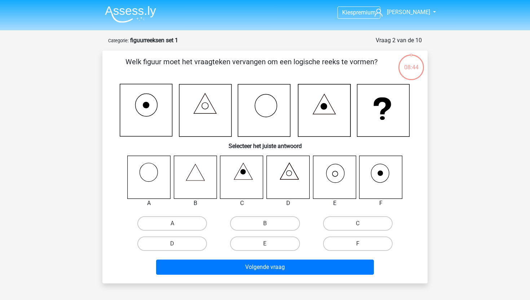
scroll to position [36, 0]
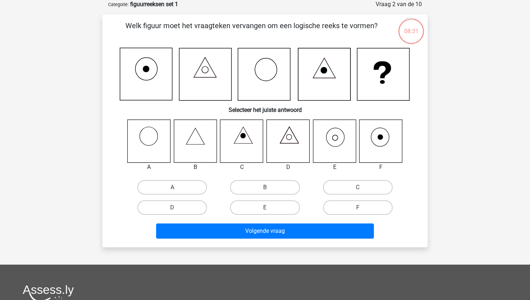
click at [373, 157] on icon at bounding box center [380, 140] width 43 height 43
click at [335, 140] on icon at bounding box center [334, 137] width 5 height 5
click at [251, 213] on label "E" at bounding box center [265, 207] width 70 height 14
click at [265, 212] on input "E" at bounding box center [267, 209] width 5 height 5
radio input "true"
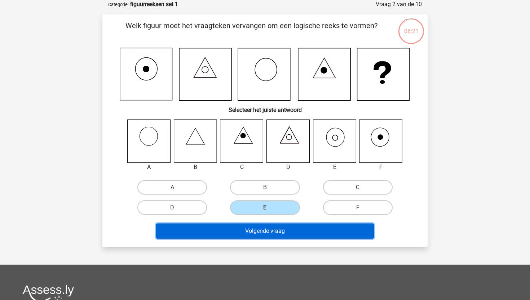
click at [257, 234] on button "Volgende vraag" at bounding box center [265, 230] width 218 height 15
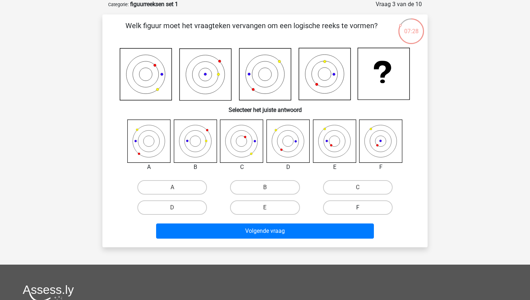
click at [343, 205] on label "F" at bounding box center [358, 207] width 70 height 14
click at [358, 207] on input "F" at bounding box center [360, 209] width 5 height 5
radio input "true"
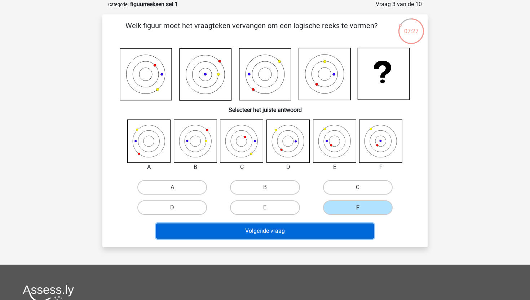
click at [309, 227] on button "Volgende vraag" at bounding box center [265, 230] width 218 height 15
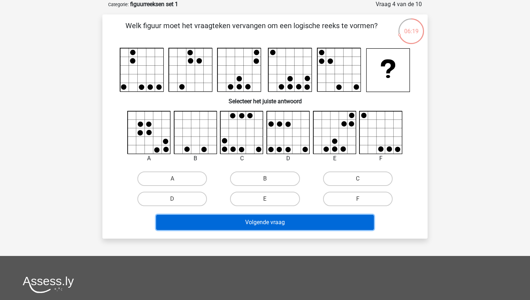
click at [242, 225] on button "Volgende vraag" at bounding box center [265, 221] width 218 height 15
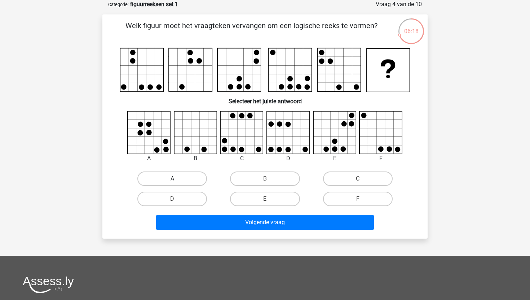
click at [186, 181] on label "A" at bounding box center [172, 178] width 70 height 14
click at [177, 181] on input "A" at bounding box center [174, 180] width 5 height 5
radio input "true"
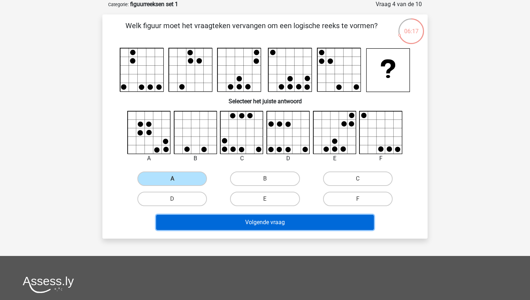
click at [227, 220] on button "Volgende vraag" at bounding box center [265, 221] width 218 height 15
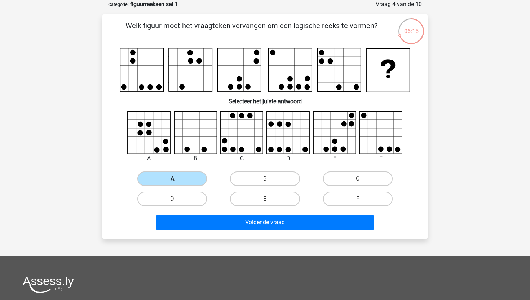
click at [171, 176] on label "A" at bounding box center [172, 178] width 70 height 14
click at [172, 178] on input "A" at bounding box center [174, 180] width 5 height 5
click at [171, 176] on label "A" at bounding box center [172, 178] width 70 height 14
click at [172, 178] on input "A" at bounding box center [174, 180] width 5 height 5
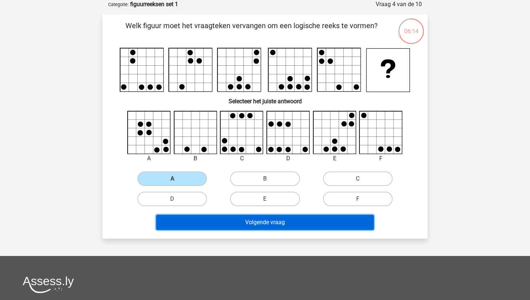
click at [239, 223] on button "Volgende vraag" at bounding box center [265, 221] width 218 height 15
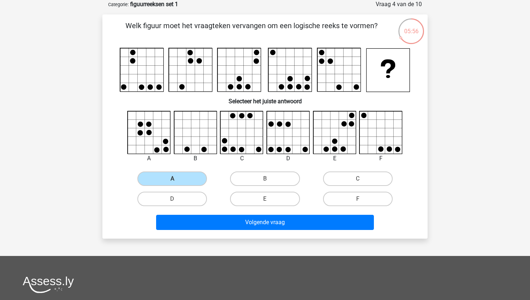
click at [365, 148] on icon at bounding box center [381, 132] width 43 height 43
click at [327, 147] on icon at bounding box center [325, 148] width 5 height 5
click at [254, 204] on label "E" at bounding box center [265, 198] width 70 height 14
click at [265, 203] on input "E" at bounding box center [267, 201] width 5 height 5
radio input "true"
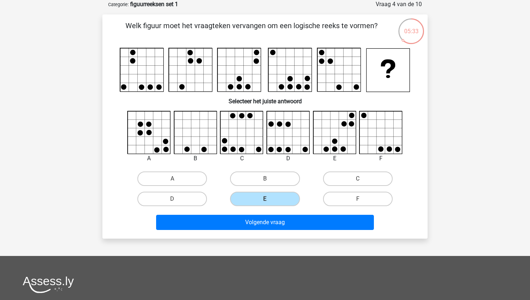
click at [251, 230] on div "Volgende vraag" at bounding box center [265, 223] width 278 height 18
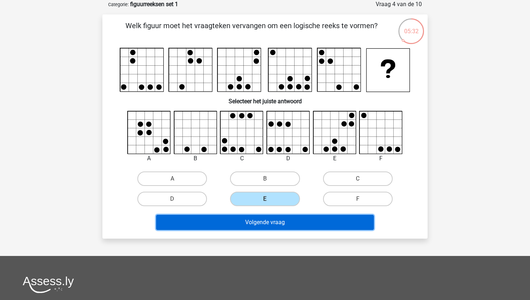
click at [252, 226] on button "Volgende vraag" at bounding box center [265, 221] width 218 height 15
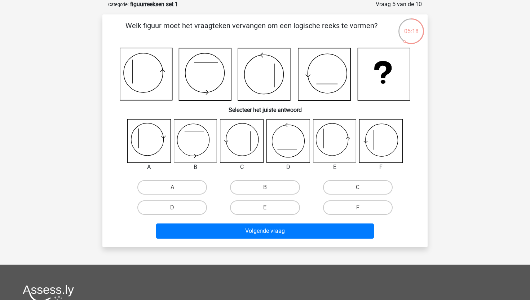
click at [379, 143] on icon at bounding box center [380, 140] width 43 height 43
click at [337, 209] on label "F" at bounding box center [358, 207] width 70 height 14
click at [358, 209] on input "F" at bounding box center [360, 209] width 5 height 5
radio input "true"
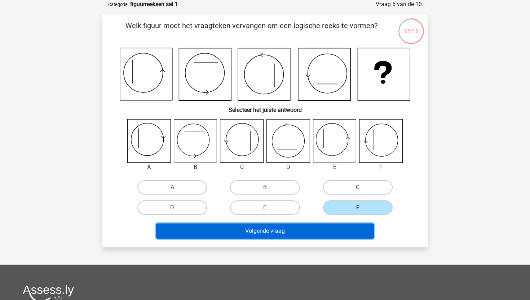
click at [318, 226] on button "Volgende vraag" at bounding box center [265, 230] width 218 height 15
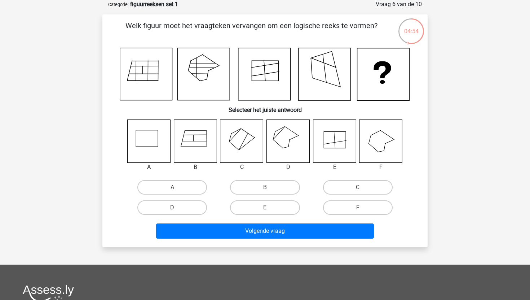
click at [290, 140] on icon at bounding box center [288, 140] width 43 height 43
click at [171, 208] on label "D" at bounding box center [172, 207] width 70 height 14
click at [172, 208] on input "D" at bounding box center [174, 209] width 5 height 5
radio input "true"
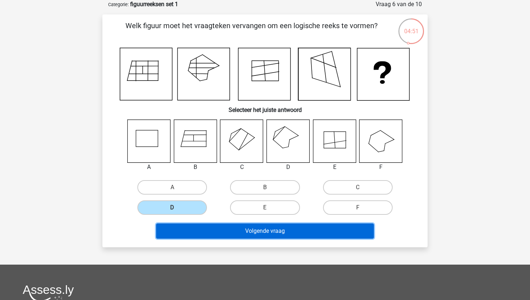
click at [197, 229] on button "Volgende vraag" at bounding box center [265, 230] width 218 height 15
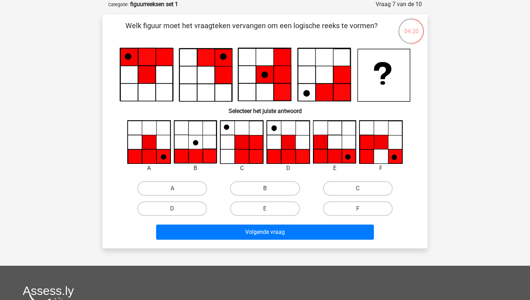
click at [156, 156] on icon at bounding box center [149, 156] width 14 height 14
click at [160, 190] on label "A" at bounding box center [172, 188] width 70 height 14
click at [172, 190] on input "A" at bounding box center [174, 190] width 5 height 5
radio input "true"
click at [220, 239] on div "Volgende vraag" at bounding box center [265, 233] width 278 height 18
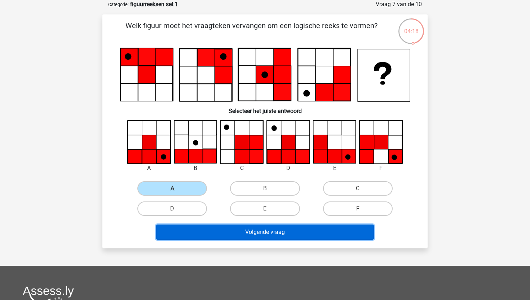
click at [221, 234] on button "Volgende vraag" at bounding box center [265, 231] width 218 height 15
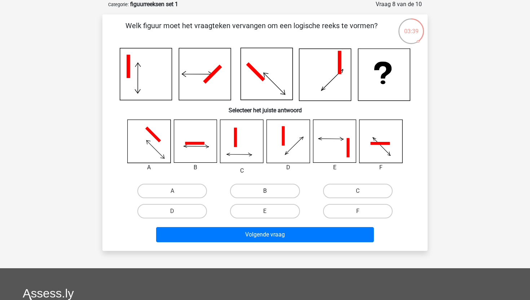
click at [273, 193] on label "B" at bounding box center [265, 190] width 70 height 14
click at [270, 193] on input "B" at bounding box center [267, 193] width 5 height 5
radio input "true"
click at [328, 245] on div "Welk figuur moet het vraagteken vervangen om een logische reeks te vormen? Sele…" at bounding box center [264, 132] width 325 height 236
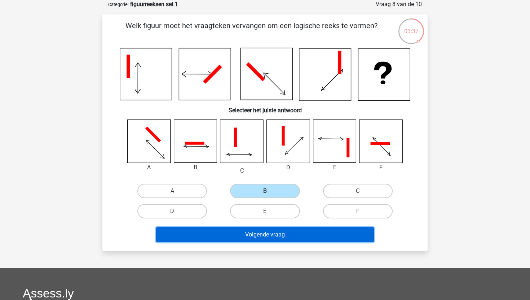
click at [326, 234] on button "Volgende vraag" at bounding box center [265, 234] width 218 height 15
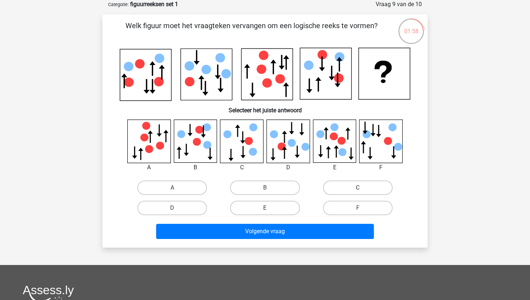
click at [371, 187] on label "C" at bounding box center [358, 187] width 70 height 14
click at [362, 187] on input "C" at bounding box center [360, 189] width 5 height 5
radio input "true"
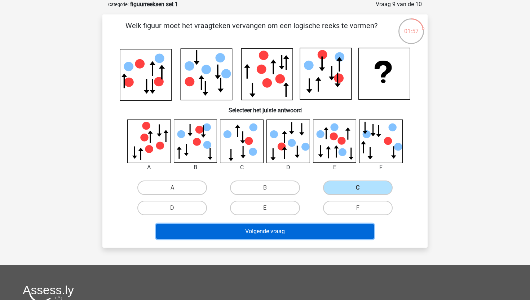
click at [292, 230] on button "Volgende vraag" at bounding box center [265, 231] width 218 height 15
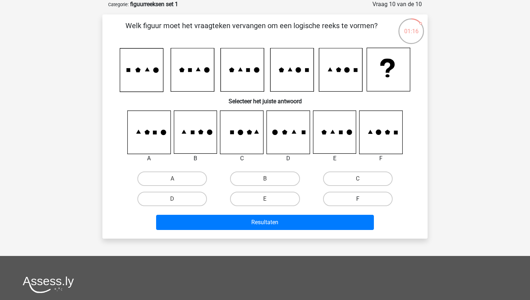
click at [351, 200] on label "F" at bounding box center [358, 198] width 70 height 14
click at [358, 200] on input "F" at bounding box center [360, 201] width 5 height 5
radio input "true"
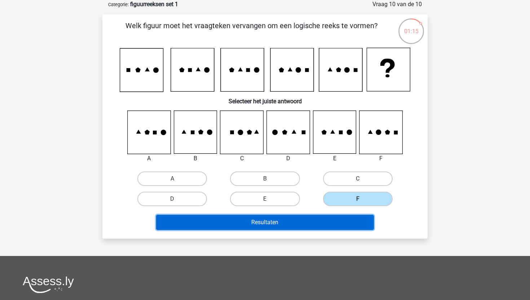
click at [309, 225] on button "Resultaten" at bounding box center [265, 221] width 218 height 15
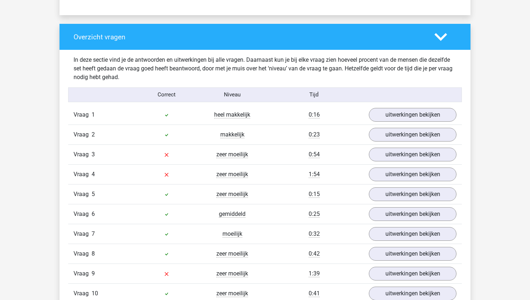
scroll to position [523, 0]
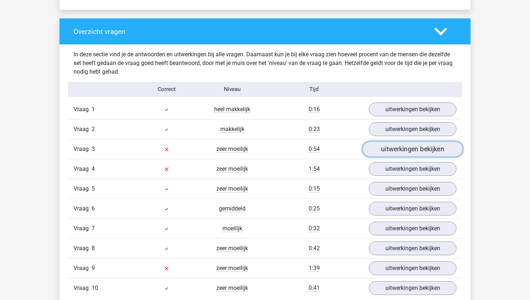
click at [378, 150] on link "uitwerkingen bekijken" at bounding box center [412, 149] width 101 height 16
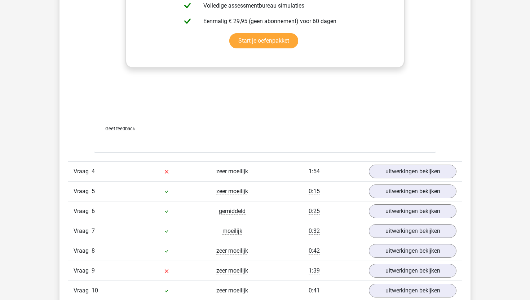
scroll to position [1168, 0]
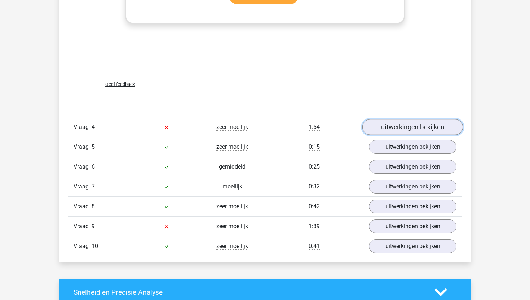
click at [407, 132] on link "uitwerkingen bekijken" at bounding box center [412, 127] width 101 height 16
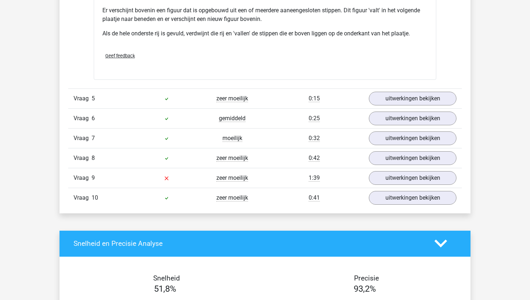
scroll to position [1649, 0]
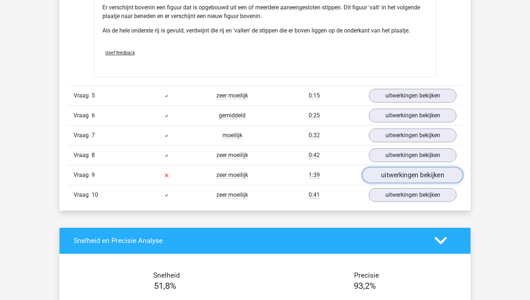
click at [410, 169] on link "uitwerkingen bekijken" at bounding box center [412, 175] width 101 height 16
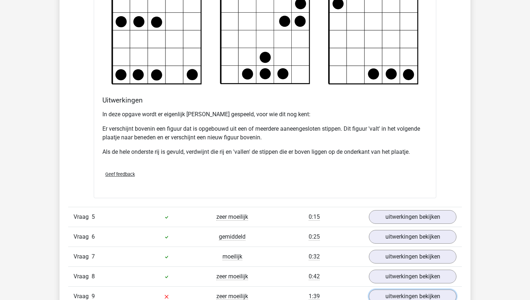
scroll to position [1513, 0]
